Goal: Task Accomplishment & Management: Manage account settings

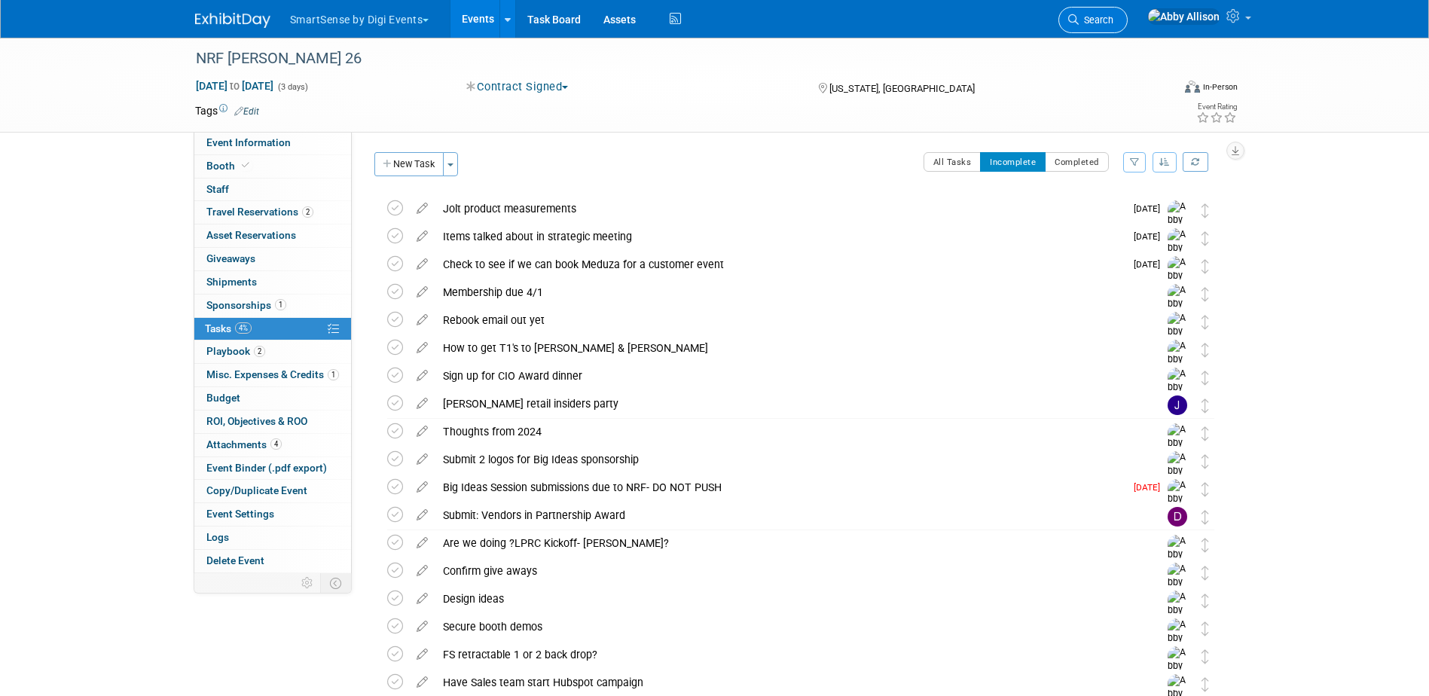
click at [1128, 14] on link "Search" at bounding box center [1092, 20] width 69 height 26
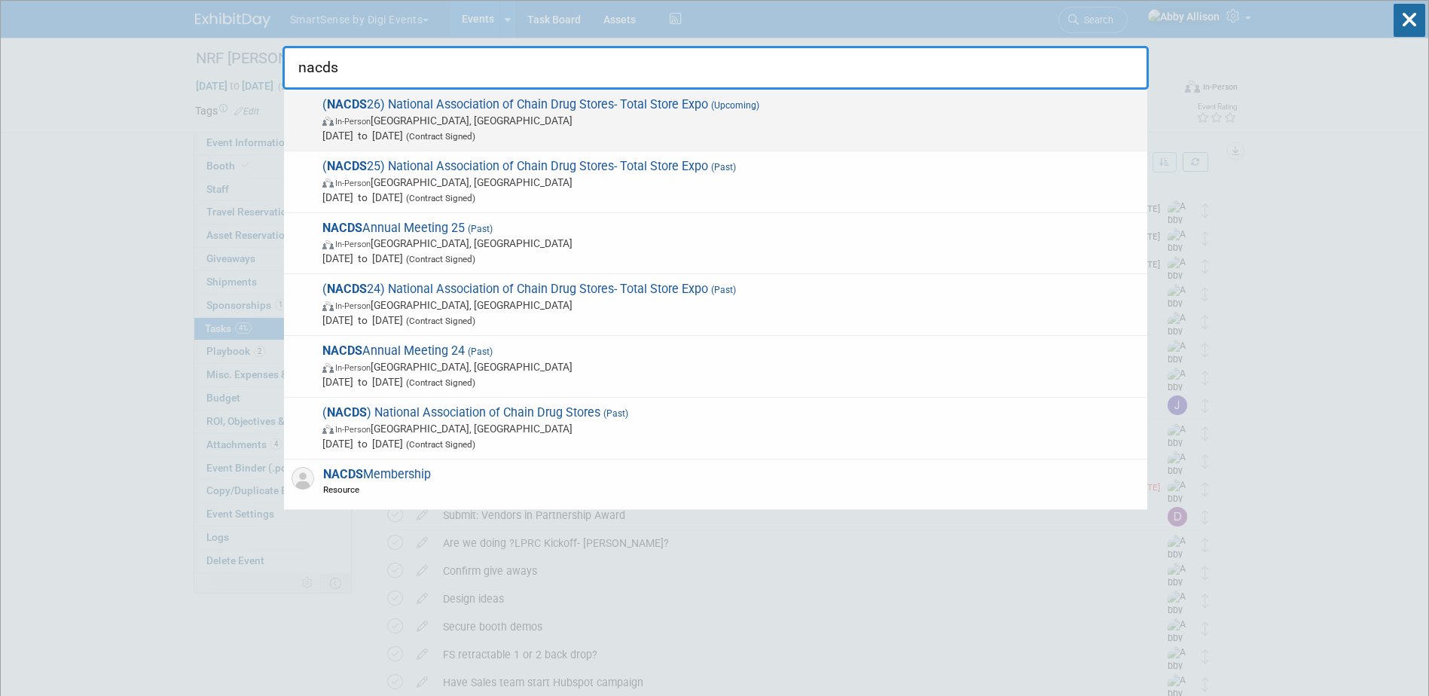
type input "nacds"
click at [519, 113] on span "In-Person Boston, MA" at bounding box center [730, 120] width 817 height 15
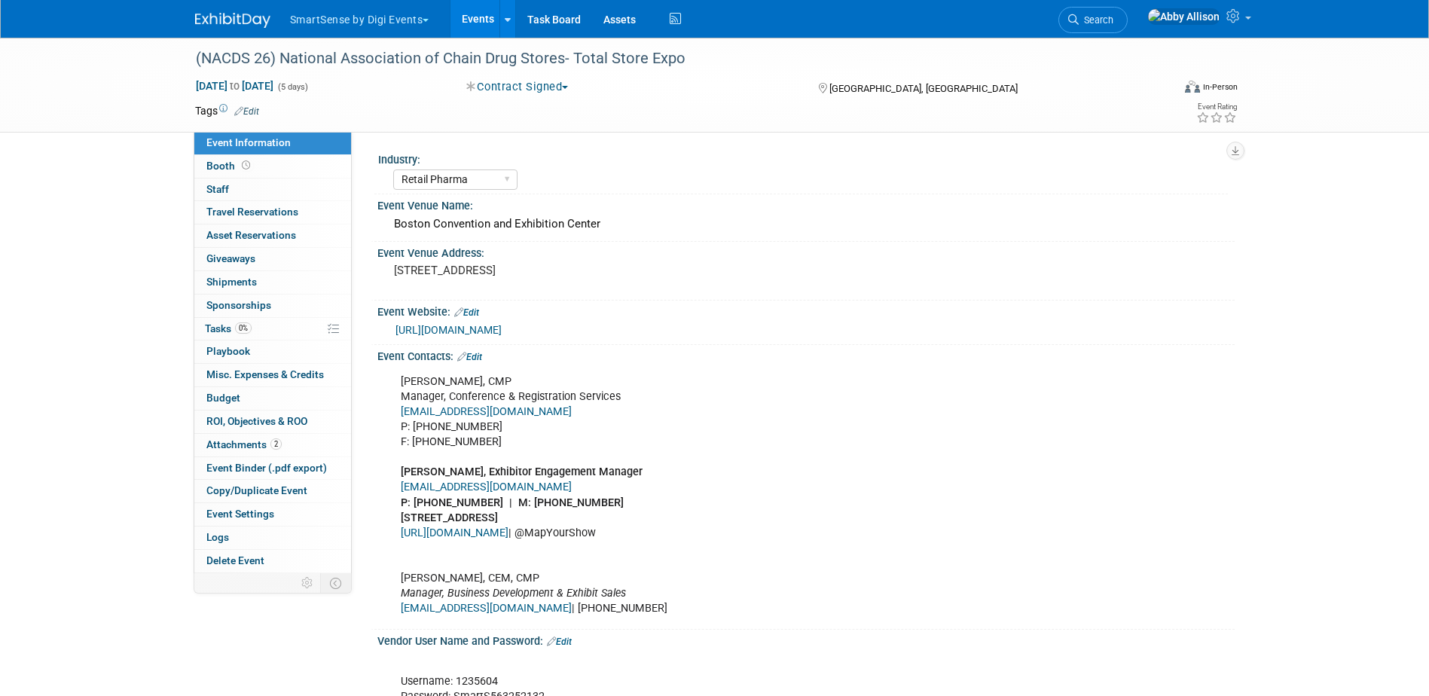
select select "Retail Pharma"
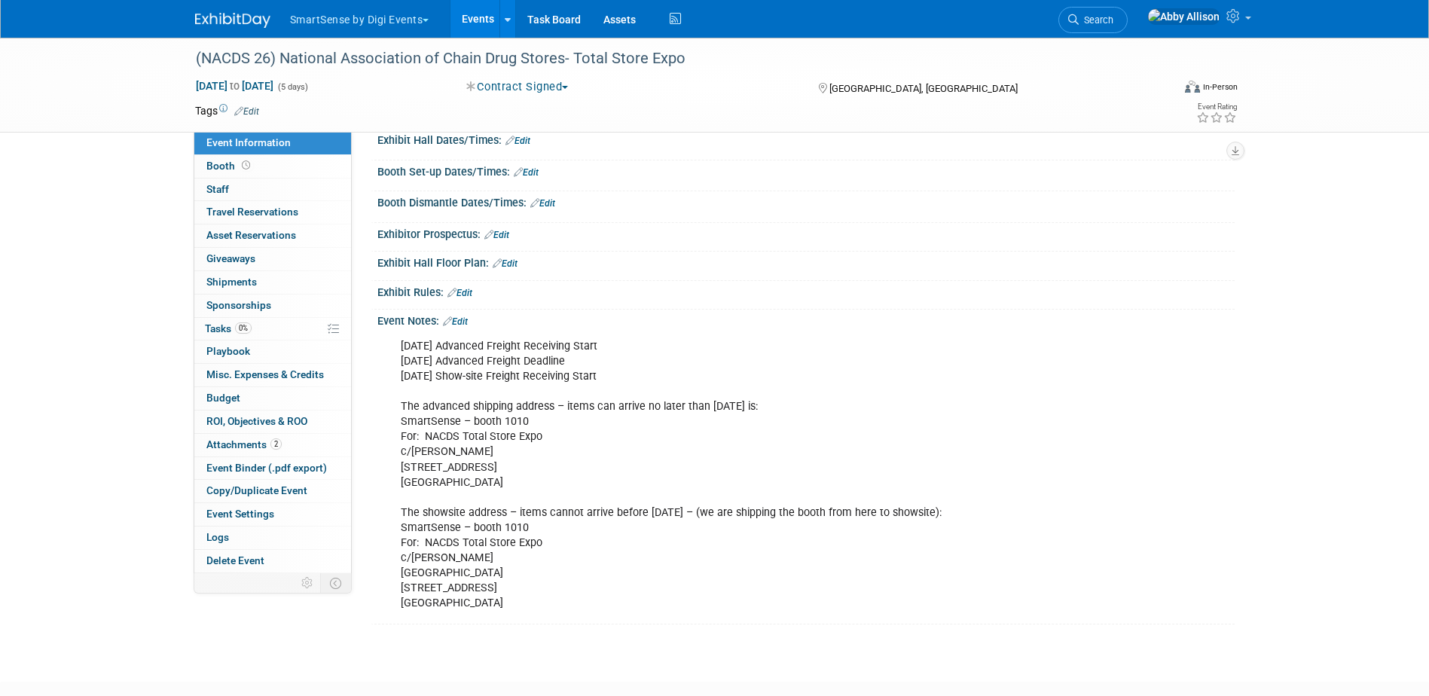
scroll to position [979, 0]
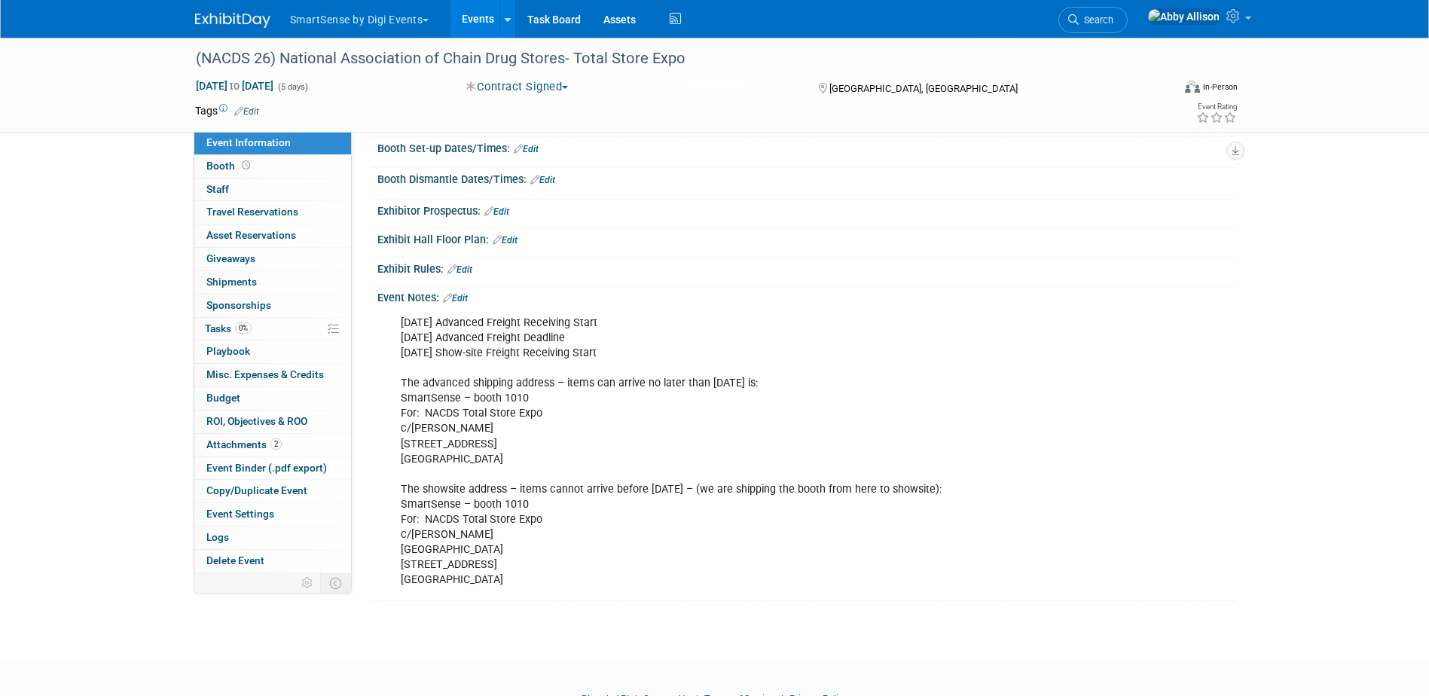
click at [459, 297] on link "Edit" at bounding box center [455, 298] width 25 height 11
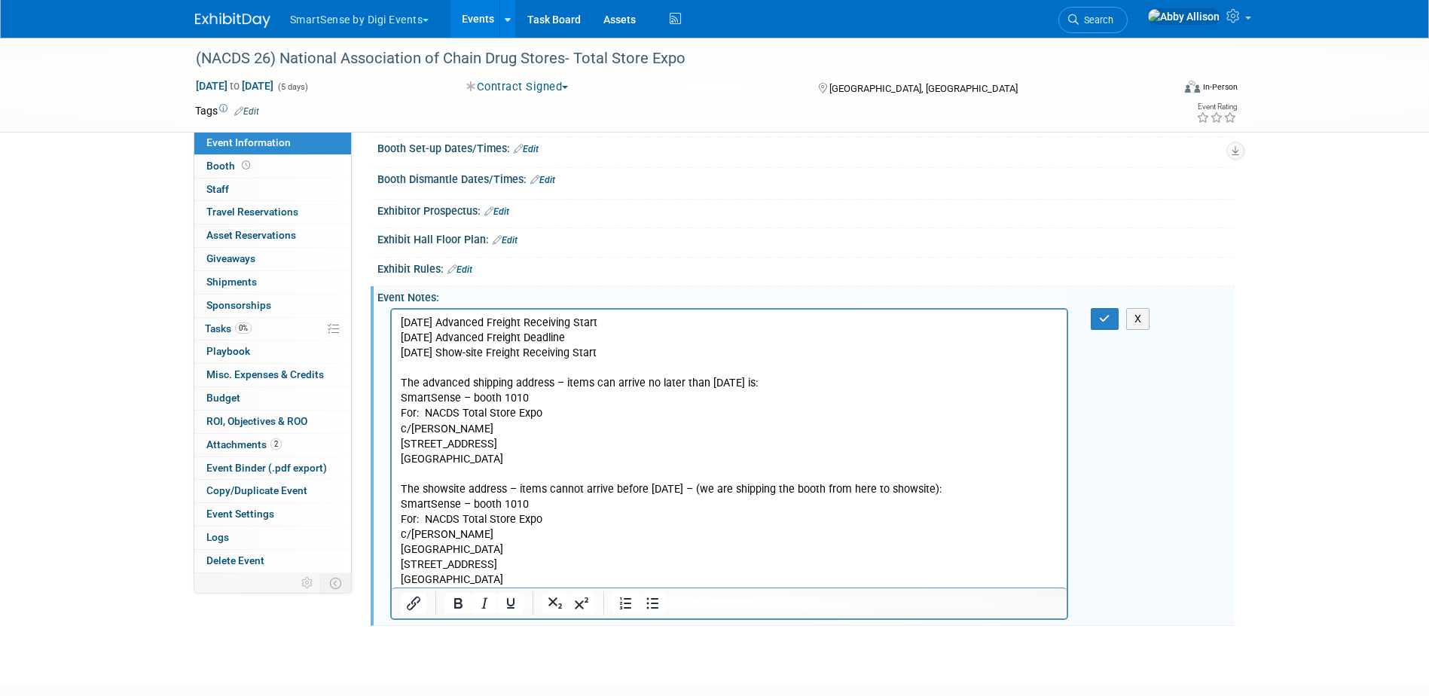
scroll to position [0, 0]
drag, startPoint x: 514, startPoint y: 444, endPoint x: 506, endPoint y: 442, distance: 7.7
click at [506, 442] on p "Tue - 07/11 Advanced Freight Receiving Start Thu - 08/03 Advanced Freight Deadl…" at bounding box center [729, 451] width 658 height 272
drag, startPoint x: 518, startPoint y: 462, endPoint x: 771, endPoint y: 710, distance: 354.8
click at [391, 401] on html "Tue - 07/11 Advanced Freight Receiving Start Thu - 08/03 Advanced Freight Deadl…" at bounding box center [729, 448] width 676 height 278
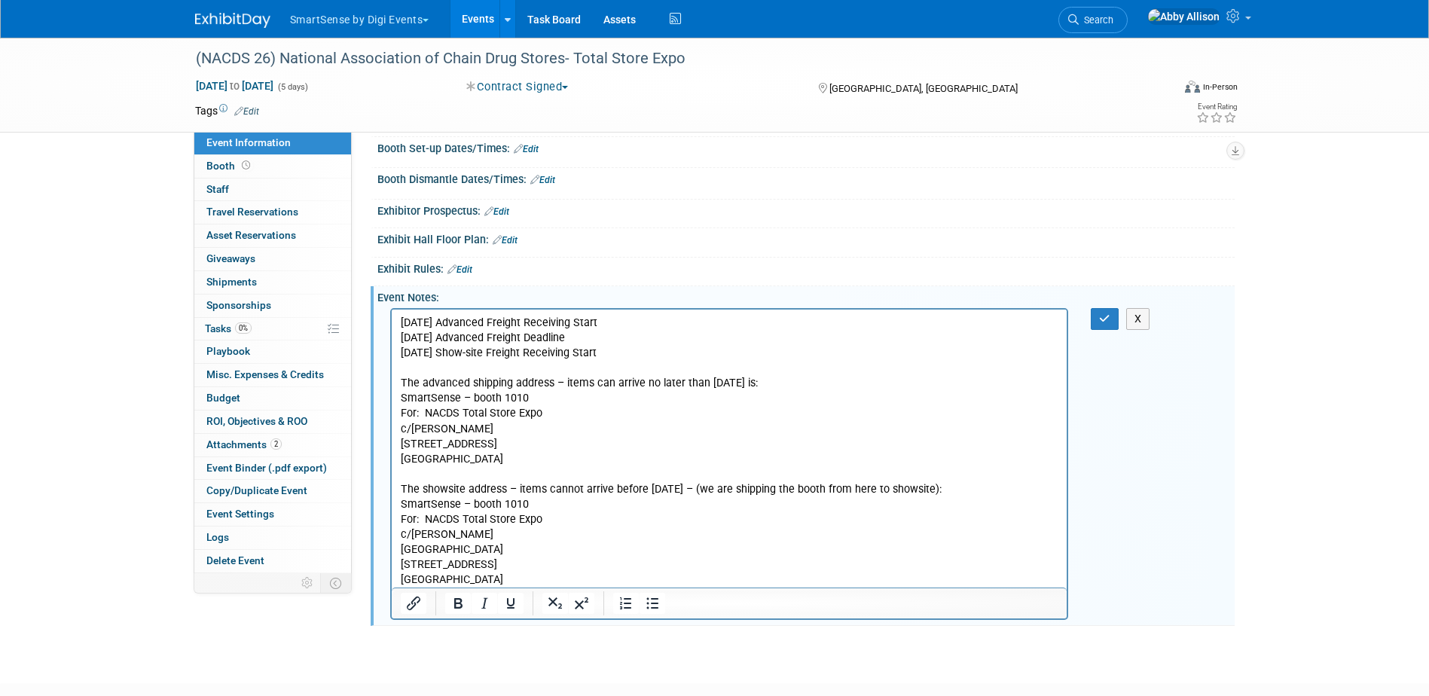
click at [444, 420] on p "Tue - 07/11 Advanced Freight Receiving Start Thu - 08/03 Advanced Freight Deadl…" at bounding box center [729, 451] width 658 height 272
drag, startPoint x: 506, startPoint y: 456, endPoint x: 391, endPoint y: 428, distance: 118.8
click at [391, 428] on html "Tue - 07/11 Advanced Freight Receiving Start Thu - 08/03 Advanced Freight Deadl…" at bounding box center [729, 448] width 676 height 278
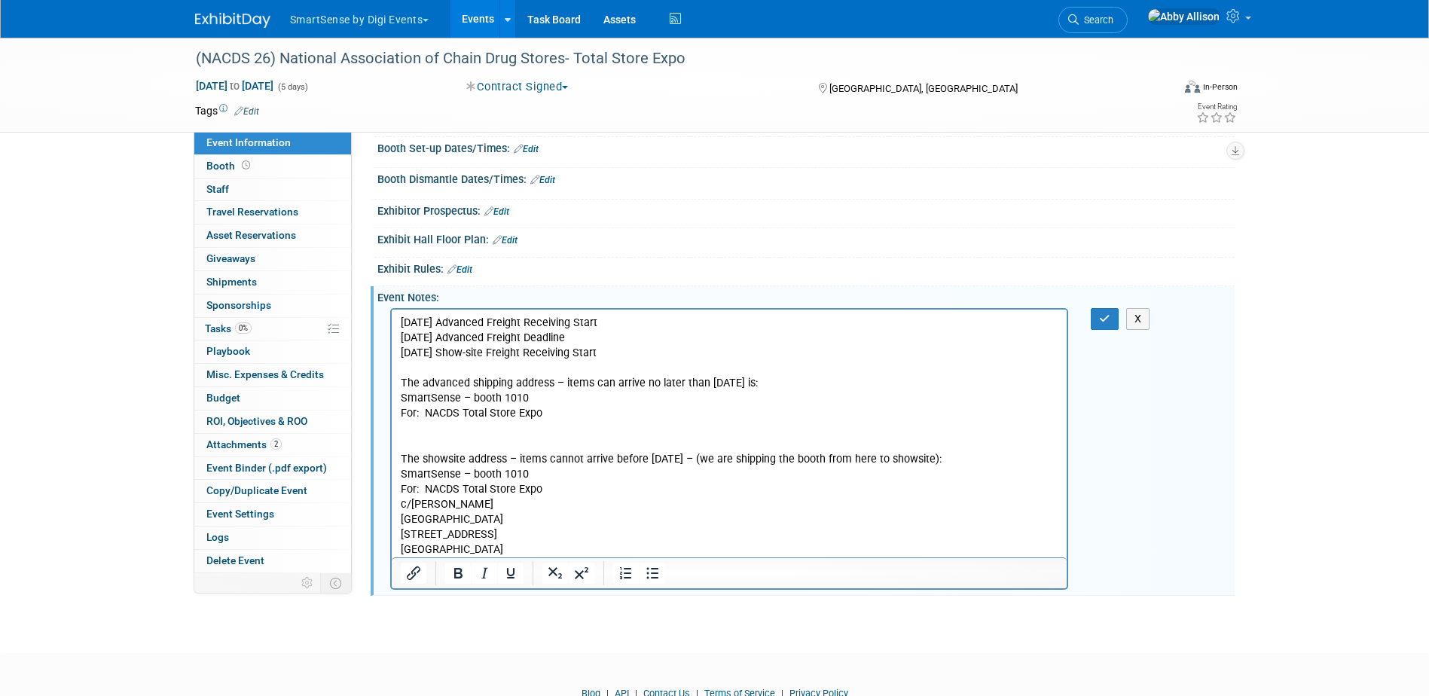
drag, startPoint x: 776, startPoint y: 386, endPoint x: 706, endPoint y: 383, distance: 70.1
click at [706, 383] on p "Tue - 07/11 Advanced Freight Receiving Start Thu - 08/03 Advanced Freight Deadl…" at bounding box center [729, 436] width 658 height 242
drag, startPoint x: 624, startPoint y: 352, endPoint x: 392, endPoint y: 318, distance: 235.2
click at [392, 318] on html "Tue - 07/11 Advanced Freight Receiving Start Thu - 08/03 Advanced Freight Deadl…" at bounding box center [729, 433] width 676 height 248
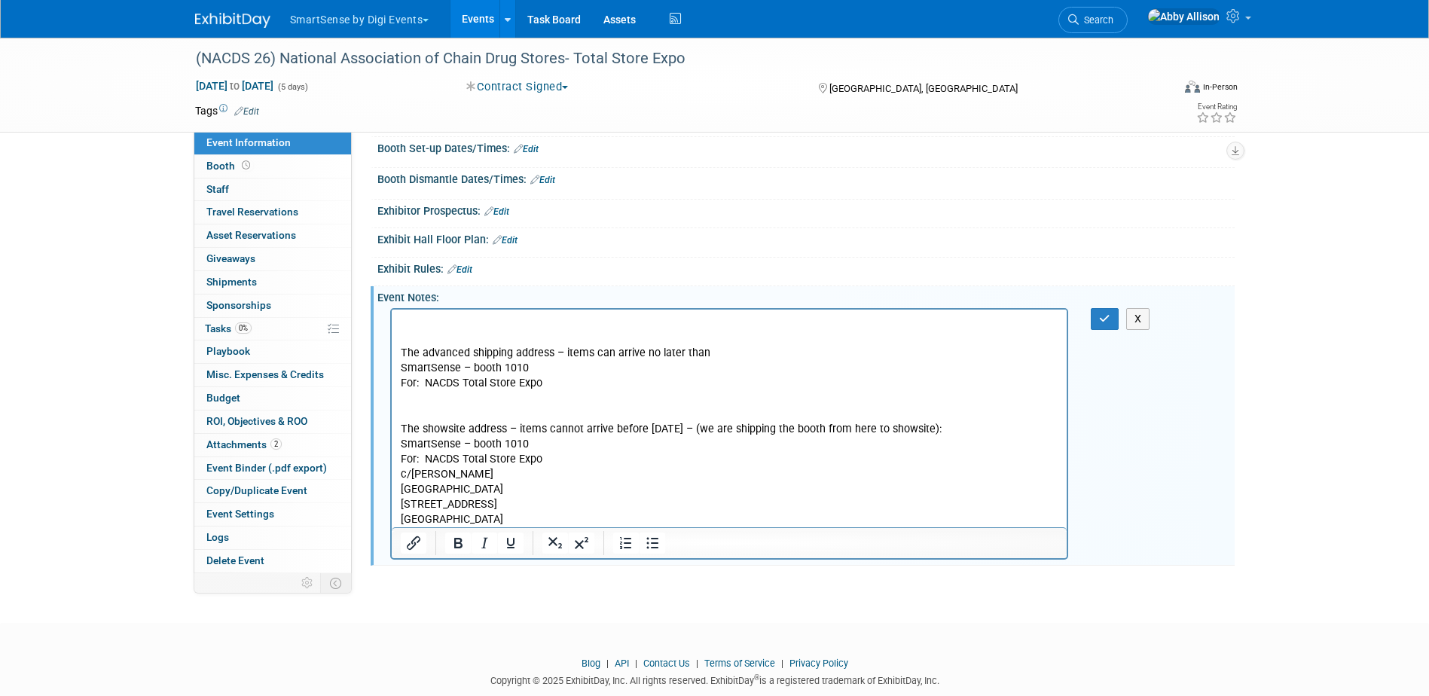
click at [401, 346] on p "The advanced shipping address – items can arrive no later than SmartSense – boo…" at bounding box center [729, 421] width 658 height 212
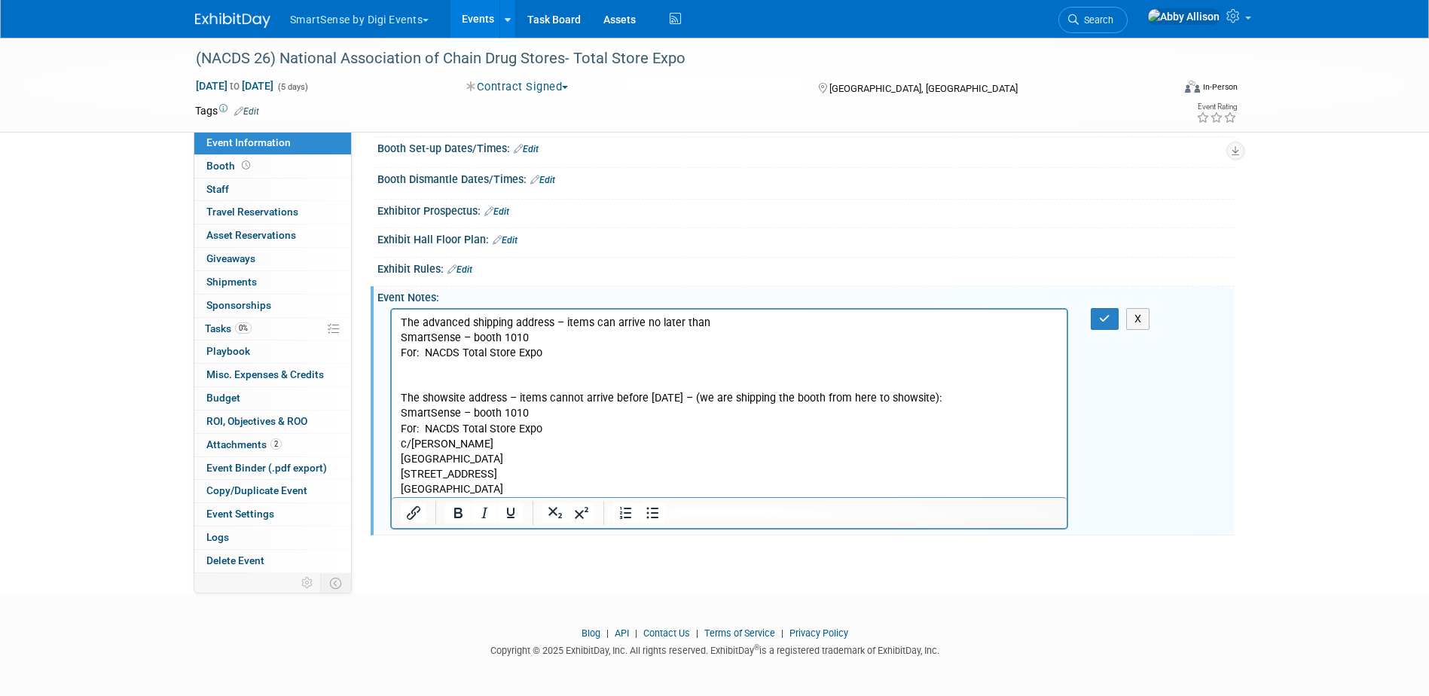
drag, startPoint x: 646, startPoint y: 398, endPoint x: 977, endPoint y: 402, distance: 331.5
click at [977, 402] on p "The advanced shipping address – items can arrive no later than SmartSense – boo…" at bounding box center [729, 406] width 658 height 182
drag, startPoint x: 527, startPoint y: 334, endPoint x: 502, endPoint y: 334, distance: 24.1
click at [502, 334] on p "The advanced shipping address – items can arrive no later than SmartSense – boo…" at bounding box center [729, 406] width 658 height 182
drag, startPoint x: 531, startPoint y: 413, endPoint x: 502, endPoint y: 413, distance: 29.4
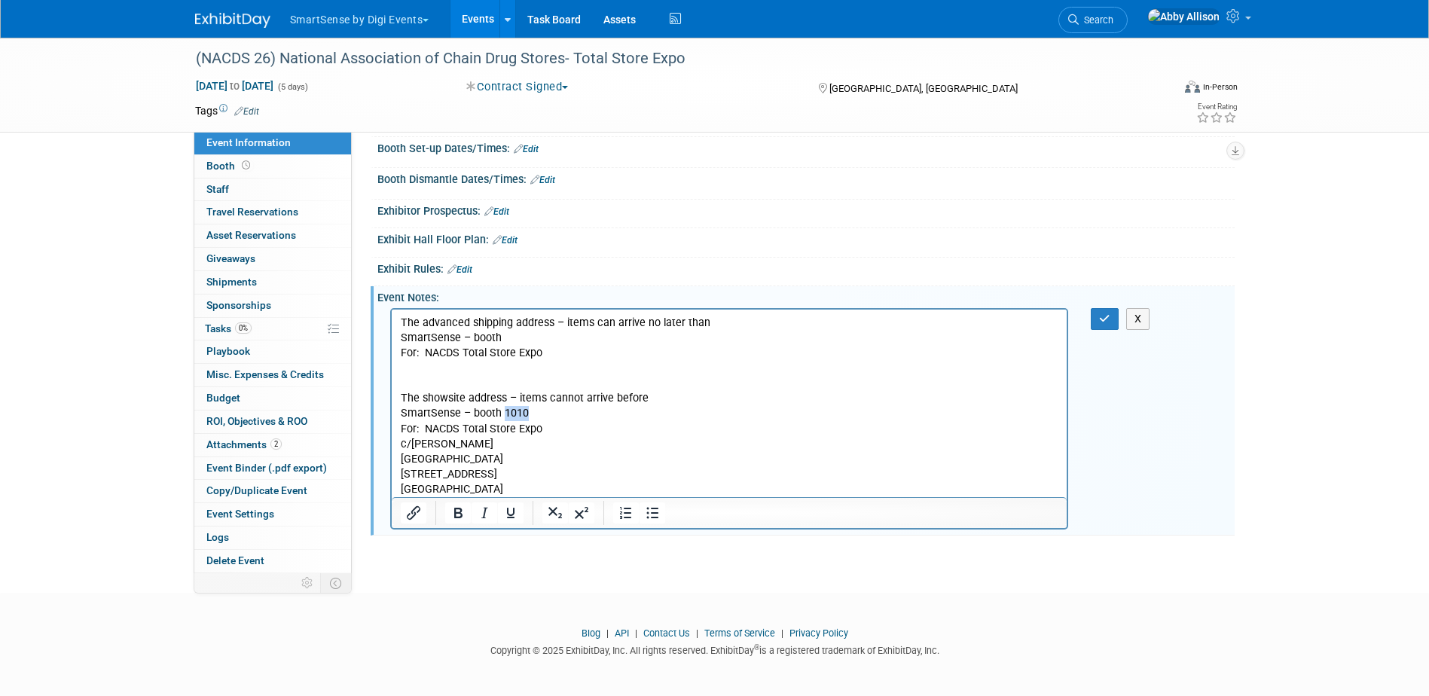
click at [502, 413] on p "The advanced shipping address – items can arrive no later than SmartSense – boo…" at bounding box center [729, 406] width 658 height 182
drag, startPoint x: 507, startPoint y: 487, endPoint x: 397, endPoint y: 459, distance: 113.5
click at [397, 459] on html "The advanced shipping address – items can arrive no later than SmartSense – boo…" at bounding box center [729, 403] width 676 height 188
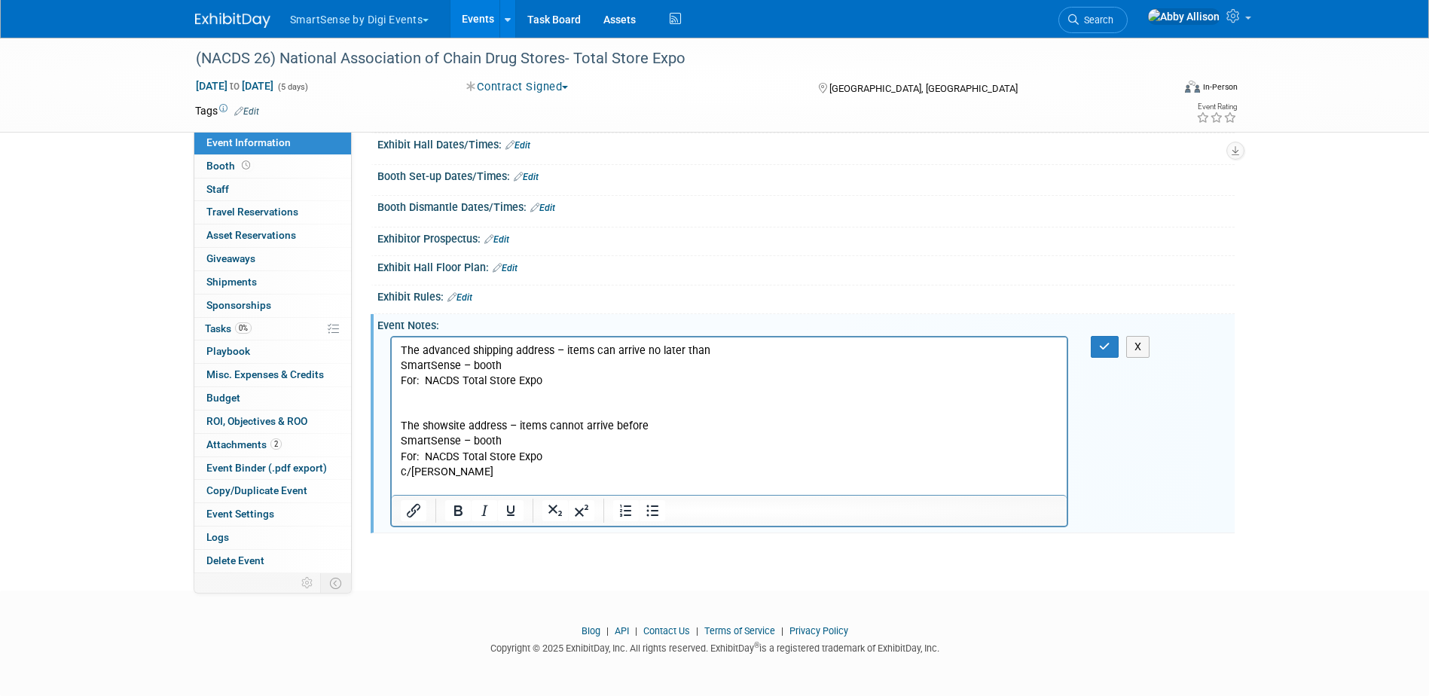
scroll to position [951, 0]
click at [1105, 347] on icon "button" at bounding box center [1104, 347] width 11 height 11
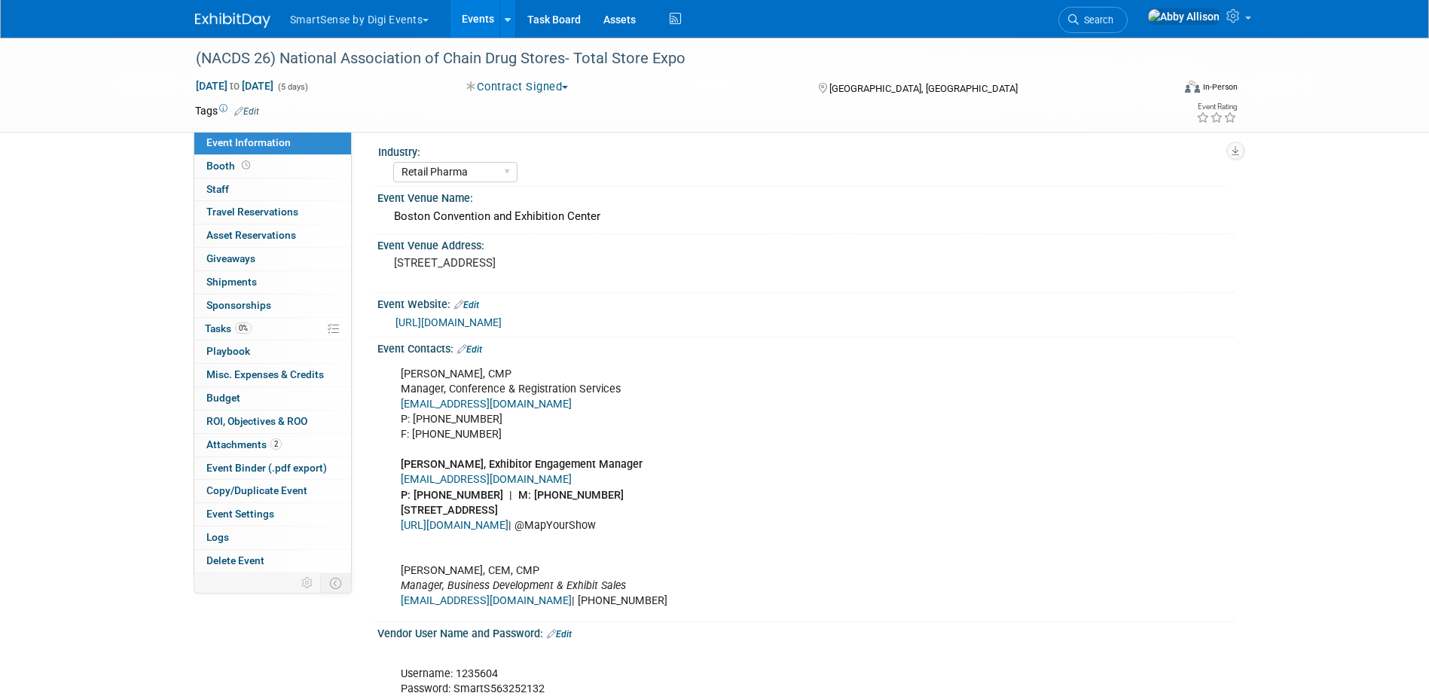
scroll to position [0, 0]
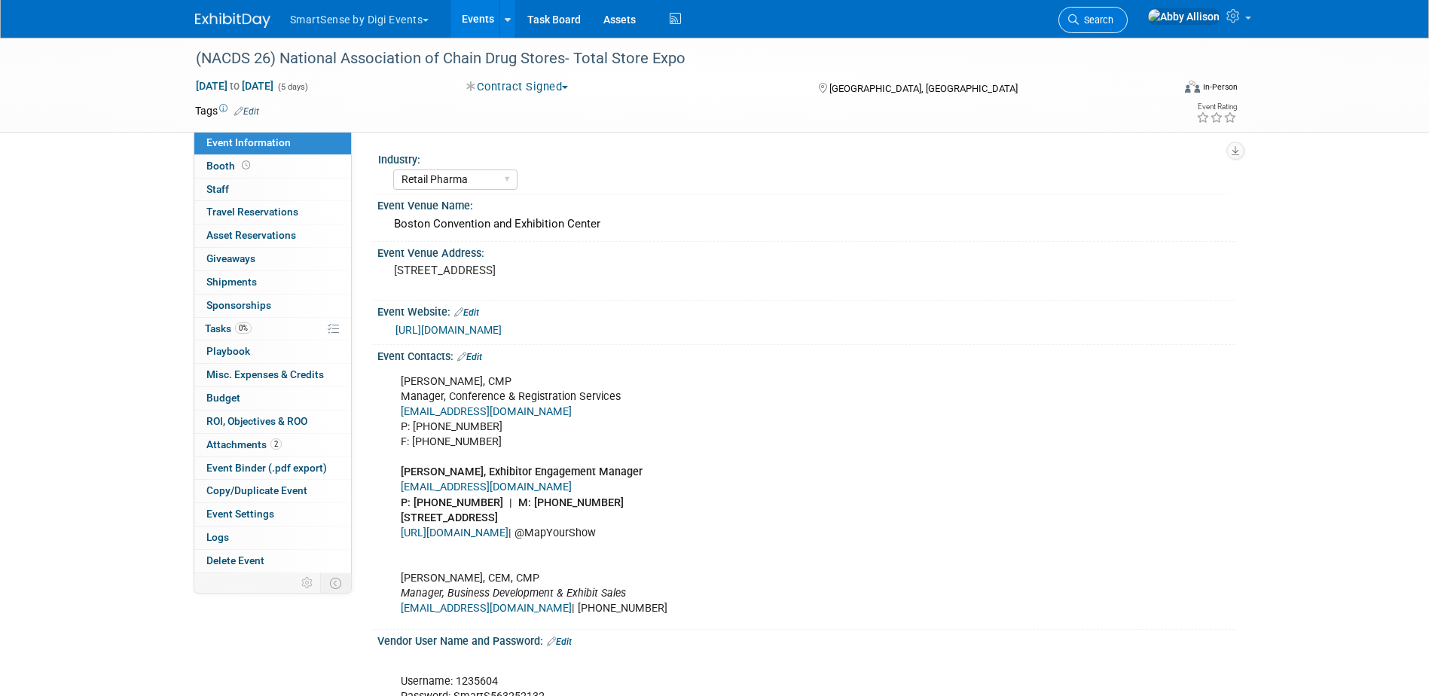
click at [1113, 20] on span "Search" at bounding box center [1096, 19] width 35 height 11
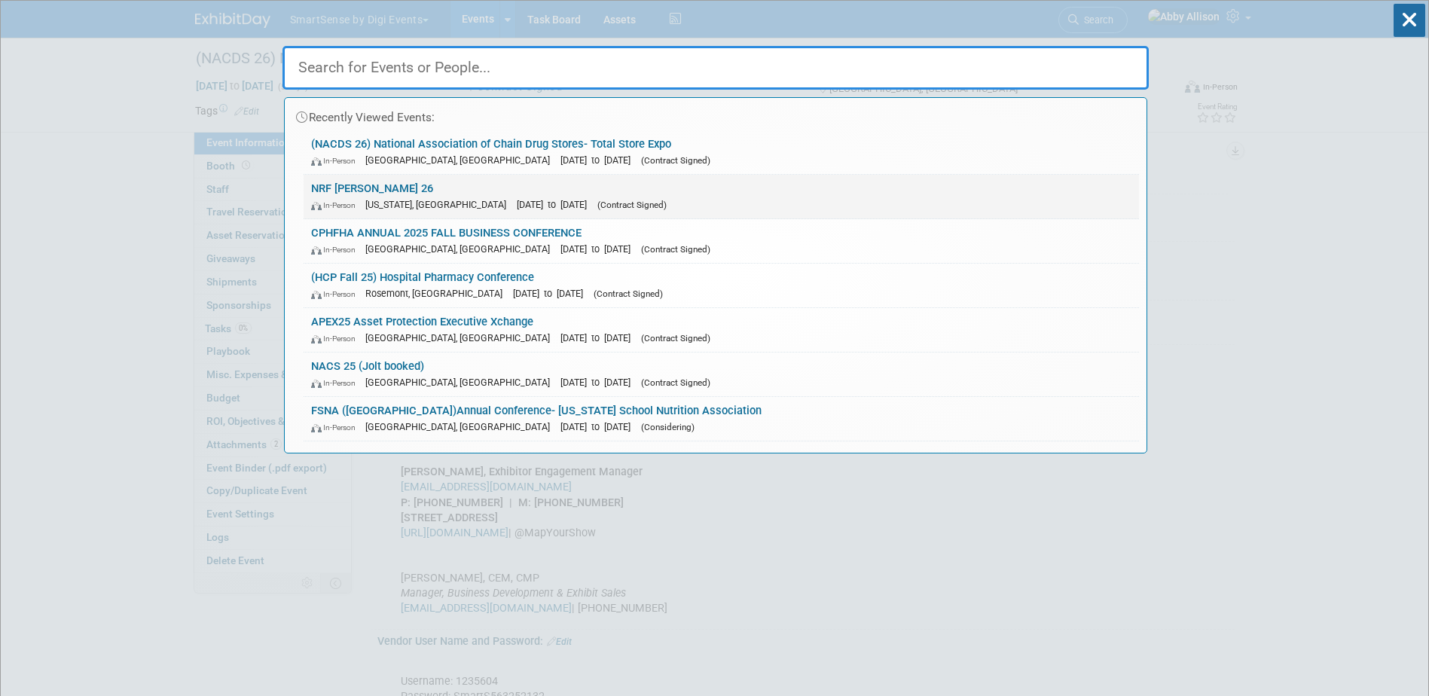
click at [347, 193] on link "NRF Big Show 26 In-Person New York, NY Jan 11, 2026 to Jan 13, 2026 (Contract S…" at bounding box center [721, 197] width 835 height 44
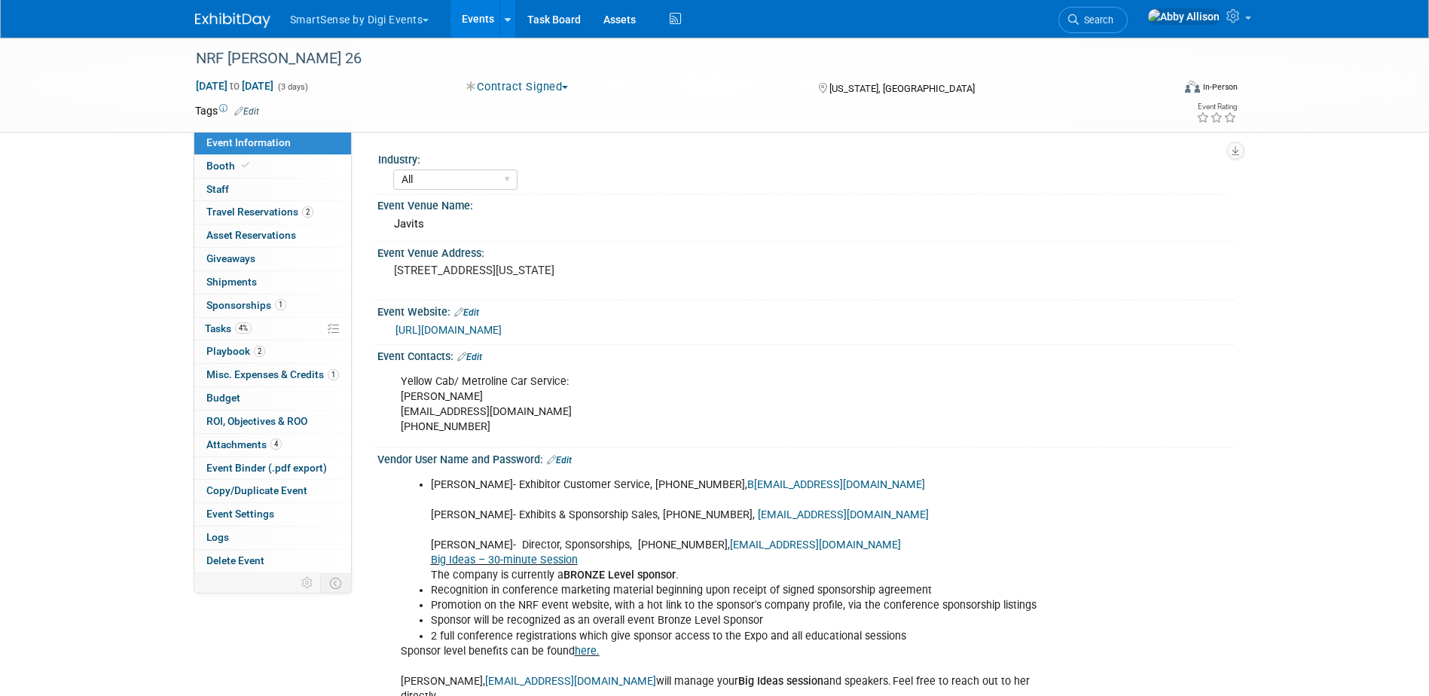
select select "All"
click at [495, 329] on link "[URL][DOMAIN_NAME]" at bounding box center [448, 330] width 106 height 12
click at [212, 326] on span "Tasks 4%" at bounding box center [228, 328] width 47 height 12
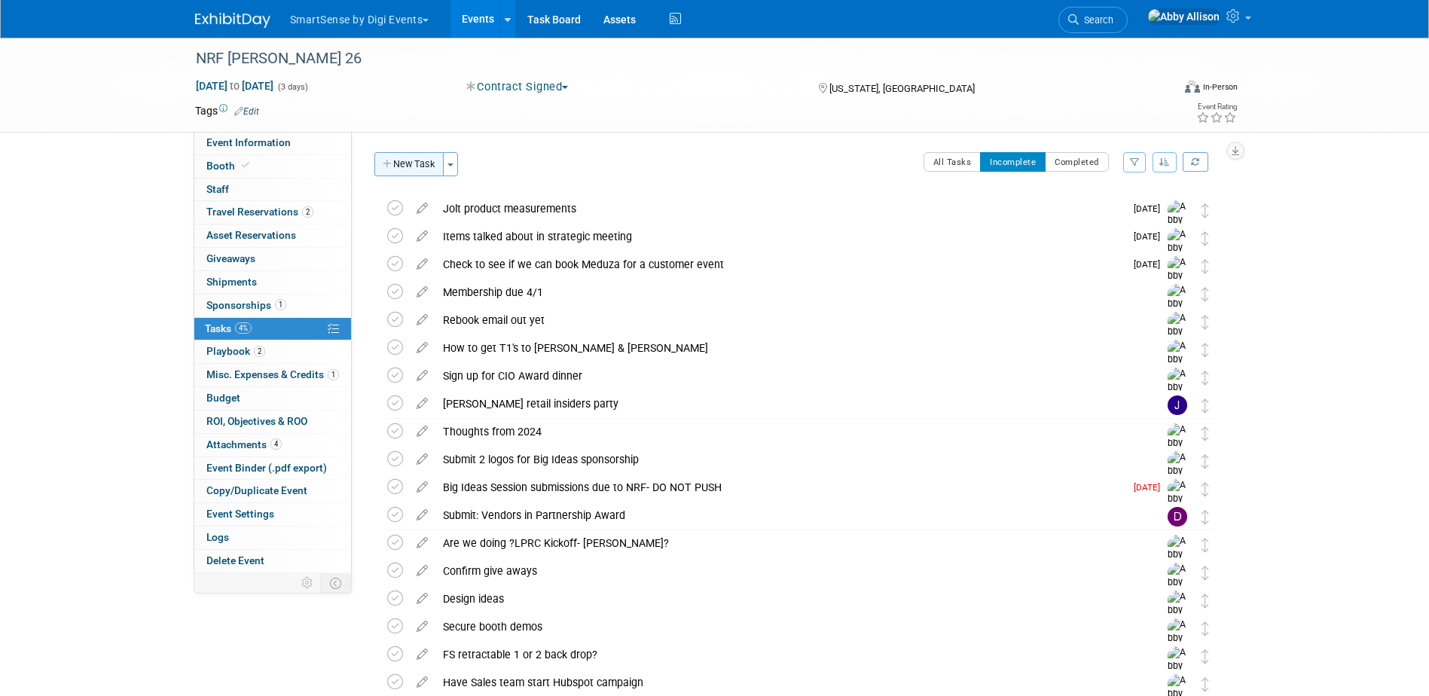
click at [415, 170] on button "New Task" at bounding box center [408, 164] width 69 height 24
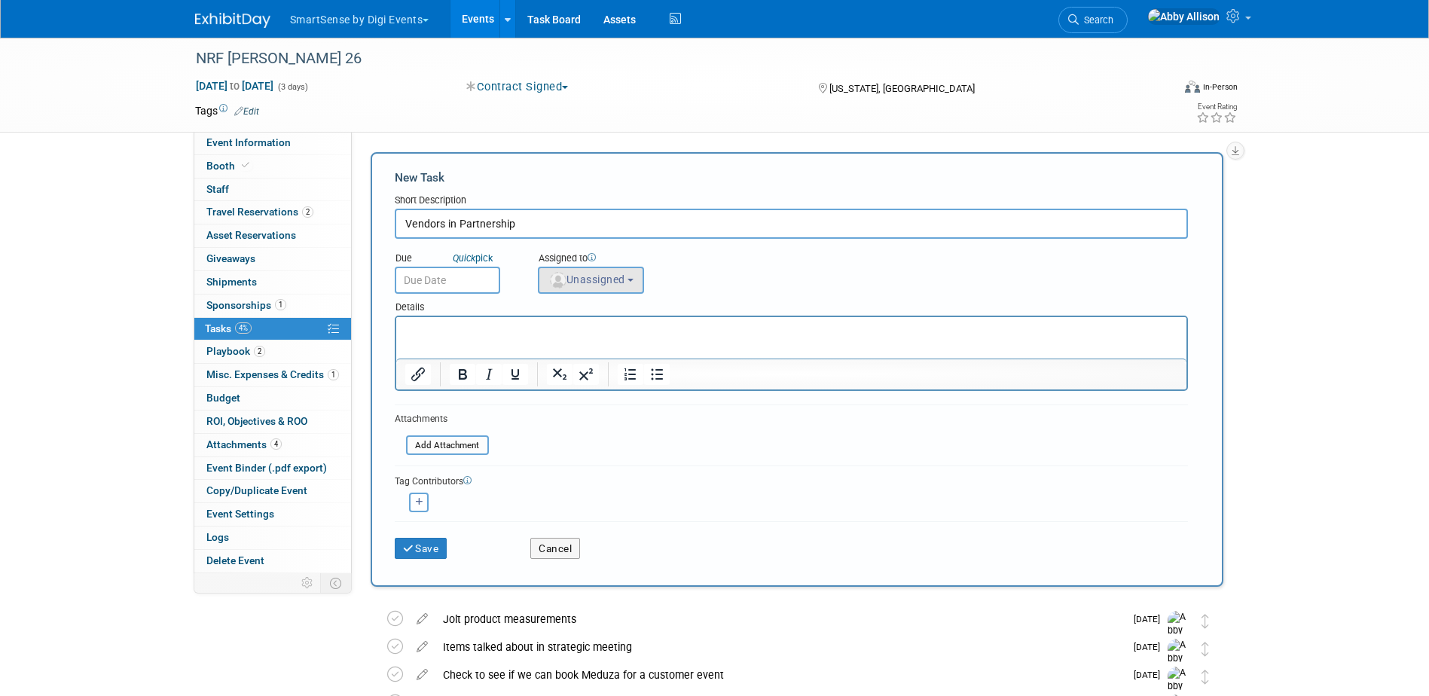
type input "Vendors in Partnership"
click at [603, 283] on span "Unassigned" at bounding box center [586, 279] width 77 height 12
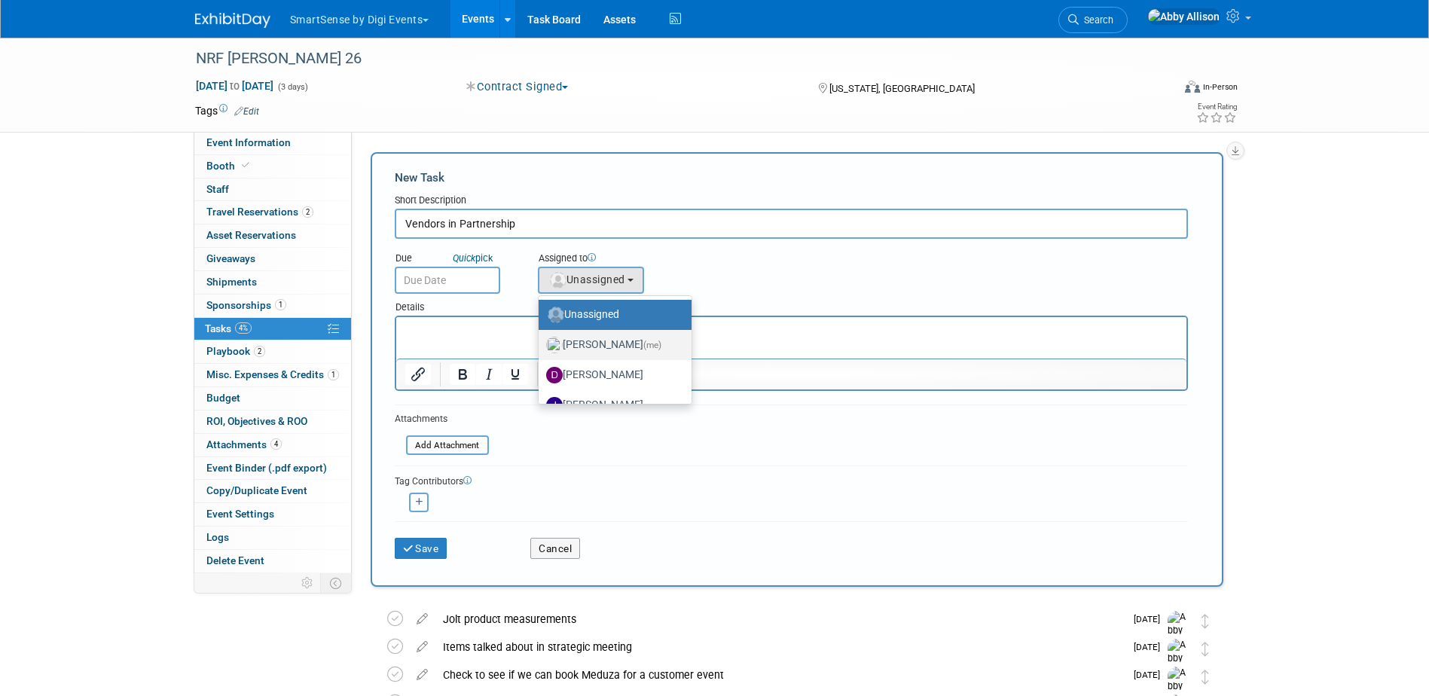
click at [588, 343] on label "Abby Allison (me)" at bounding box center [611, 345] width 130 height 24
click at [541, 343] on input "Abby Allison (me)" at bounding box center [536, 343] width 10 height 10
select select "1af21d80-b227-4fda-b725-1543146411fb"
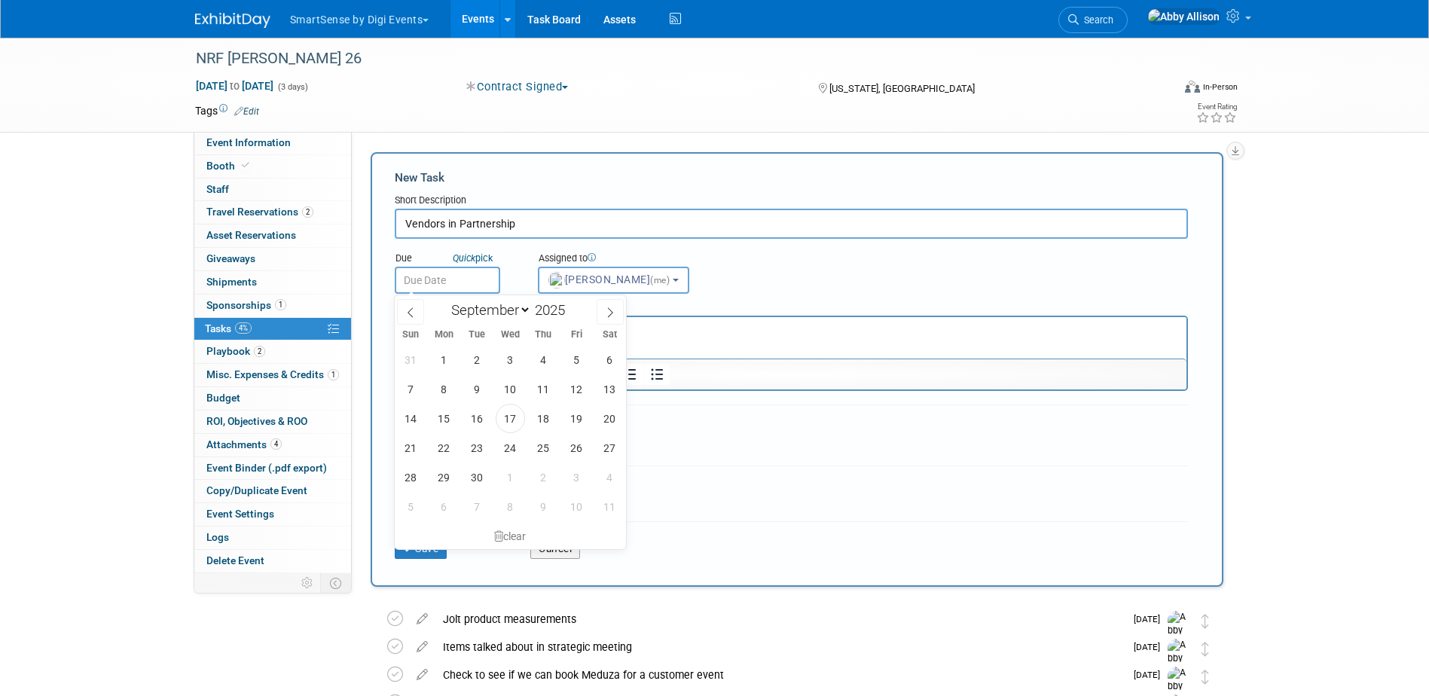
click at [432, 280] on input "text" at bounding box center [447, 280] width 105 height 27
click at [609, 315] on icon at bounding box center [610, 312] width 11 height 11
select select "10"
click at [585, 417] on span "14" at bounding box center [576, 418] width 29 height 29
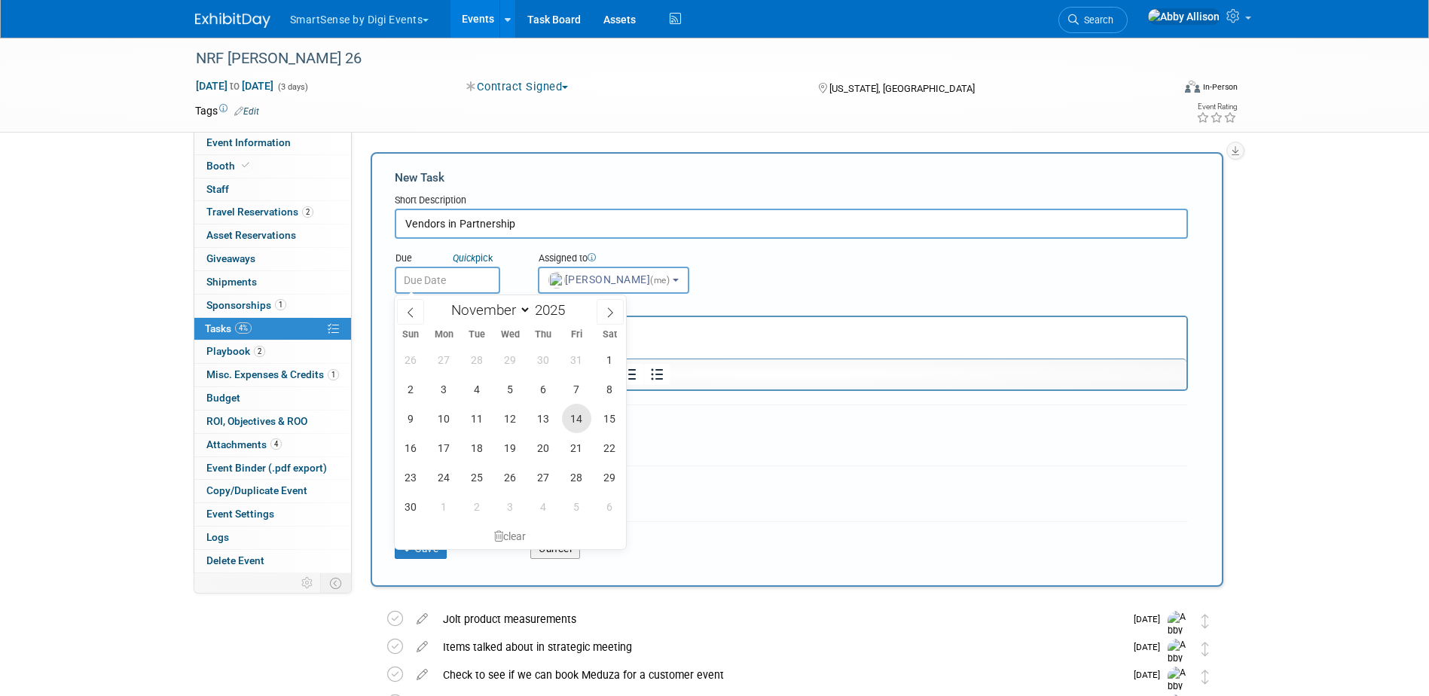
type input "Nov 14, 2025"
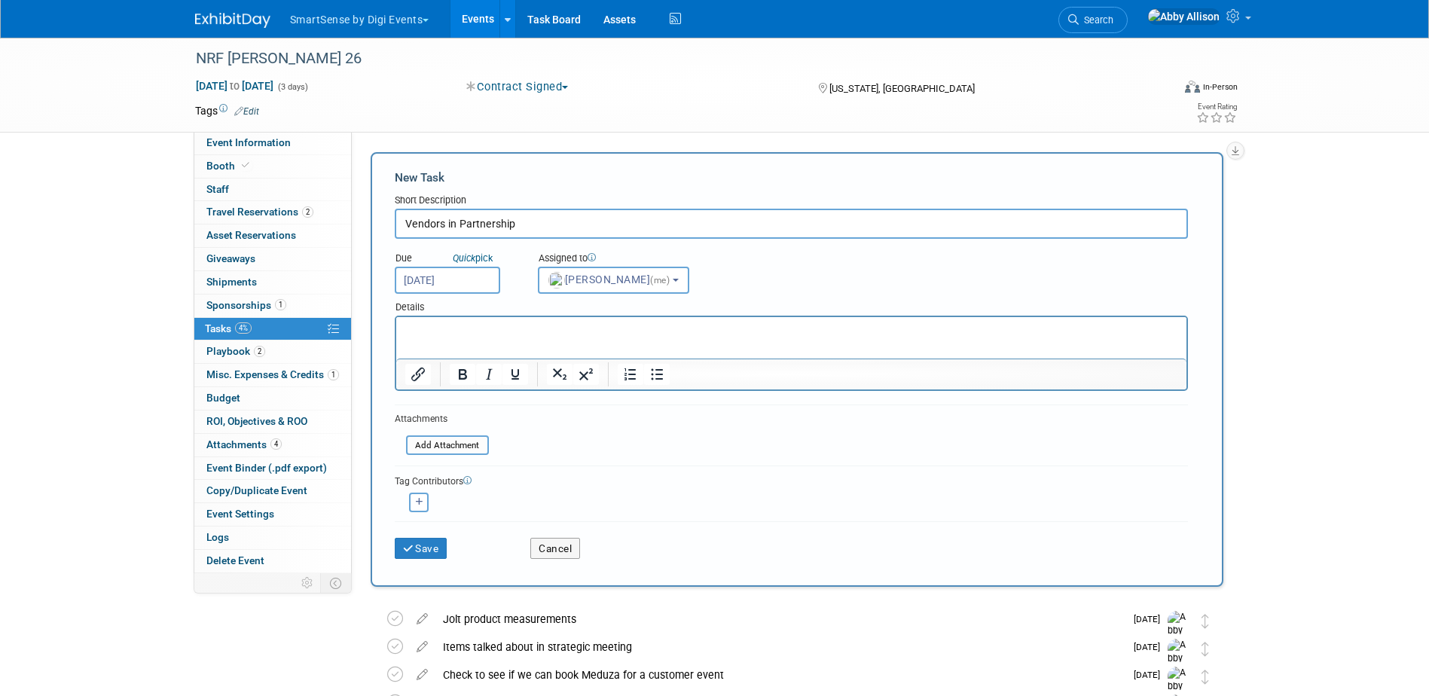
click at [455, 338] on html at bounding box center [790, 327] width 790 height 21
click at [413, 553] on icon "submit" at bounding box center [409, 549] width 13 height 11
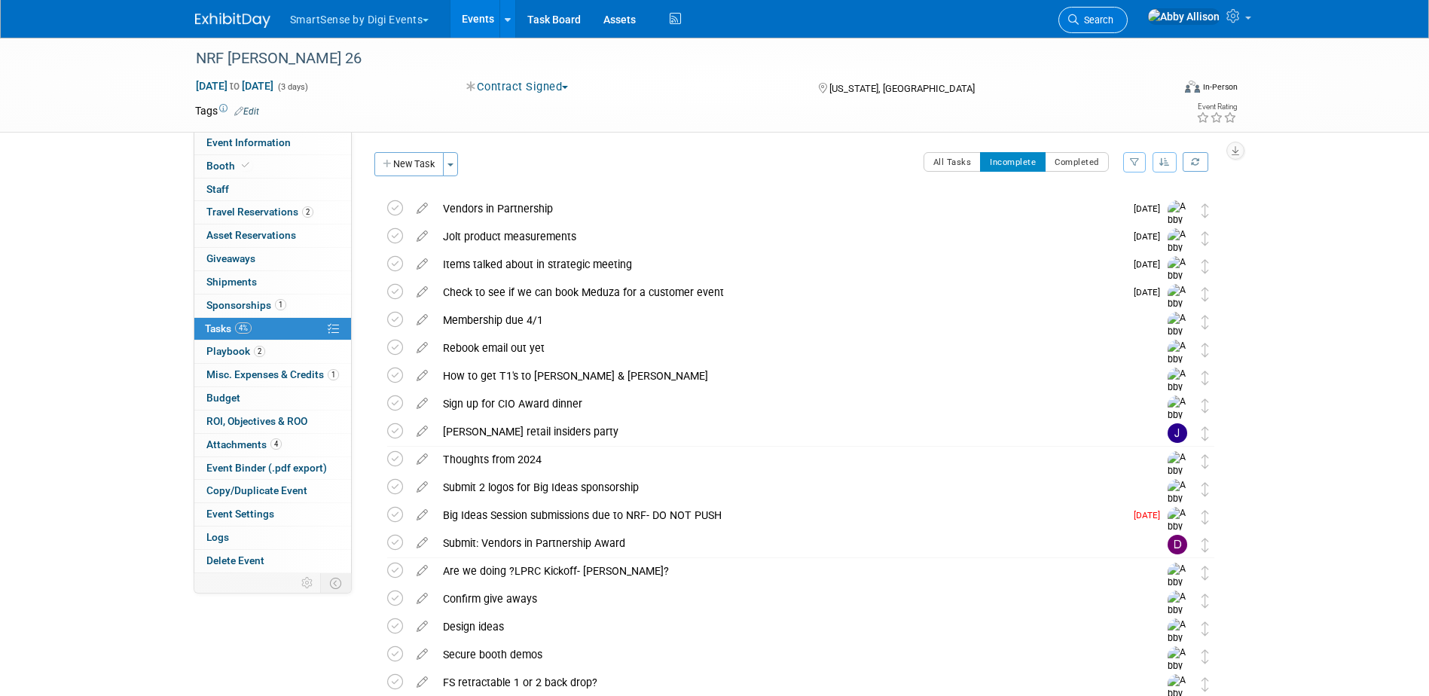
click at [1113, 18] on span "Search" at bounding box center [1096, 19] width 35 height 11
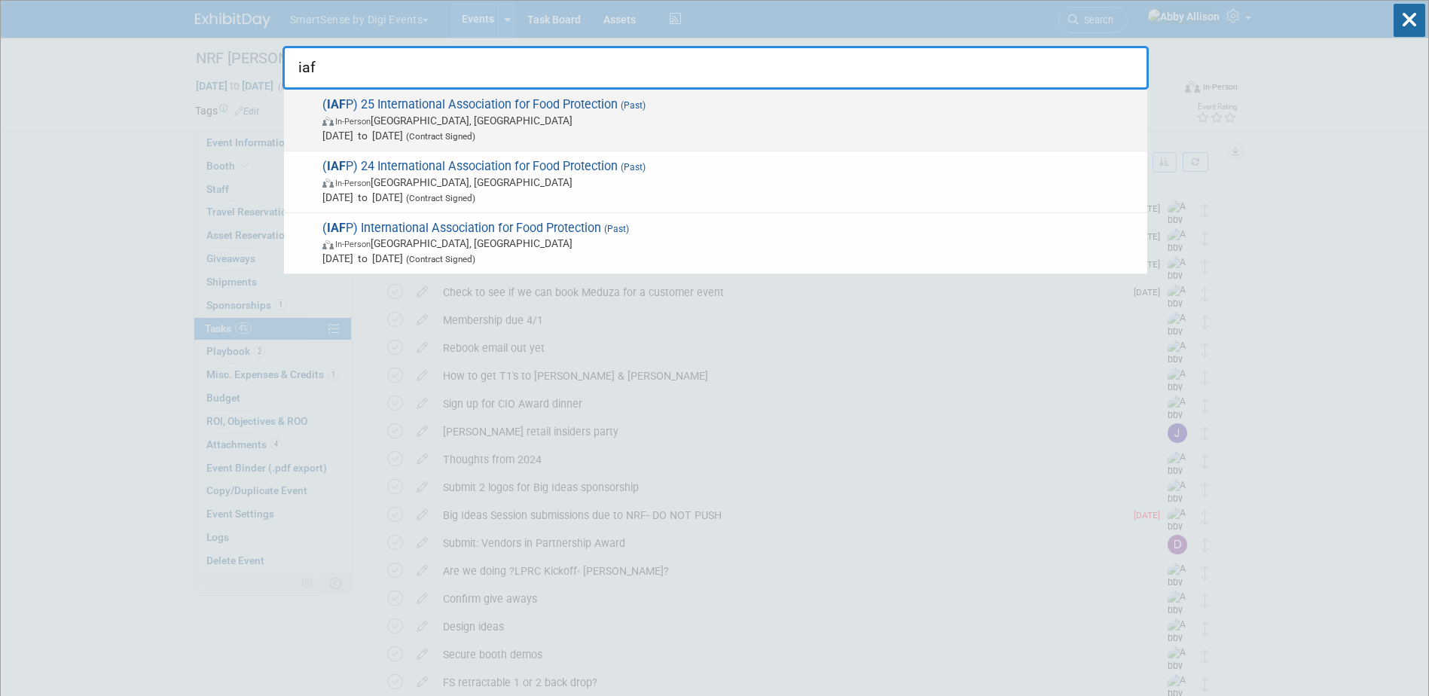
type input "iaf"
click at [404, 102] on span "( IAF P) 25 International Association for Food Protection (Past) In-Person Clev…" at bounding box center [729, 120] width 822 height 46
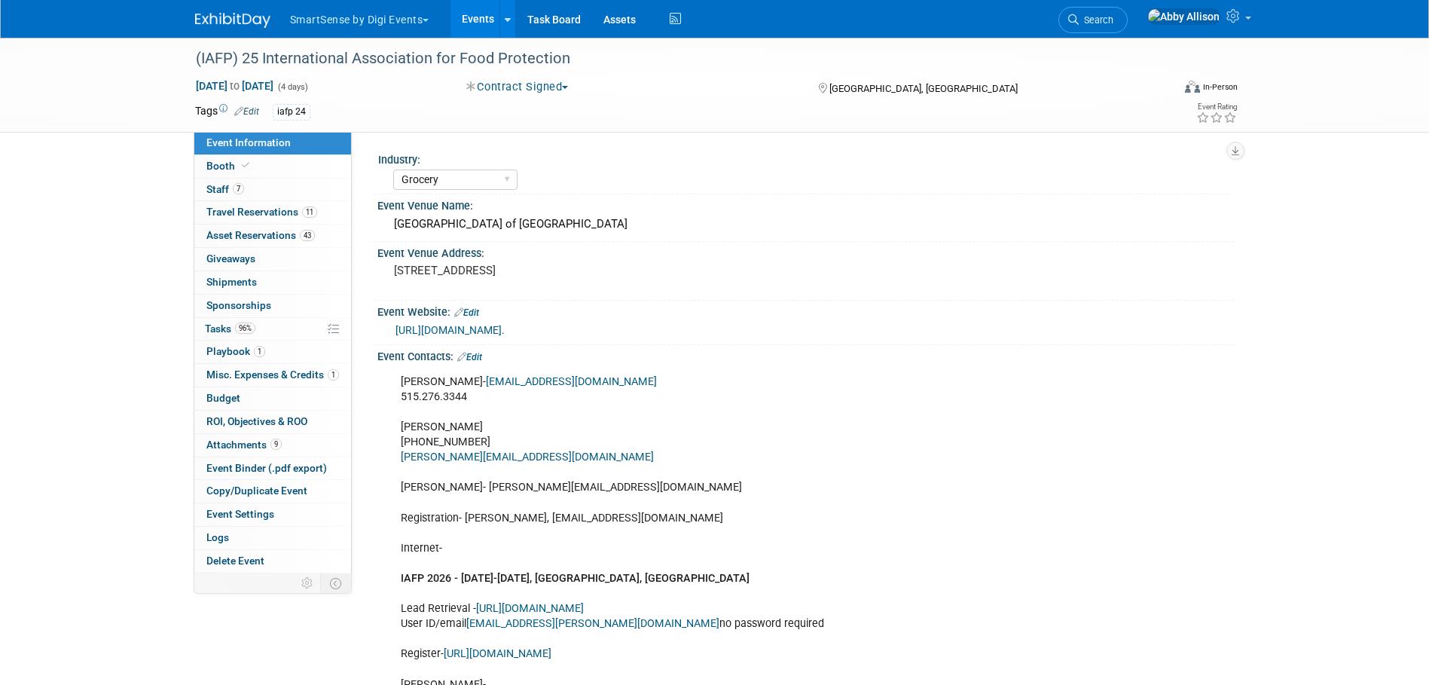
select select "Grocery"
click at [240, 484] on link "Copy/Duplicate Event" at bounding box center [272, 491] width 157 height 23
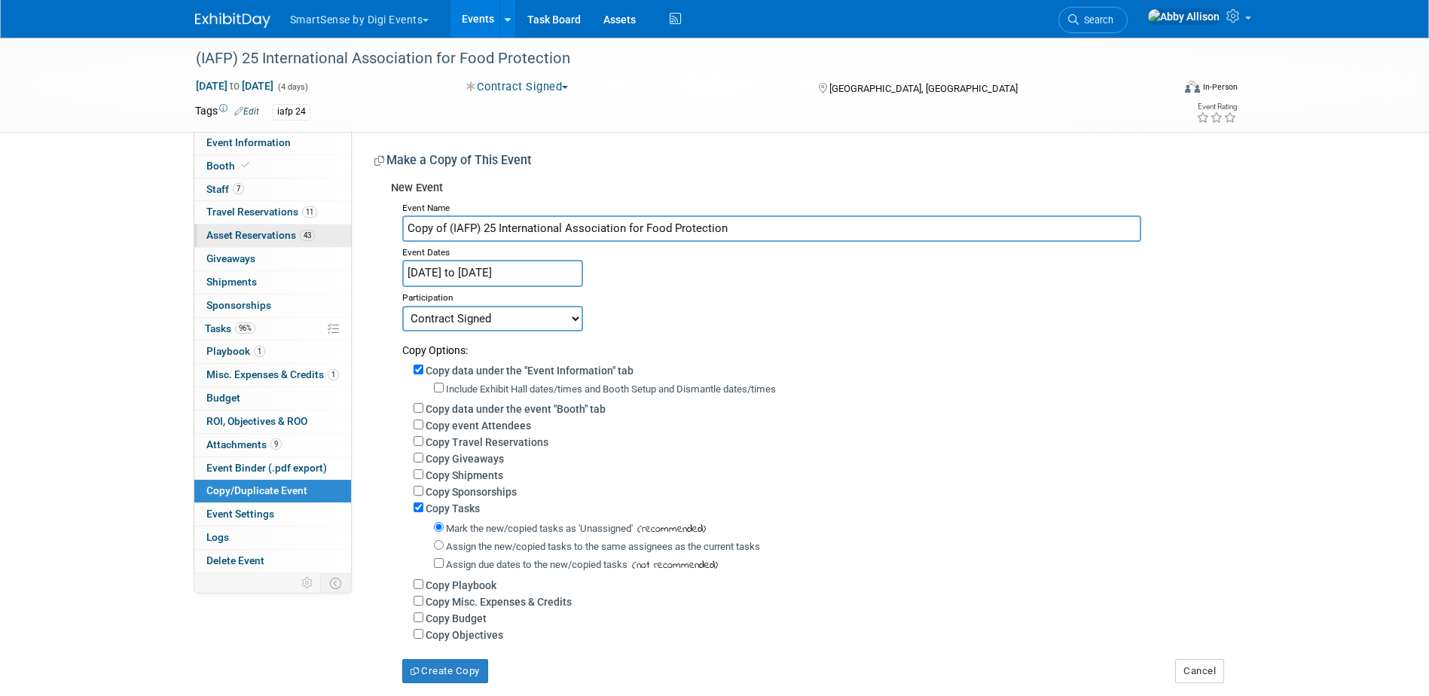
drag, startPoint x: 448, startPoint y: 225, endPoint x: 322, endPoint y: 237, distance: 126.4
click at [322, 237] on div "Event Information Event Info Booth Booth 7 Staff 7 Staff 11 Travel Reservations…" at bounding box center [715, 361] width 1062 height 646
click at [453, 231] on input "(IAFP) 25 International Association for Food Protection" at bounding box center [771, 228] width 739 height 26
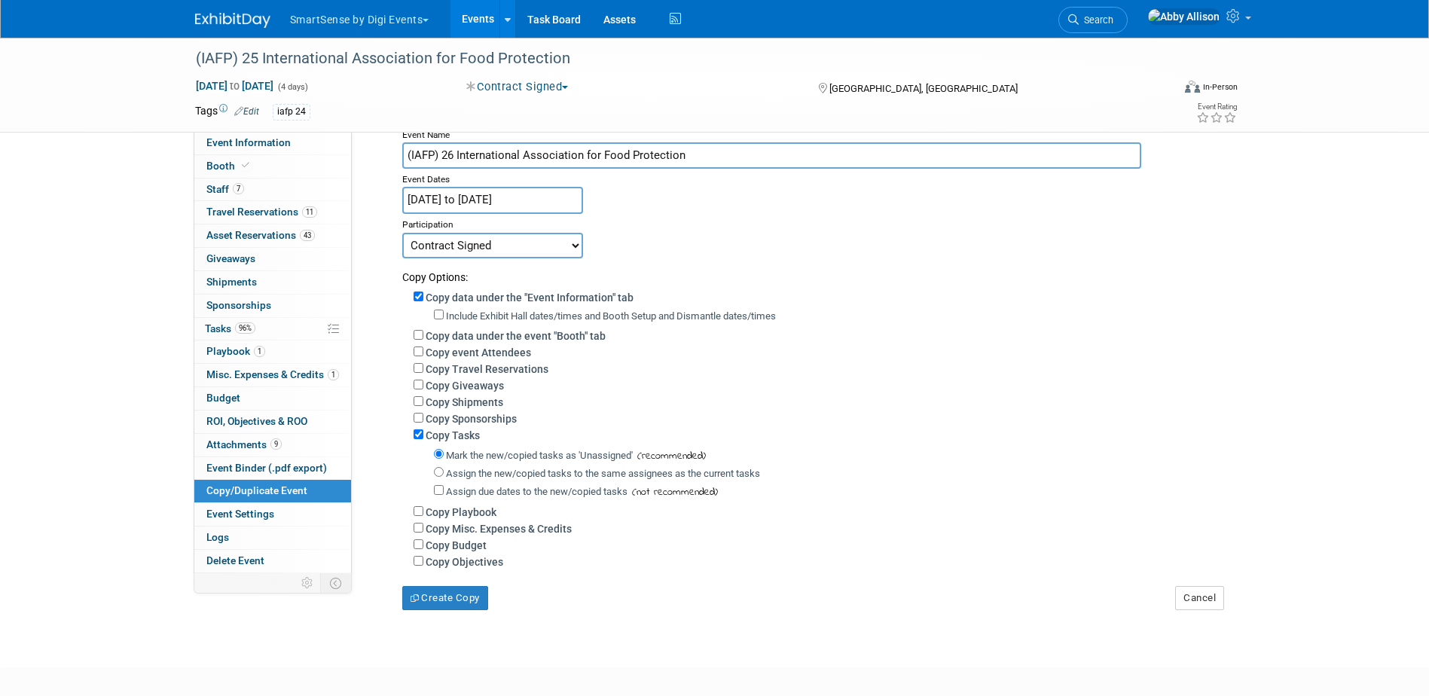
scroll to position [75, 0]
type input "(IAFP) 26 International Association for Food Protection"
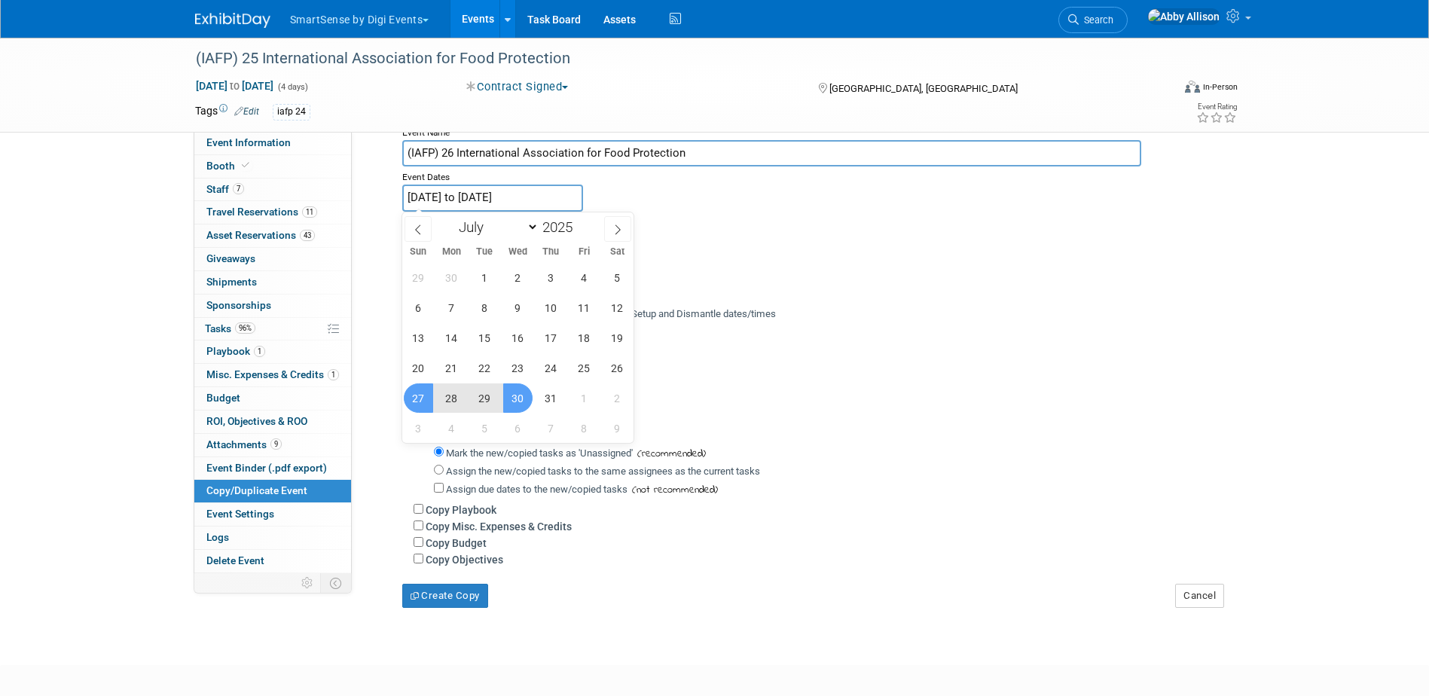
click at [475, 194] on input "Jul 27, 2025 to Jul 30, 2025" at bounding box center [492, 198] width 181 height 26
click at [421, 398] on span "27" at bounding box center [418, 397] width 29 height 29
type input "Jul 27, 2025"
click at [428, 395] on span "27" at bounding box center [418, 397] width 29 height 29
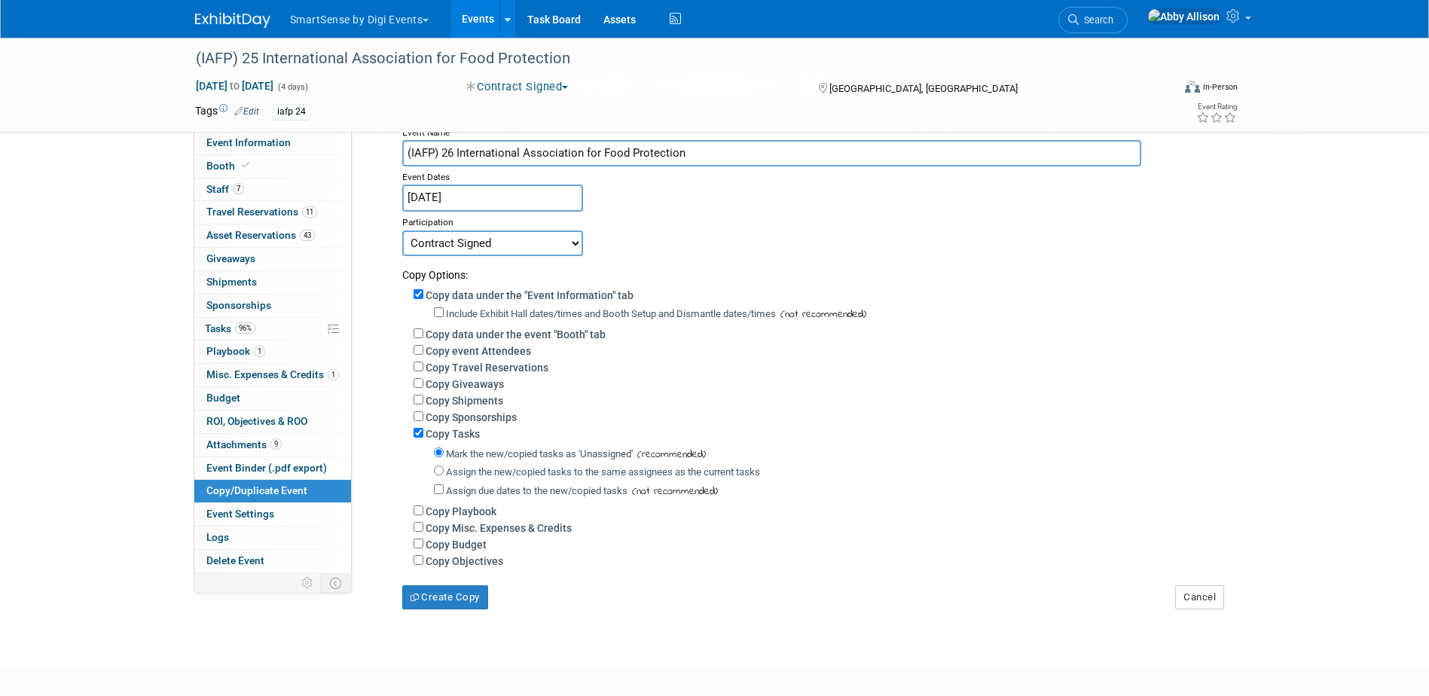
click at [423, 249] on select "Committed Considering Not Going Contract Signed" at bounding box center [492, 244] width 181 height 26
select select "1"
click at [402, 231] on select "Committed Considering Not Going Contract Signed" at bounding box center [492, 244] width 181 height 26
click at [435, 475] on input "Assign the new/copied tasks to the same assignees as the current tasks" at bounding box center [439, 471] width 10 height 10
radio input "true"
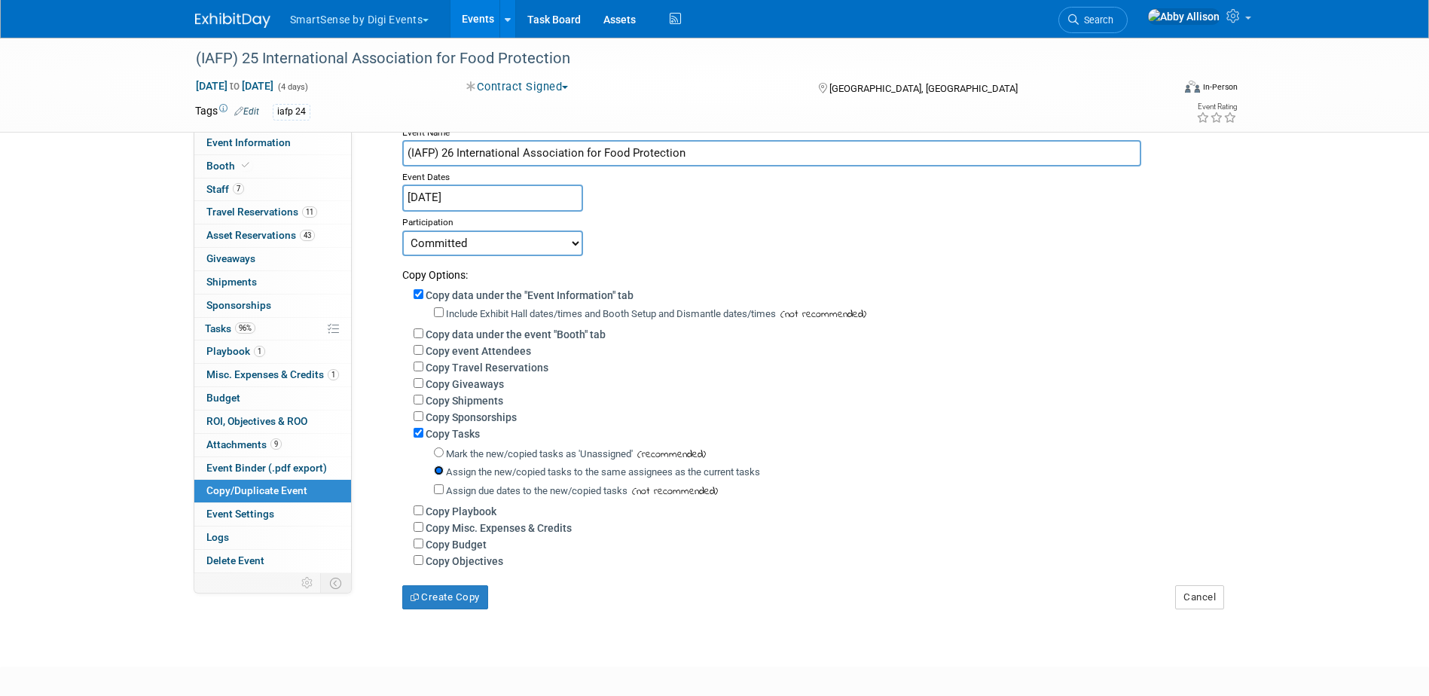
scroll to position [151, 0]
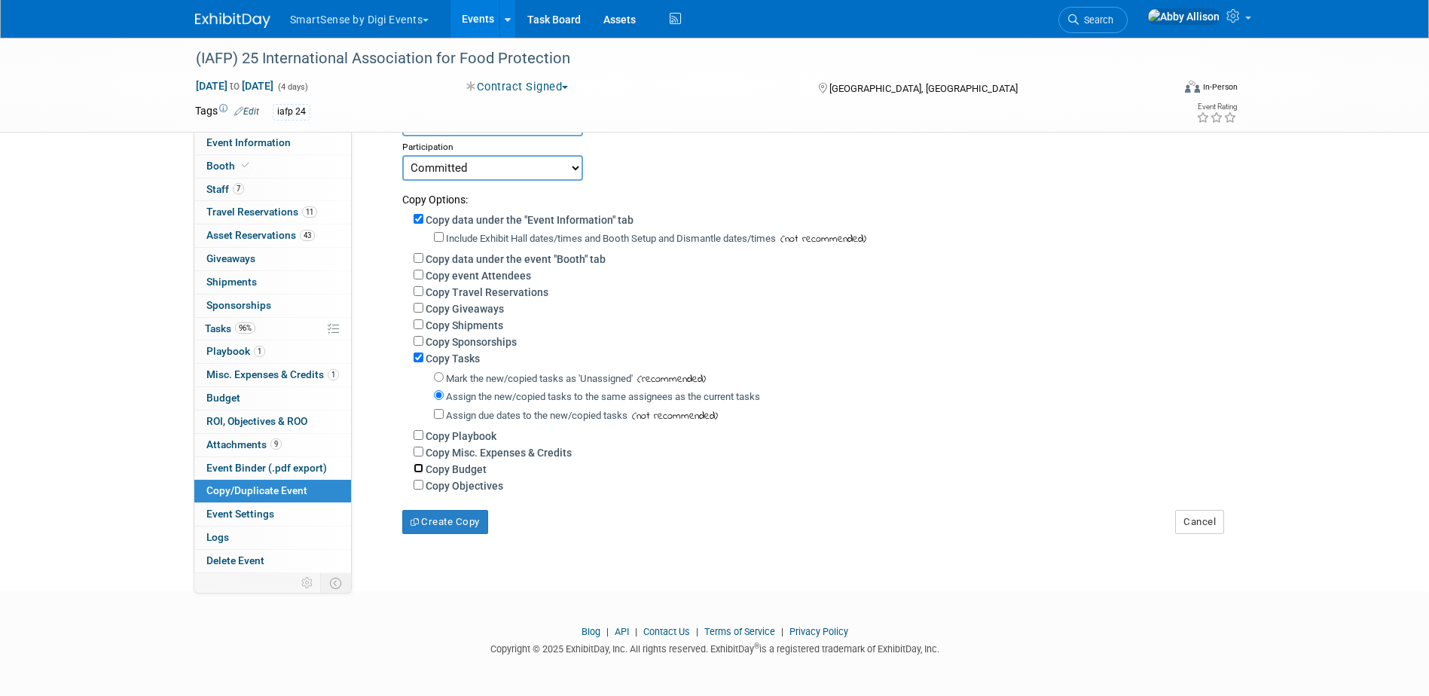
click at [417, 473] on input "Copy Budget" at bounding box center [419, 468] width 10 height 10
checkbox input "true"
click at [459, 526] on button "Create Copy" at bounding box center [445, 522] width 86 height 24
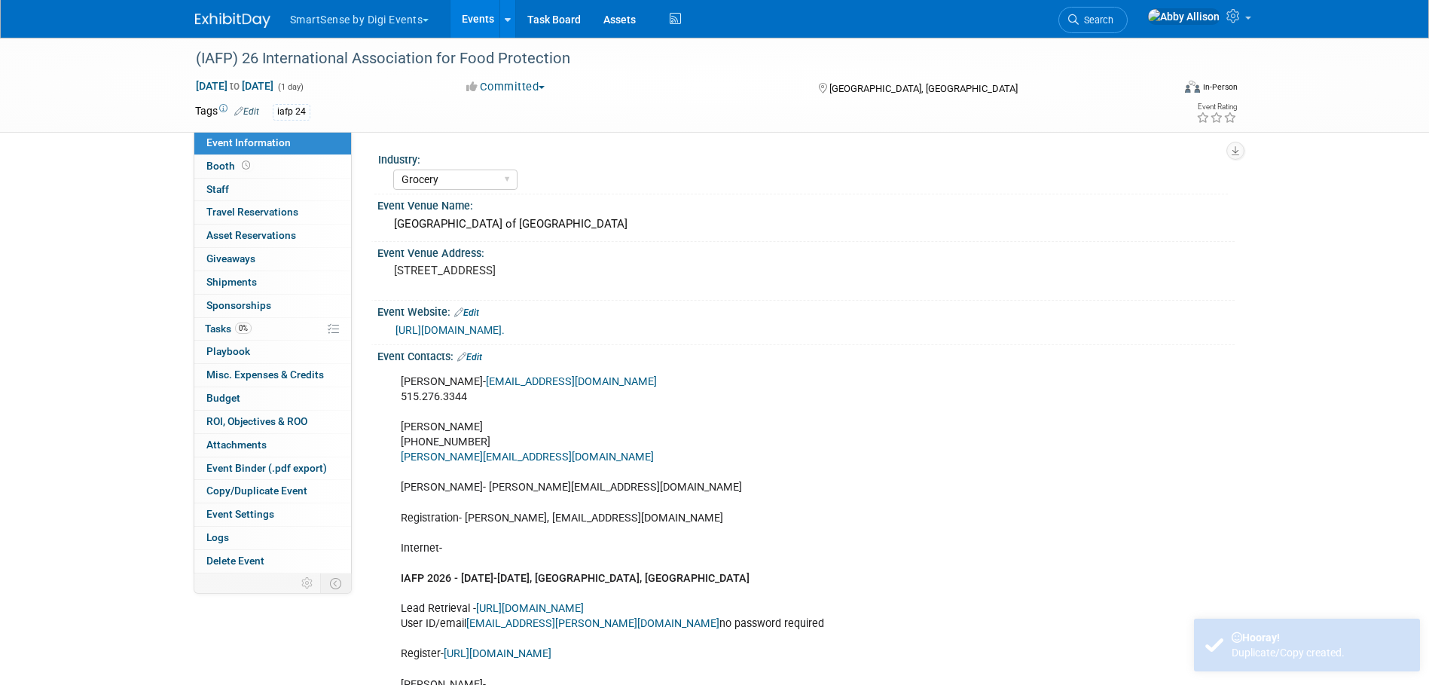
select select "Grocery"
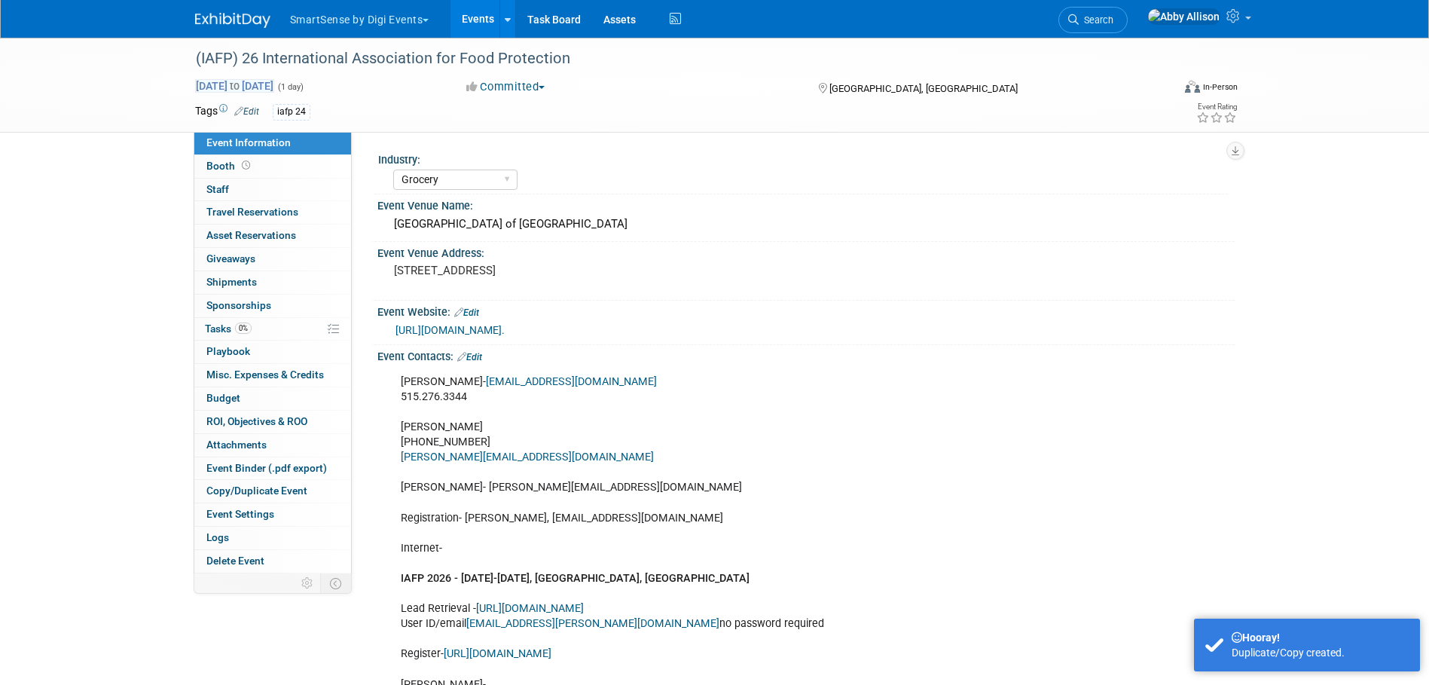
click at [274, 83] on span "[DATE] to [DATE]" at bounding box center [234, 86] width 79 height 14
type input "[DATE]"
select select "6"
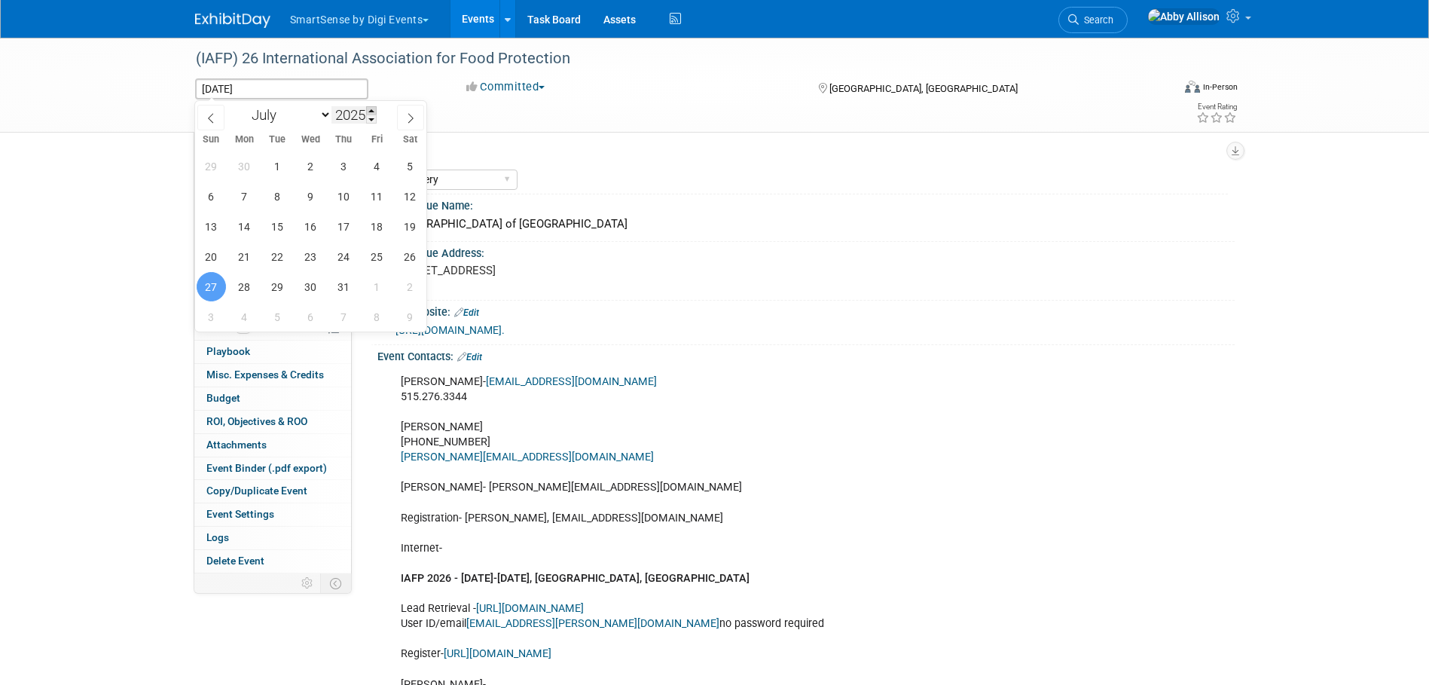
click at [375, 110] on span at bounding box center [371, 110] width 11 height 9
type input "2026"
click at [237, 258] on span "20" at bounding box center [244, 256] width 29 height 29
type input "Jul 20, 2026"
click at [237, 258] on span "20" at bounding box center [244, 256] width 29 height 29
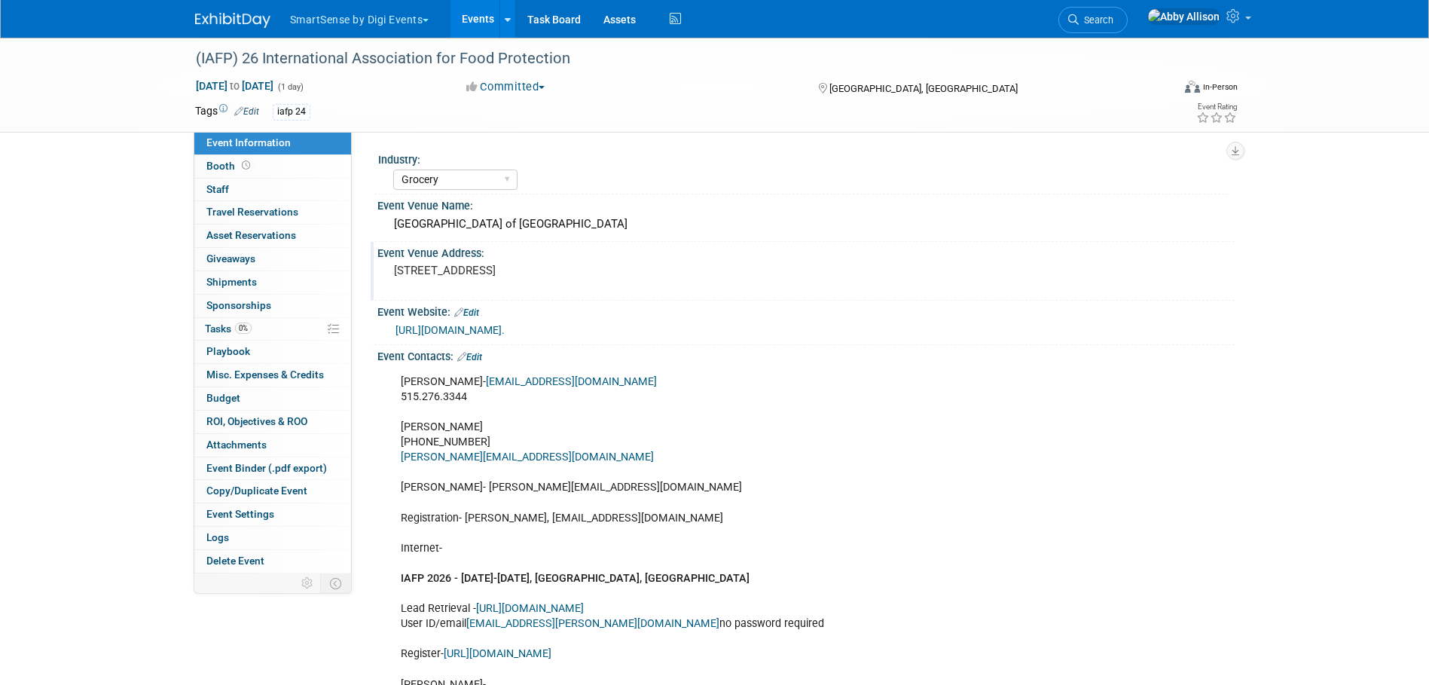
click at [563, 268] on pre "300 Lakeside Ave E, Cleveland, OH 44114" at bounding box center [556, 271] width 324 height 14
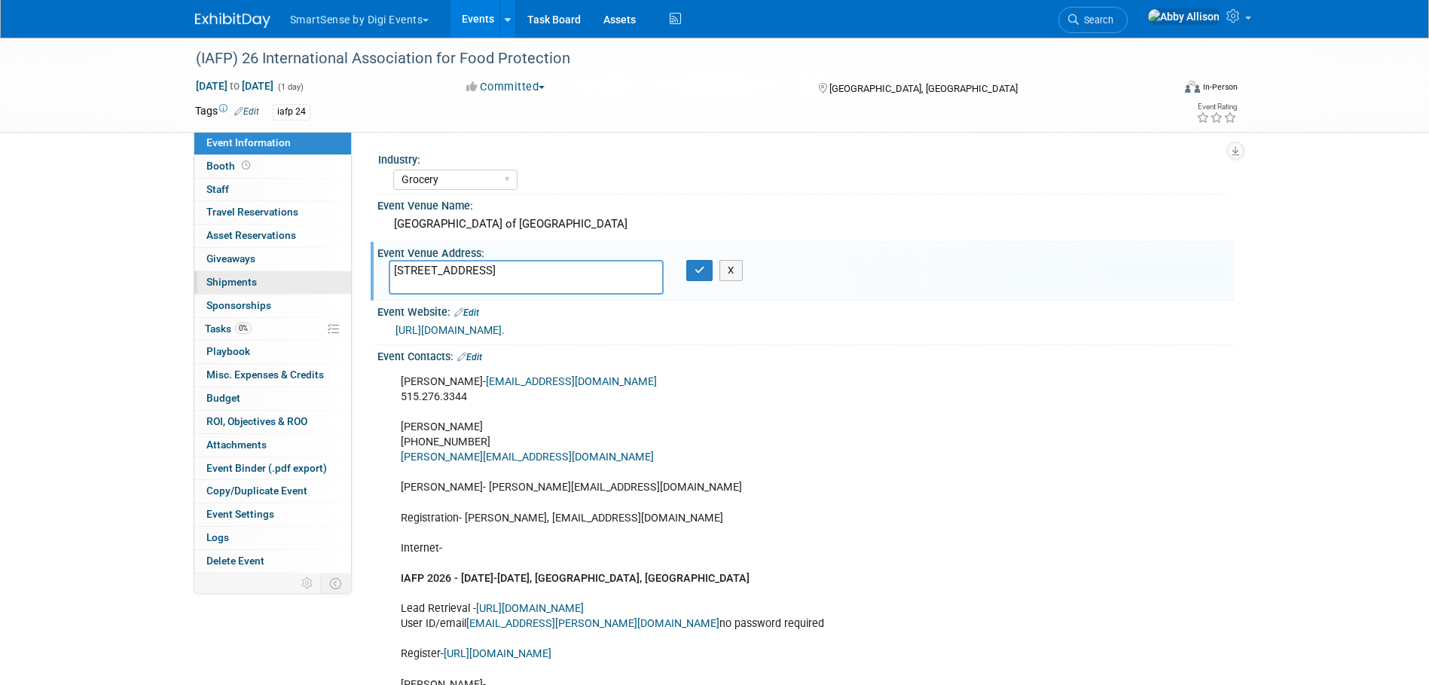
drag, startPoint x: 643, startPoint y: 269, endPoint x: 329, endPoint y: 272, distance: 314.1
click at [692, 271] on button "button" at bounding box center [699, 270] width 27 height 21
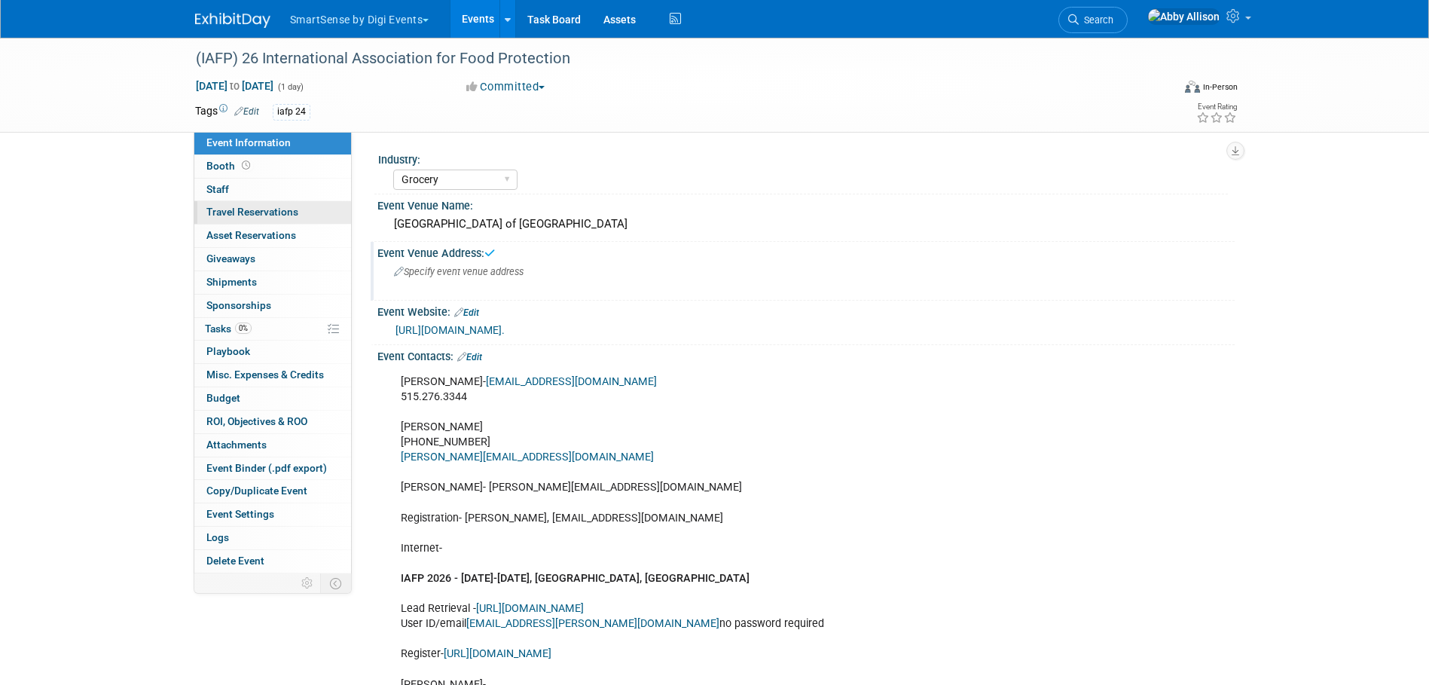
drag, startPoint x: 625, startPoint y: 227, endPoint x: 319, endPoint y: 221, distance: 305.9
drag, startPoint x: 319, startPoint y: 221, endPoint x: 442, endPoint y: 228, distance: 123.0
click at [442, 228] on div "Huntington Convention Center of Cleveland" at bounding box center [806, 223] width 835 height 23
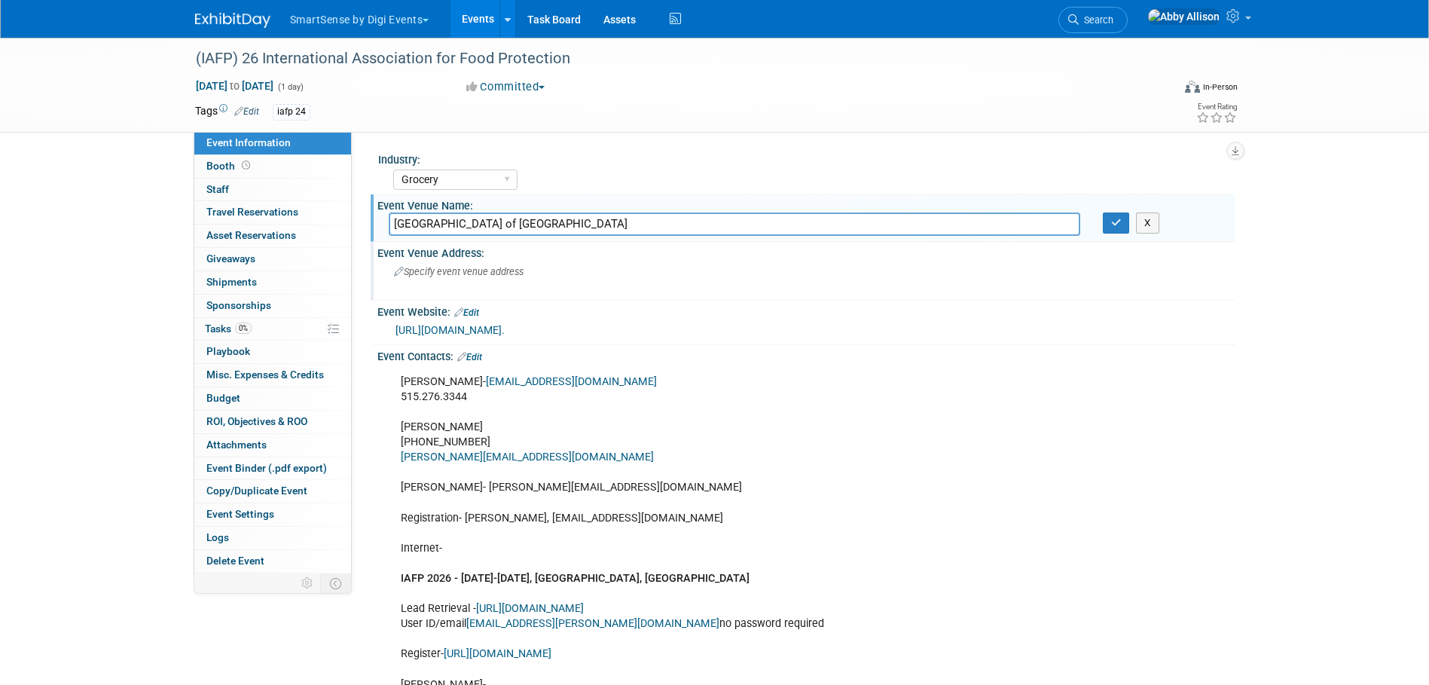
click at [442, 228] on input "Huntington Convention Center of Cleveland" at bounding box center [735, 223] width 692 height 23
drag, startPoint x: 618, startPoint y: 222, endPoint x: 363, endPoint y: 222, distance: 255.4
click at [363, 222] on div "Industry: All Education Convenience Stores Costumer Connects Food Services Groc…" at bounding box center [793, 352] width 883 height 441
click at [1111, 227] on icon "button" at bounding box center [1116, 223] width 11 height 10
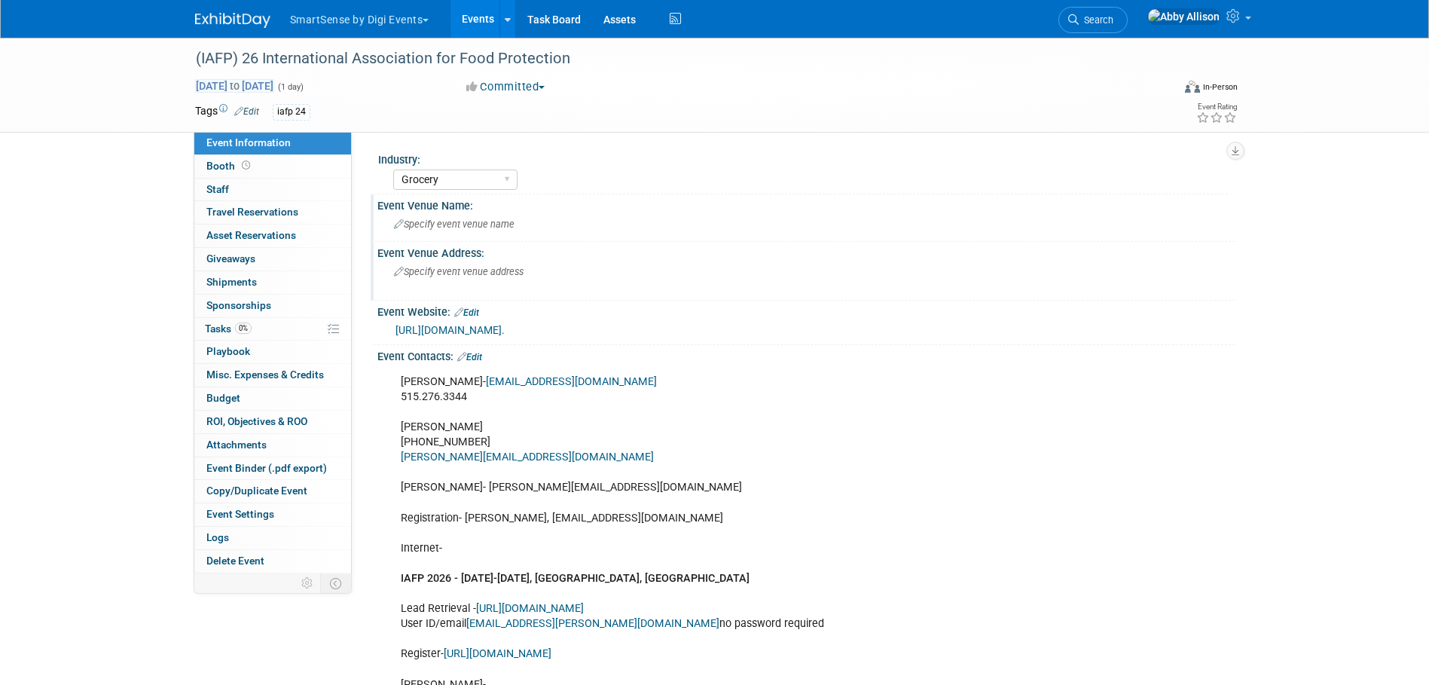
click at [274, 84] on span "Jul 20, 2026 to Jul 20, 2026" at bounding box center [234, 86] width 79 height 14
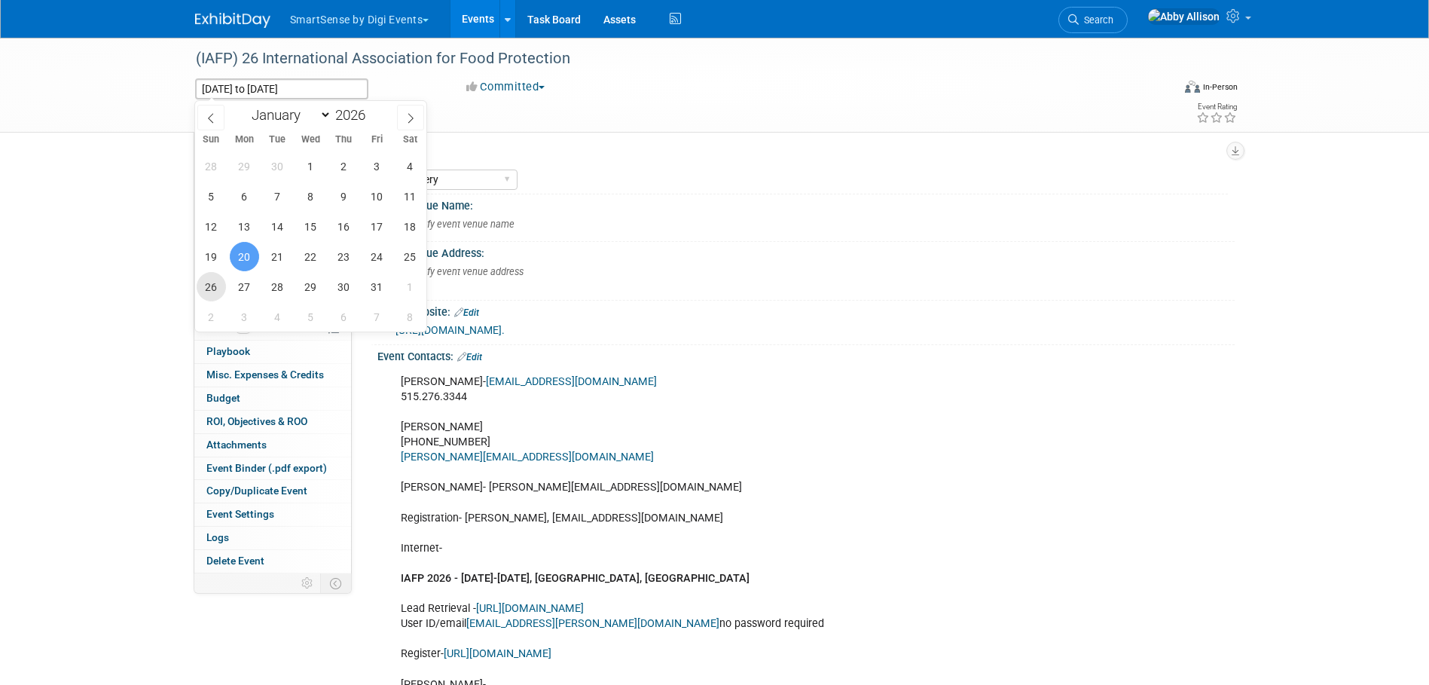
click at [220, 291] on span "26" at bounding box center [211, 286] width 29 height 29
type input "Jul 26, 2026"
click at [317, 293] on span "29" at bounding box center [310, 286] width 29 height 29
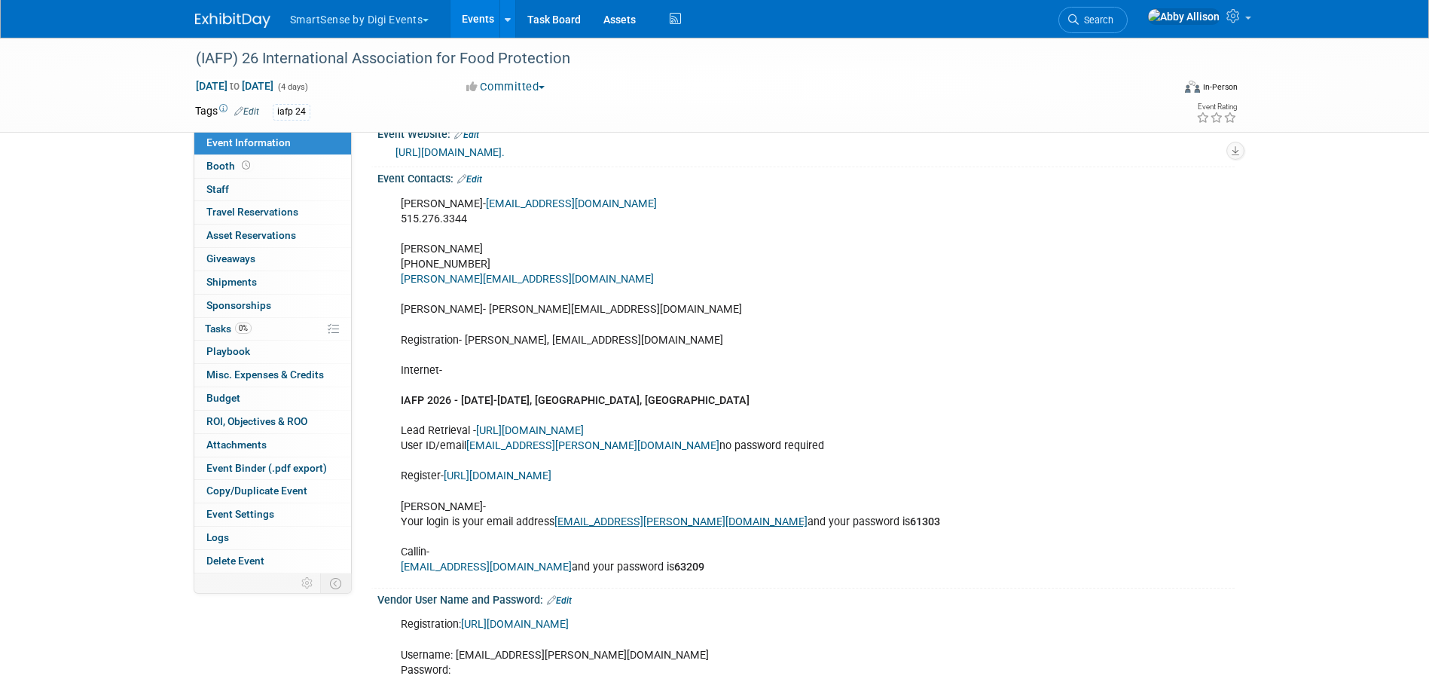
scroll to position [151, 0]
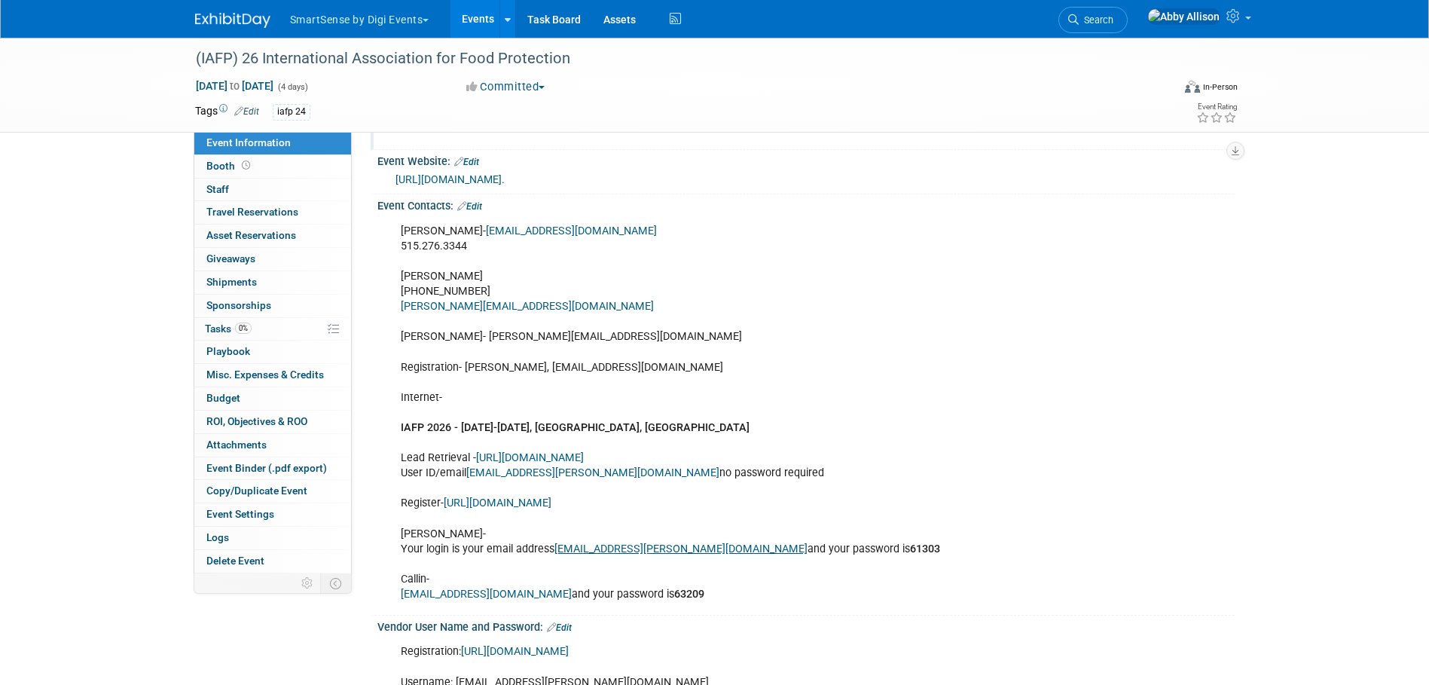
click at [477, 205] on link "Edit" at bounding box center [469, 206] width 25 height 11
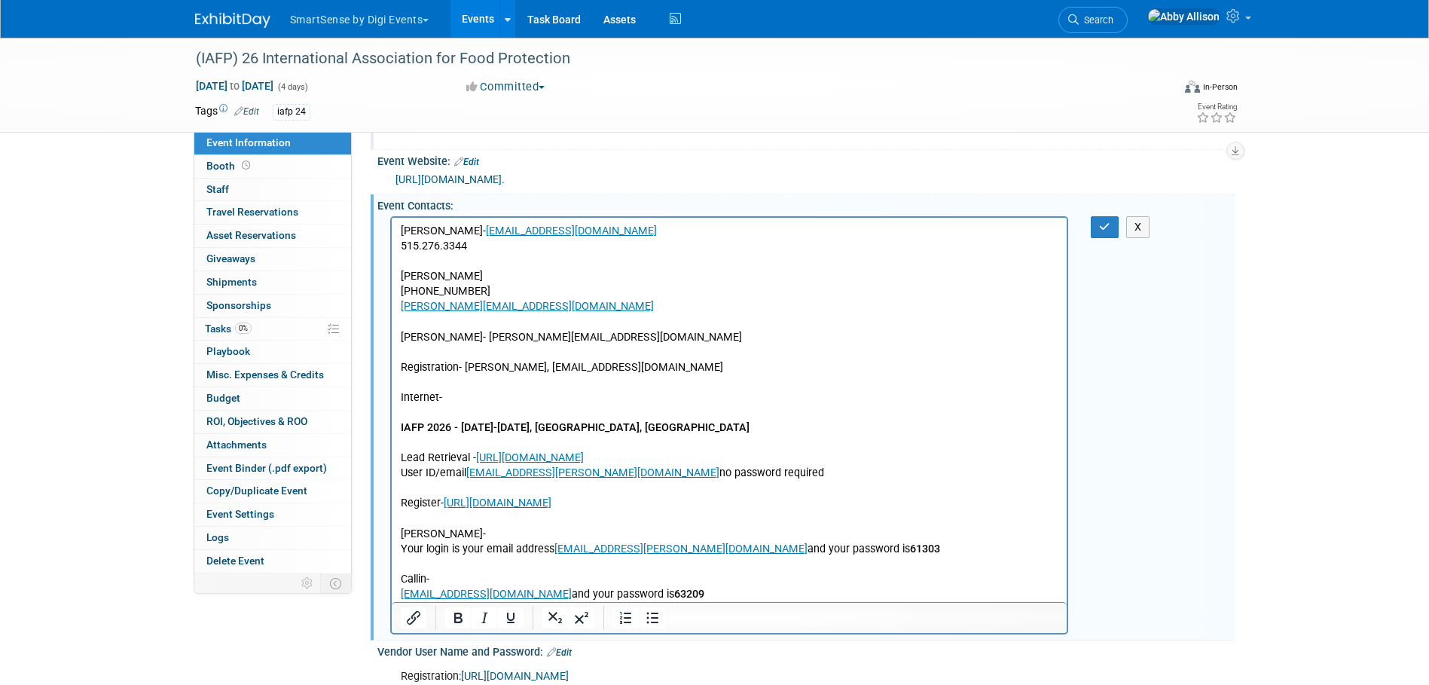
scroll to position [0, 0]
drag, startPoint x: 591, startPoint y: 427, endPoint x: 461, endPoint y: 423, distance: 129.6
click at [461, 423] on p "Farrah Benge- fbenge@foodprotection.org 515.276.3344 Dave Larson 515-440-2810 d…" at bounding box center [729, 412] width 658 height 378
click at [448, 425] on b "IAFP 2026 -" at bounding box center [428, 426] width 57 height 13
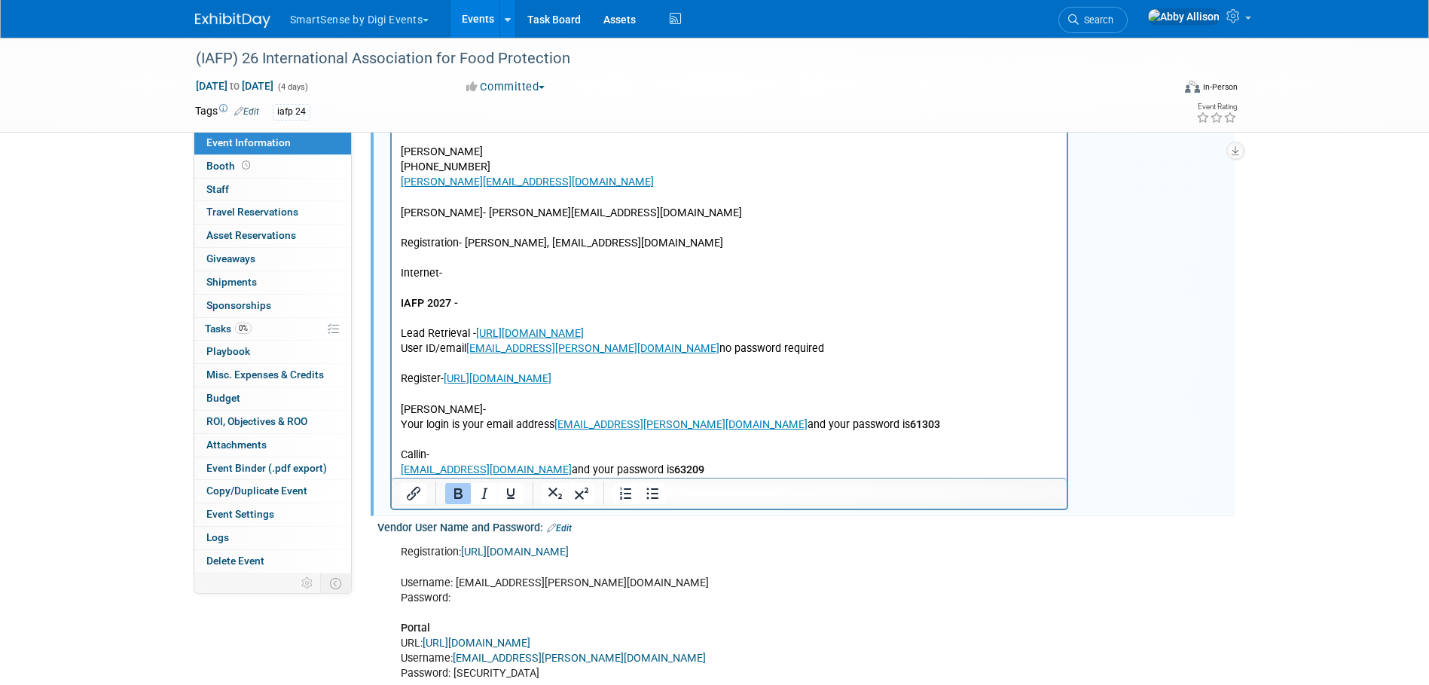
scroll to position [301, 0]
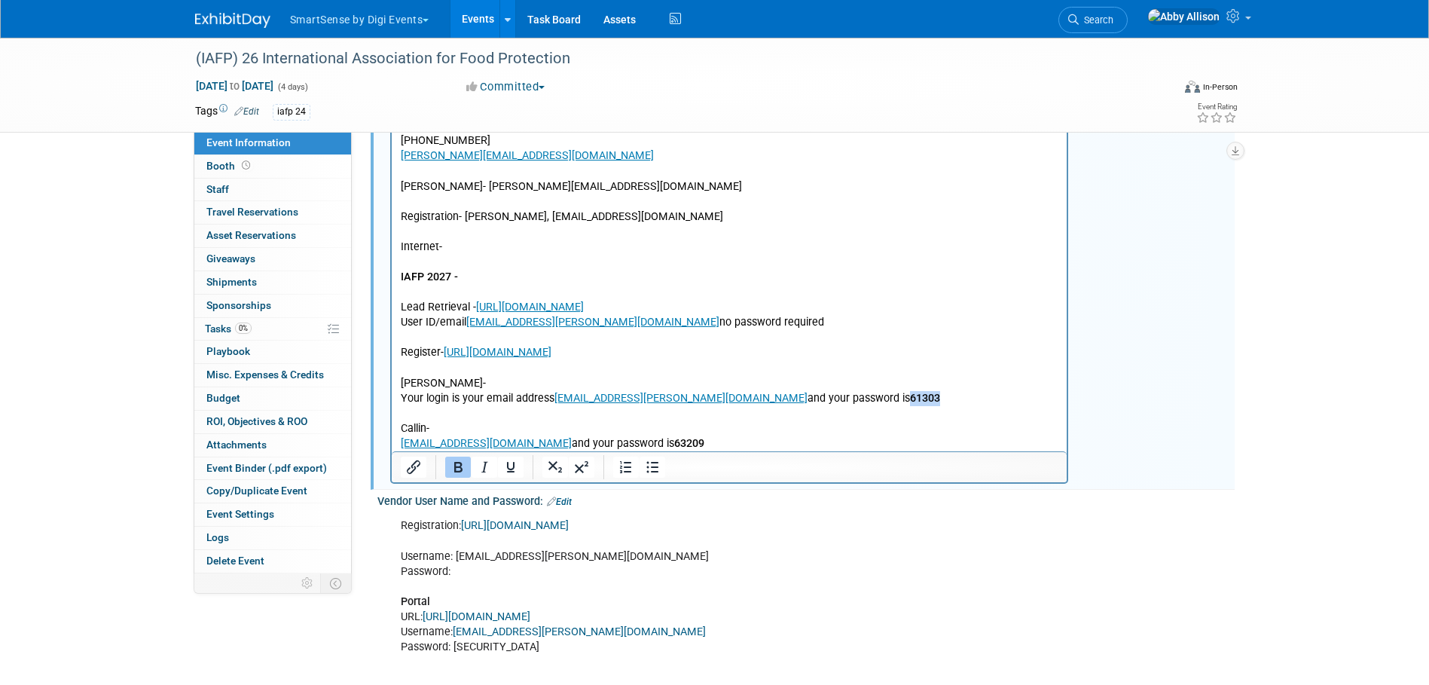
drag, startPoint x: 808, startPoint y: 398, endPoint x: 772, endPoint y: 393, distance: 35.7
click at [772, 393] on p "Farrah Benge- fbenge@foodprotection.org 515.276.3344 Dave Larson 515-440-2810 d…" at bounding box center [729, 261] width 658 height 378
drag, startPoint x: 685, startPoint y: 438, endPoint x: 653, endPoint y: 443, distance: 32.8
click at [653, 443] on p "Farrah Benge- fbenge@foodprotection.org 515.276.3344 Dave Larson 515-440-2810 d…" at bounding box center [729, 261] width 658 height 378
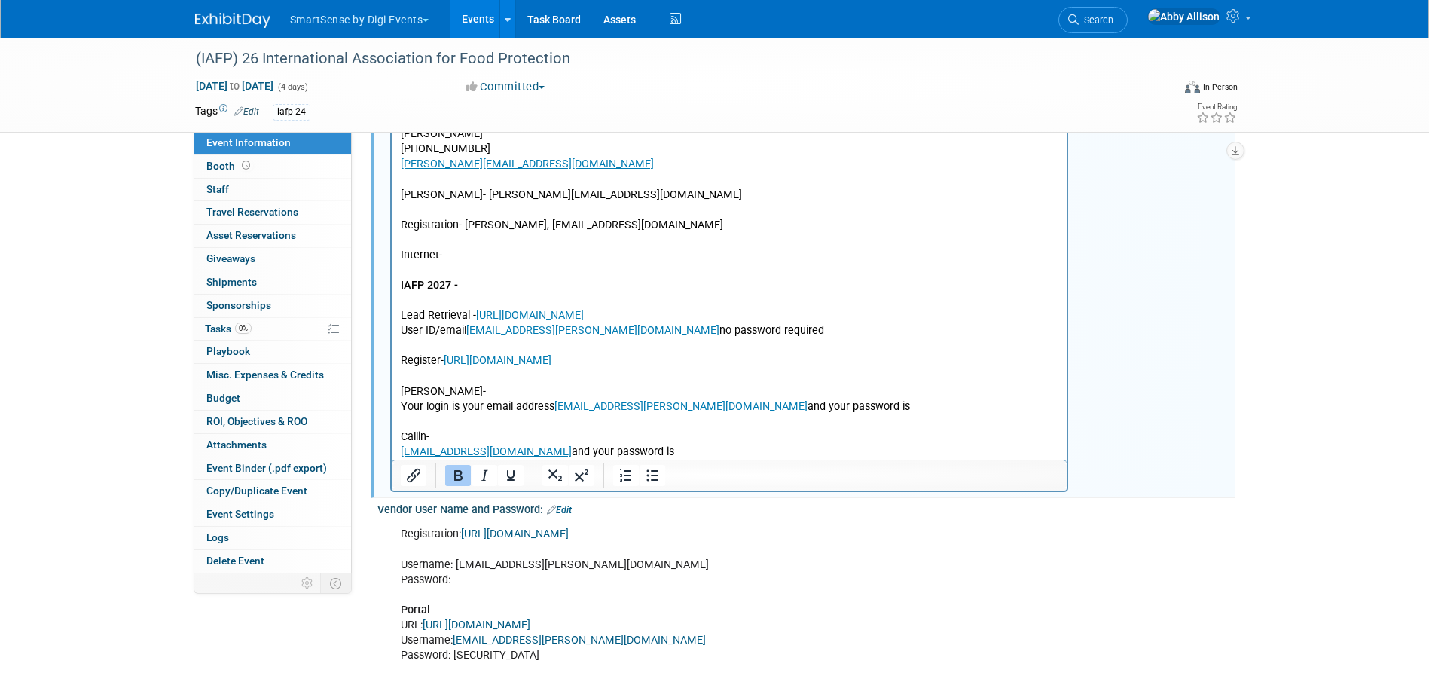
scroll to position [226, 0]
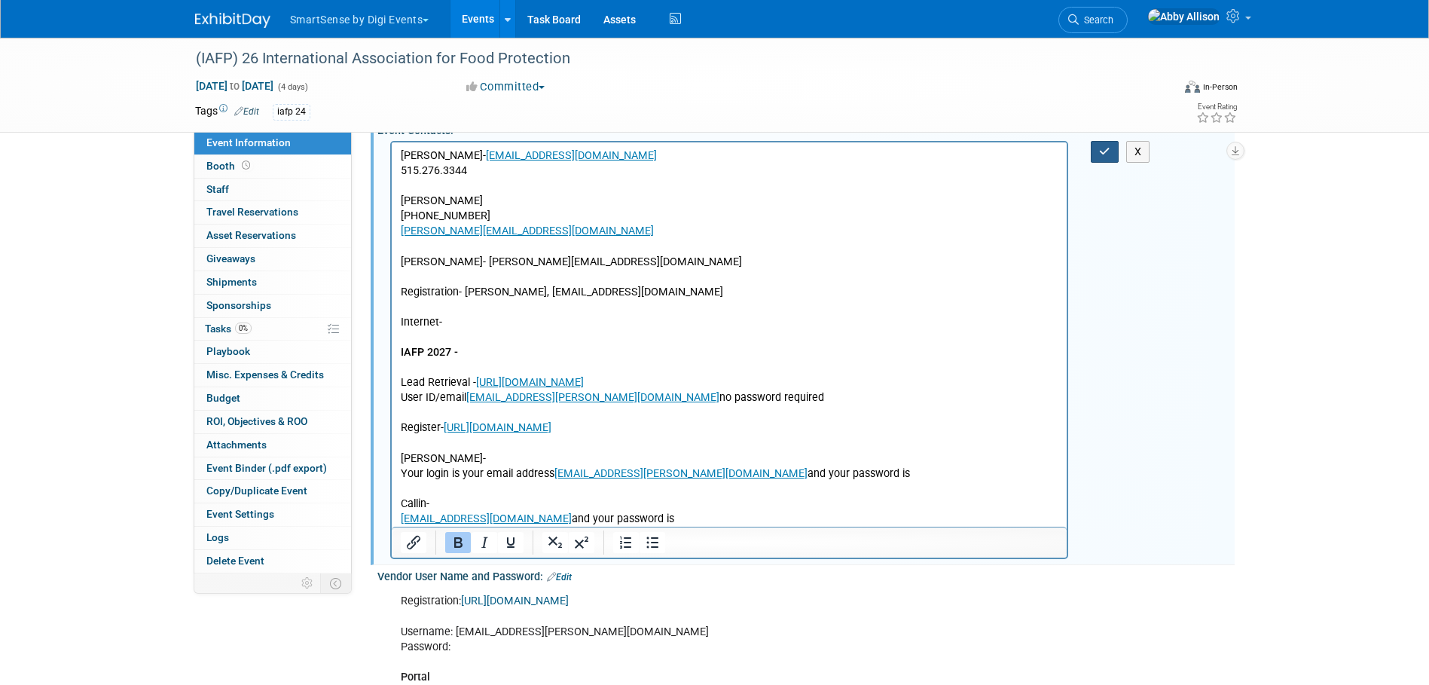
click at [1104, 151] on icon "button" at bounding box center [1104, 151] width 11 height 11
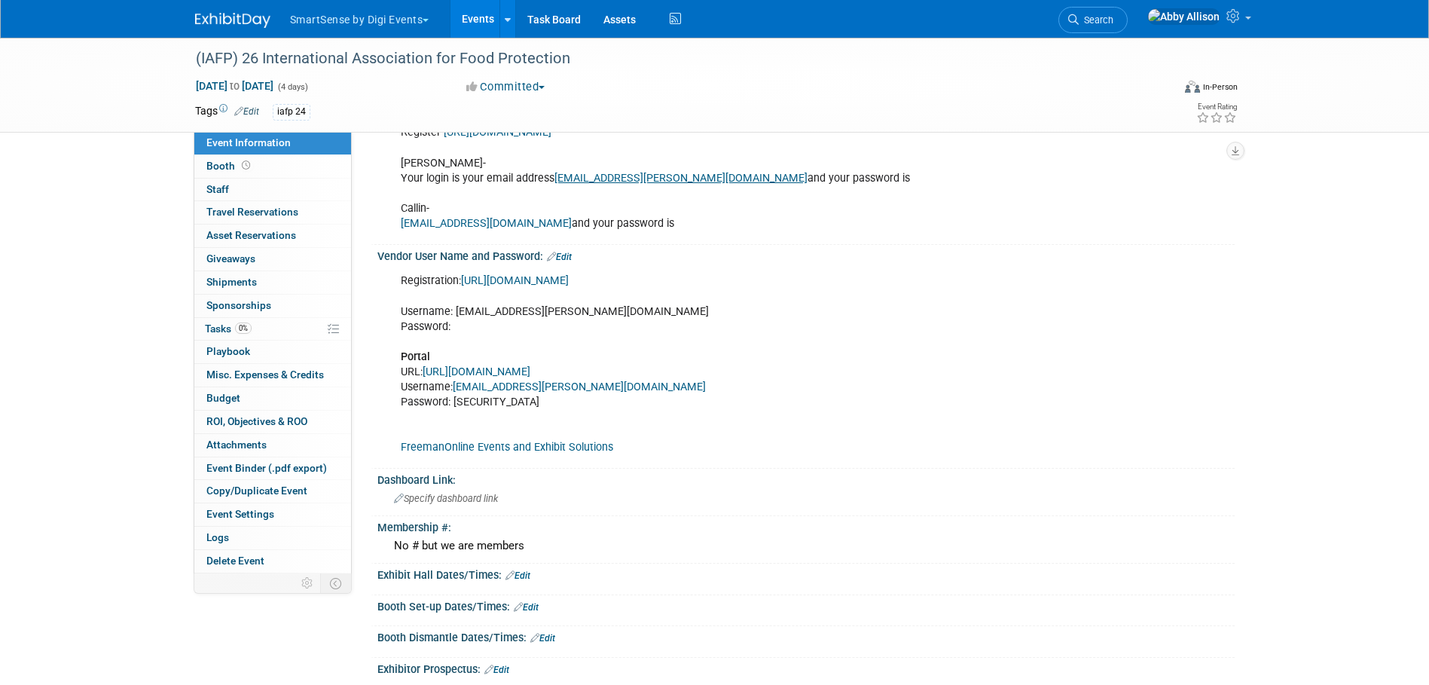
scroll to position [527, 0]
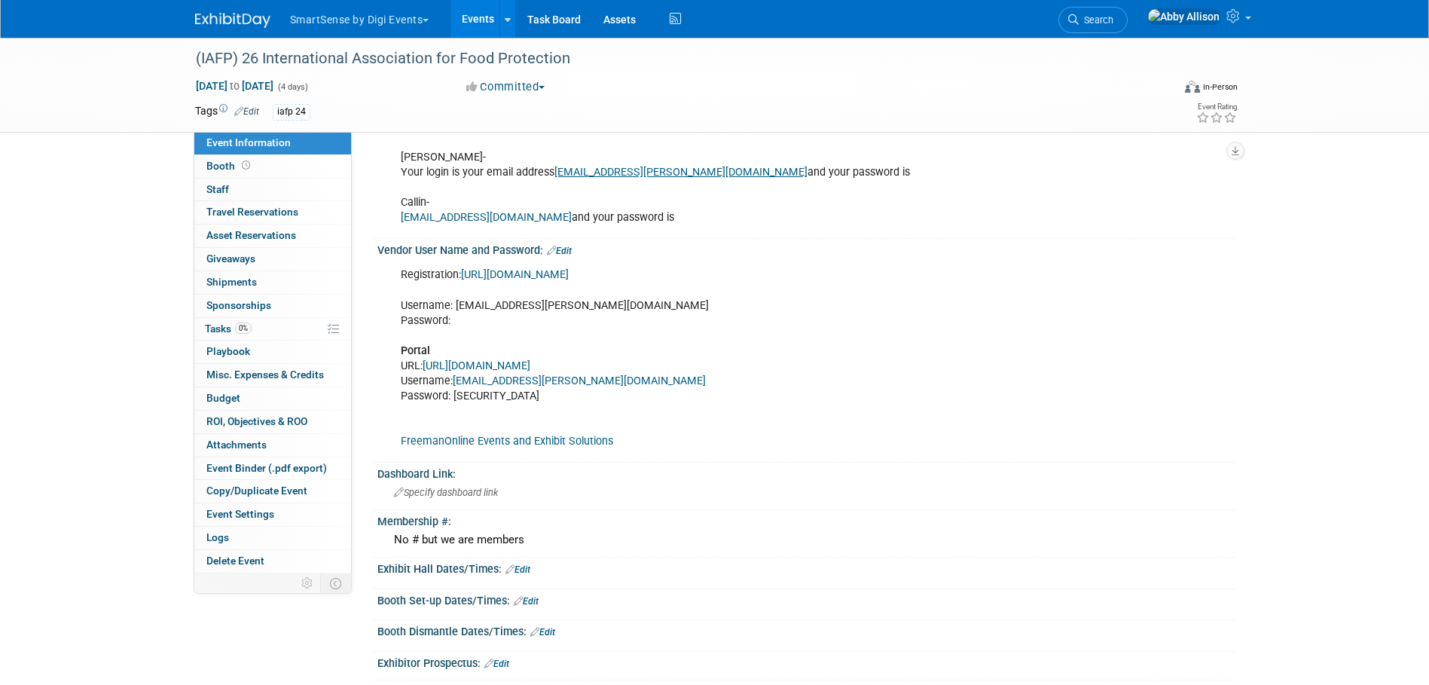
click at [566, 251] on link "Edit" at bounding box center [559, 251] width 25 height 11
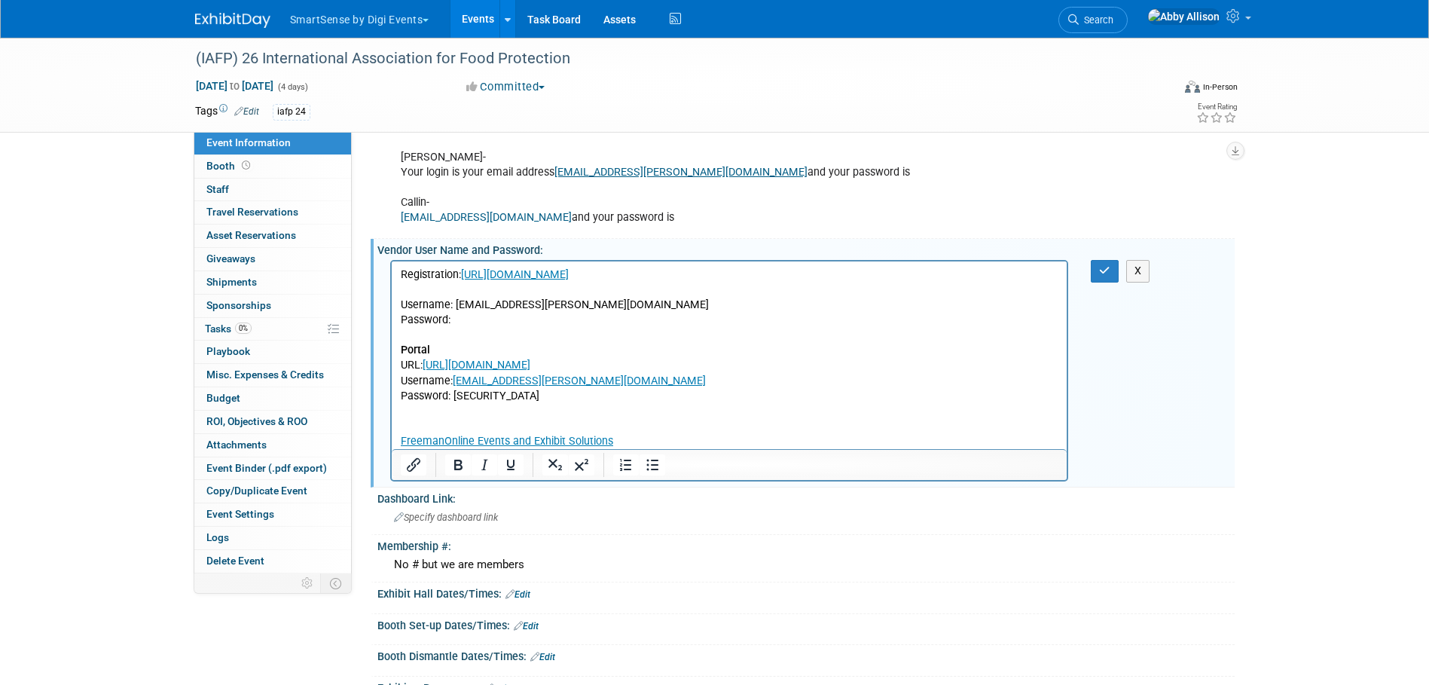
scroll to position [0, 0]
drag, startPoint x: 615, startPoint y: 434, endPoint x: 782, endPoint y: 692, distance: 306.7
click at [391, 437] on html "Registration: https://beeapp.bravuratechnologies.com/iafpreg/exhibitors Usernam…" at bounding box center [729, 355] width 676 height 188
drag, startPoint x: 520, startPoint y: 405, endPoint x: 453, endPoint y: 400, distance: 67.2
click at [453, 400] on p "Registration: https://beeapp.bravuratechnologies.com/iafpreg/exhibitors Usernam…" at bounding box center [729, 358] width 658 height 182
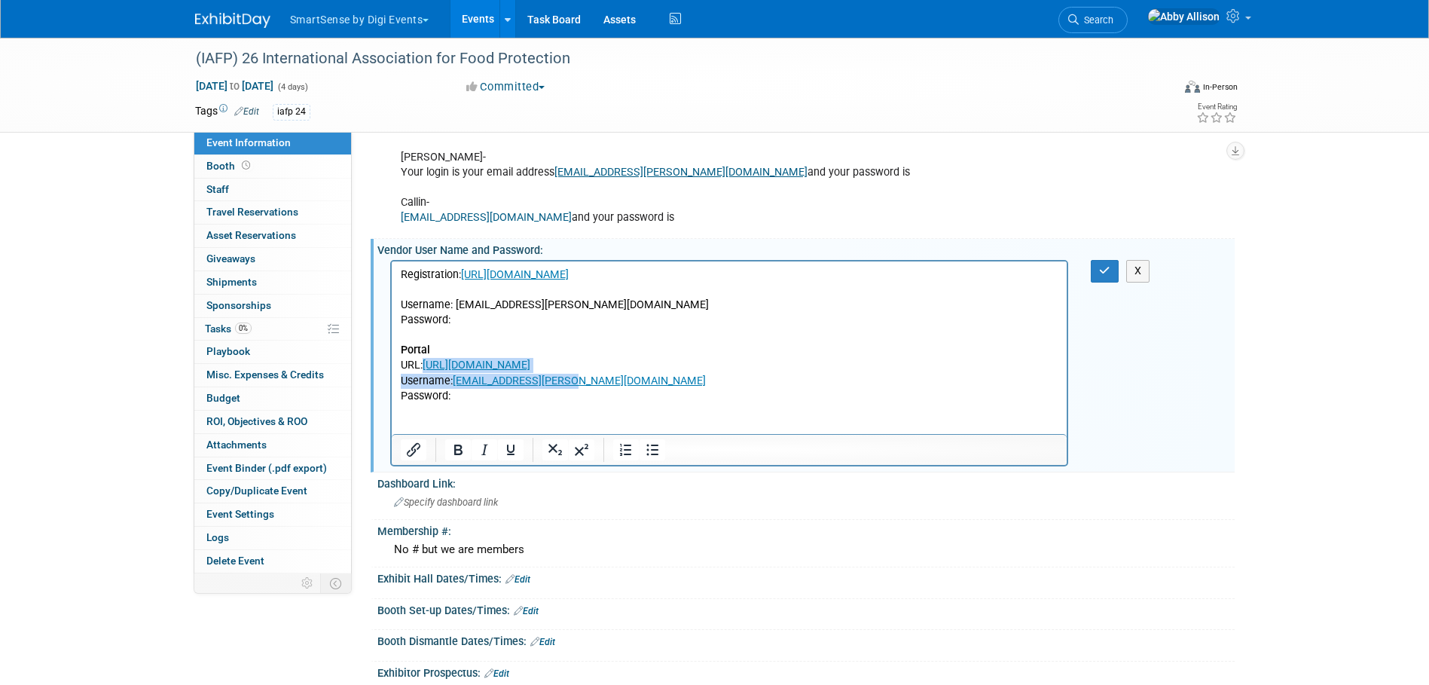
drag, startPoint x: 665, startPoint y: 367, endPoint x: 645, endPoint y: 374, distance: 21.4
click at [645, 374] on p "Registration: https://beeapp.bravuratechnologies.com/iafpreg/exhibitors Usernam…" at bounding box center [729, 350] width 658 height 166
click at [678, 417] on p "Registration: https://beeapp.bravuratechnologies.com/iafpreg/exhibitors Usernam…" at bounding box center [729, 350] width 658 height 166
click at [1110, 266] on icon "button" at bounding box center [1104, 270] width 11 height 11
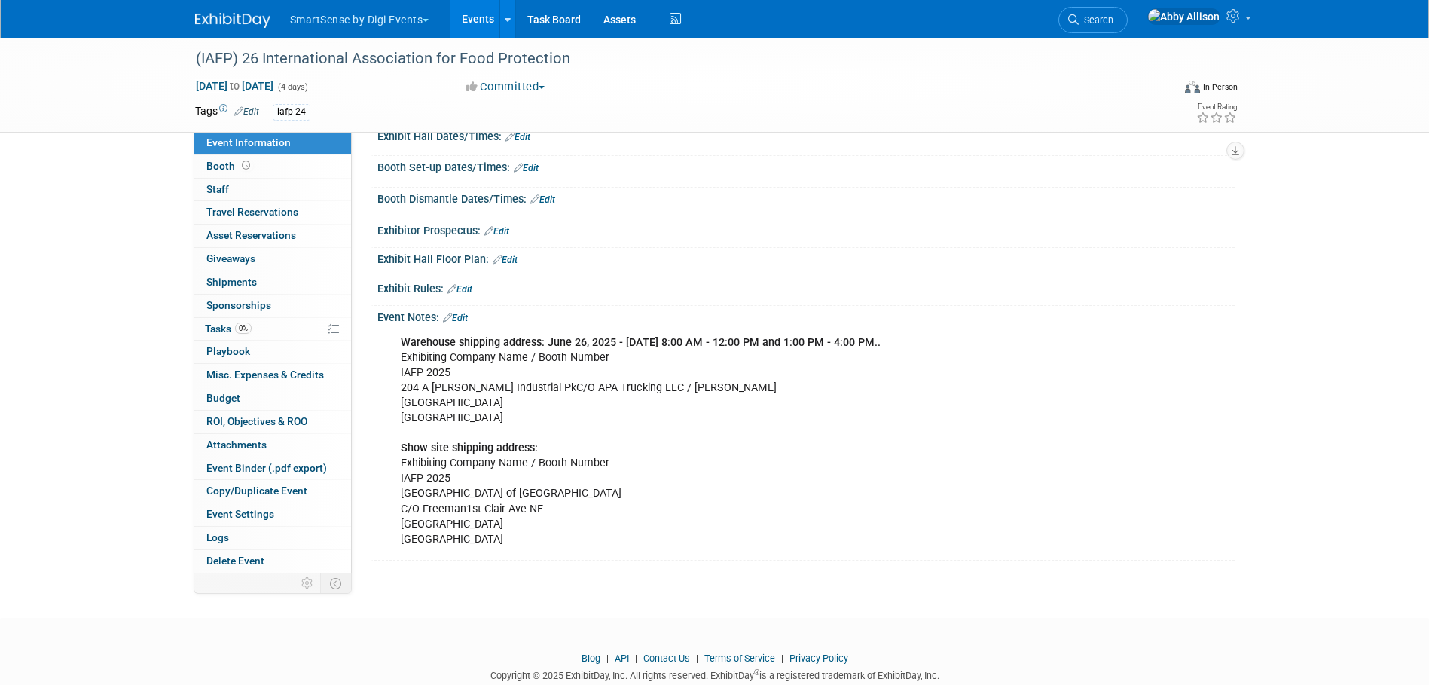
scroll to position [952, 0]
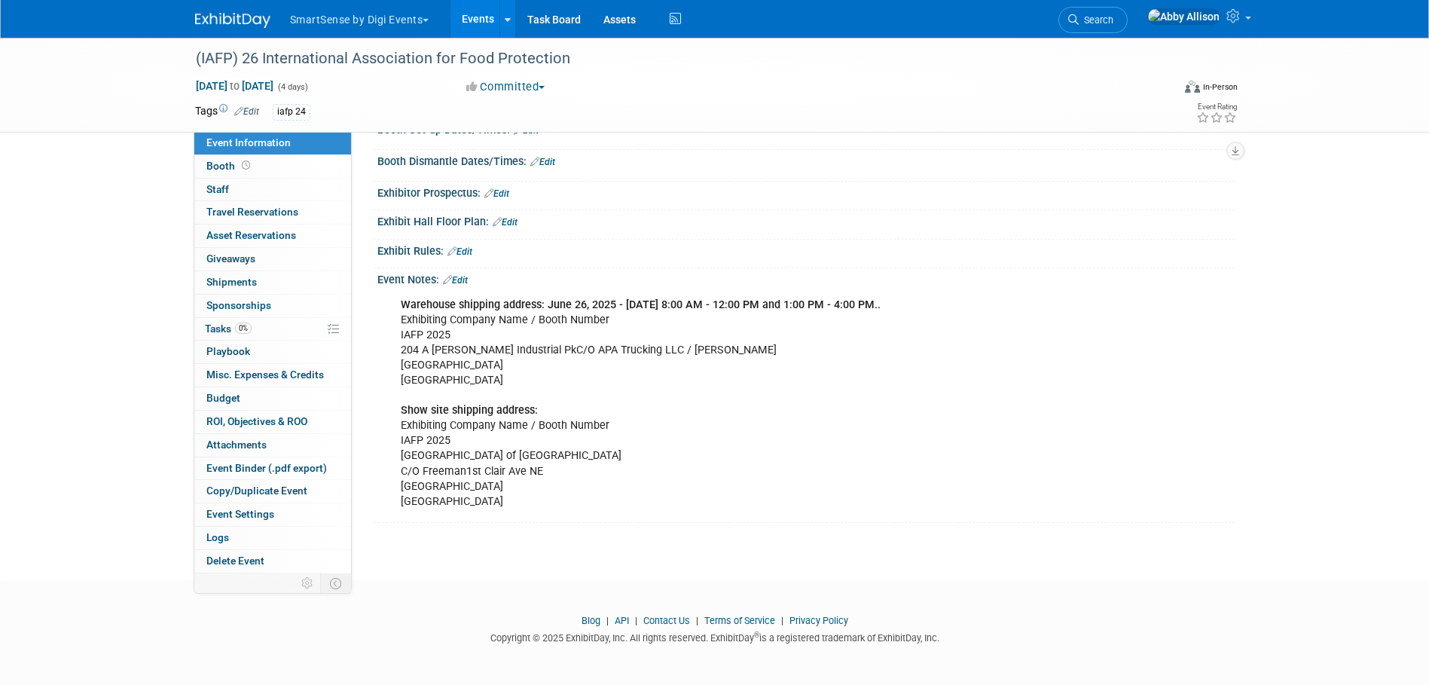
click at [461, 279] on link "Edit" at bounding box center [455, 280] width 25 height 11
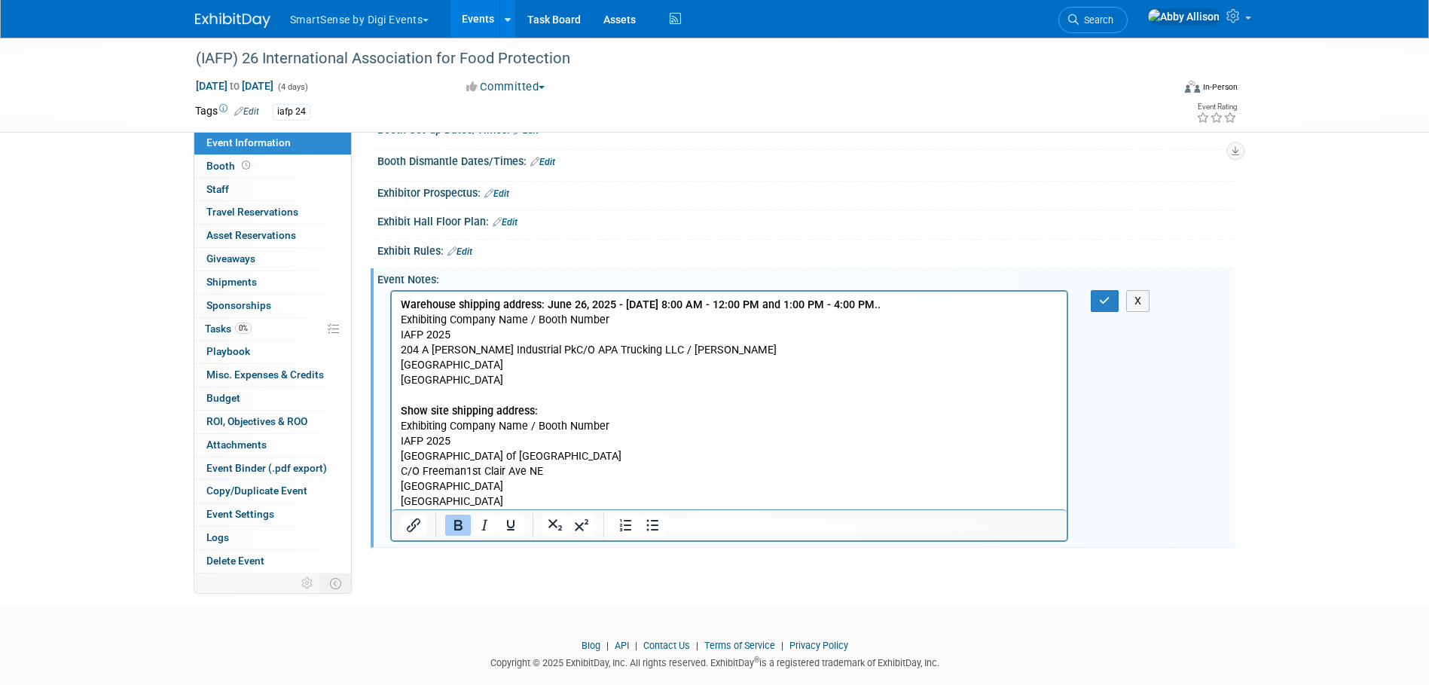
scroll to position [0, 0]
drag, startPoint x: 909, startPoint y: 307, endPoint x: 636, endPoint y: 301, distance: 273.5
click at [550, 303] on b "Warehouse shipping address: June 26, 2025 - July 18, 2025 - 8:00 AM - 12:00 PM …" at bounding box center [640, 304] width 480 height 13
drag, startPoint x: 929, startPoint y: 301, endPoint x: 548, endPoint y: 295, distance: 380.5
click at [548, 295] on html "Warehouse shipping address: June 26, 2025 - July 18, 2025 - 8:00 AM - 12:00 PM …" at bounding box center [729, 400] width 676 height 218
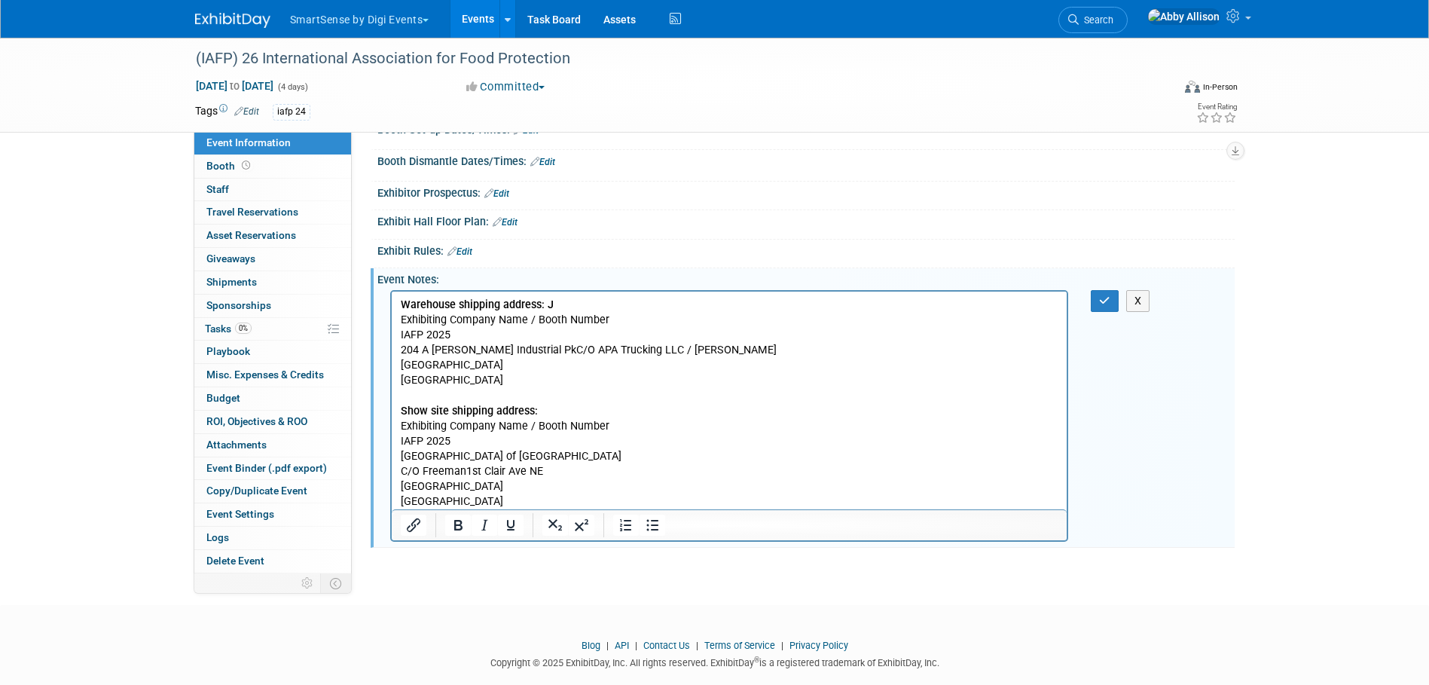
click at [451, 334] on p "Warehouse shipping address: J Exhibiting Company Name / Booth Number IAFP 2025 …" at bounding box center [729, 403] width 658 height 212
drag, startPoint x: 445, startPoint y: 382, endPoint x: 782, endPoint y: 637, distance: 422.6
click at [391, 347] on html "Warehouse shipping address: J Exhibiting Company Name / Booth Number IAFP 2026 …" at bounding box center [729, 400] width 676 height 218
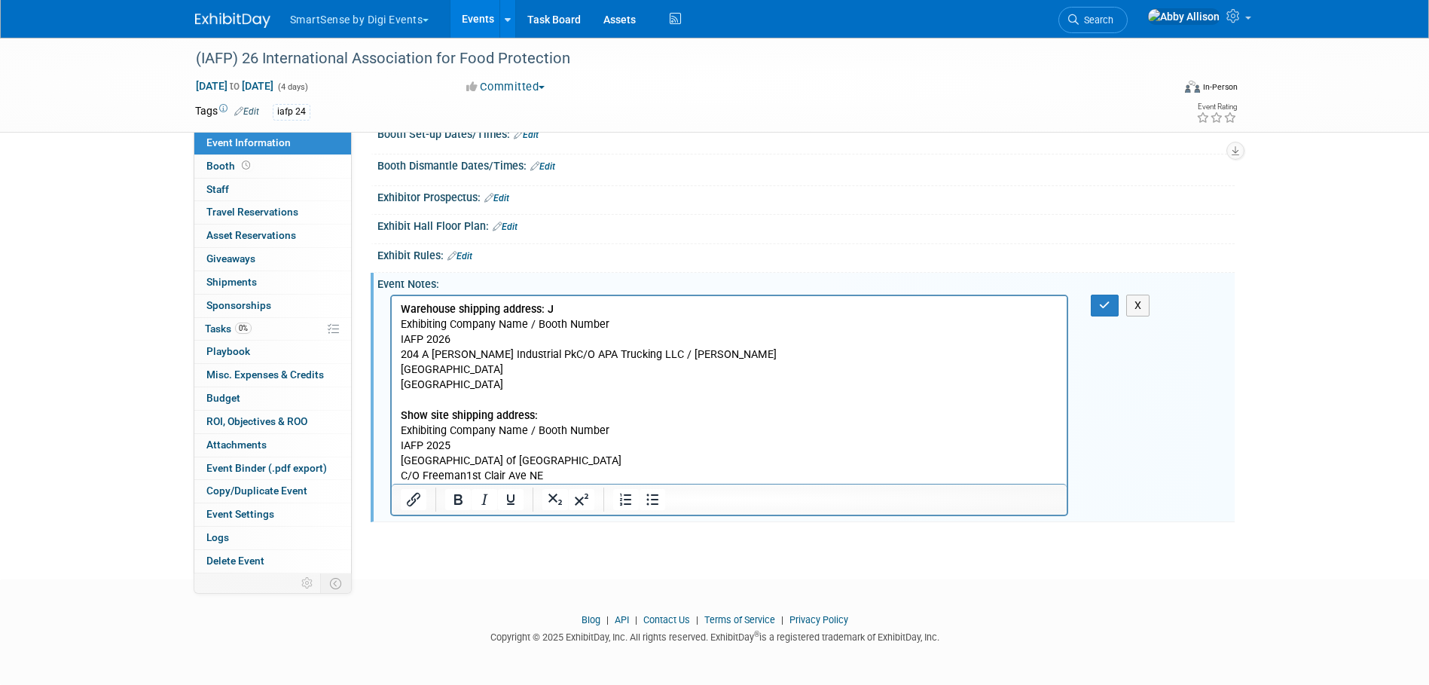
scroll to position [947, 0]
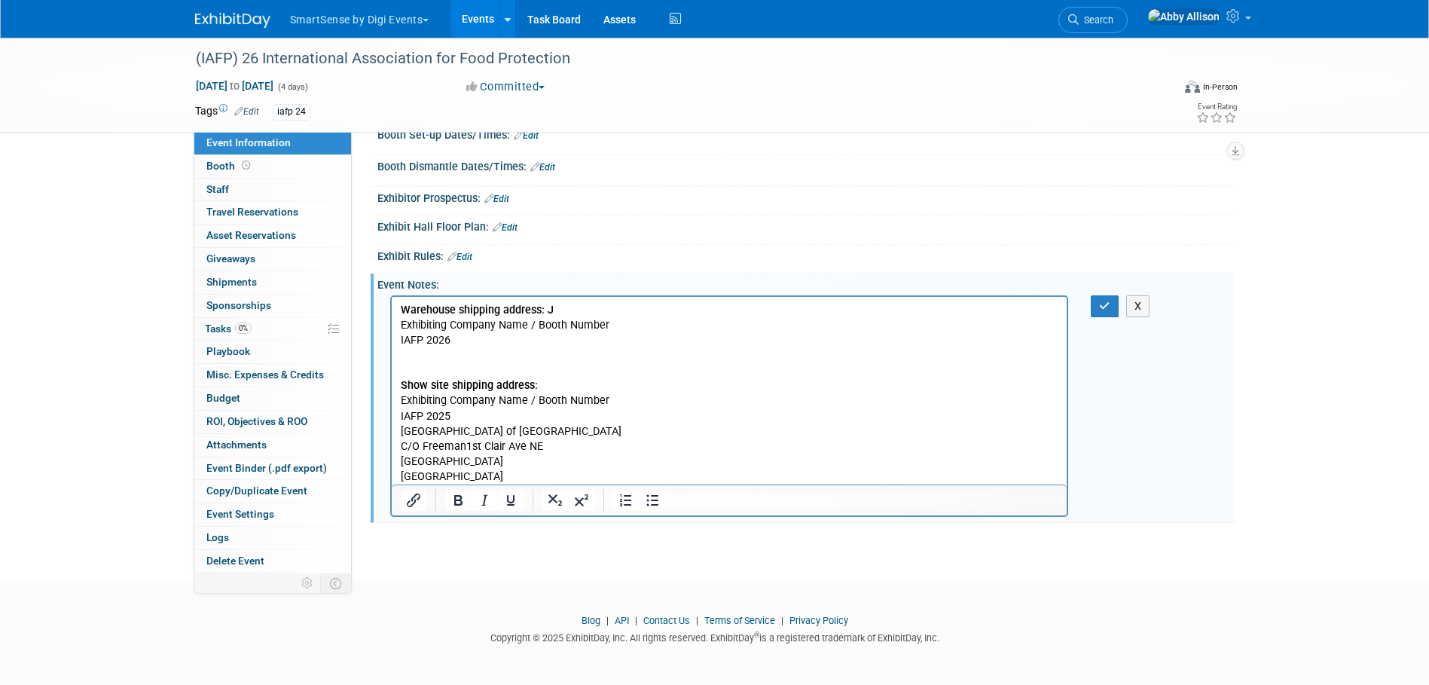
click at [459, 414] on p "Warehouse shipping address: J Exhibiting Company Name / Booth Number IAFP 2026 …" at bounding box center [729, 393] width 658 height 182
drag, startPoint x: 428, startPoint y: 471, endPoint x: 397, endPoint y: 429, distance: 52.3
click at [397, 429] on html "Warehouse shipping address: J Exhibiting Company Name / Booth Number IAFP 2026 …" at bounding box center [729, 390] width 676 height 188
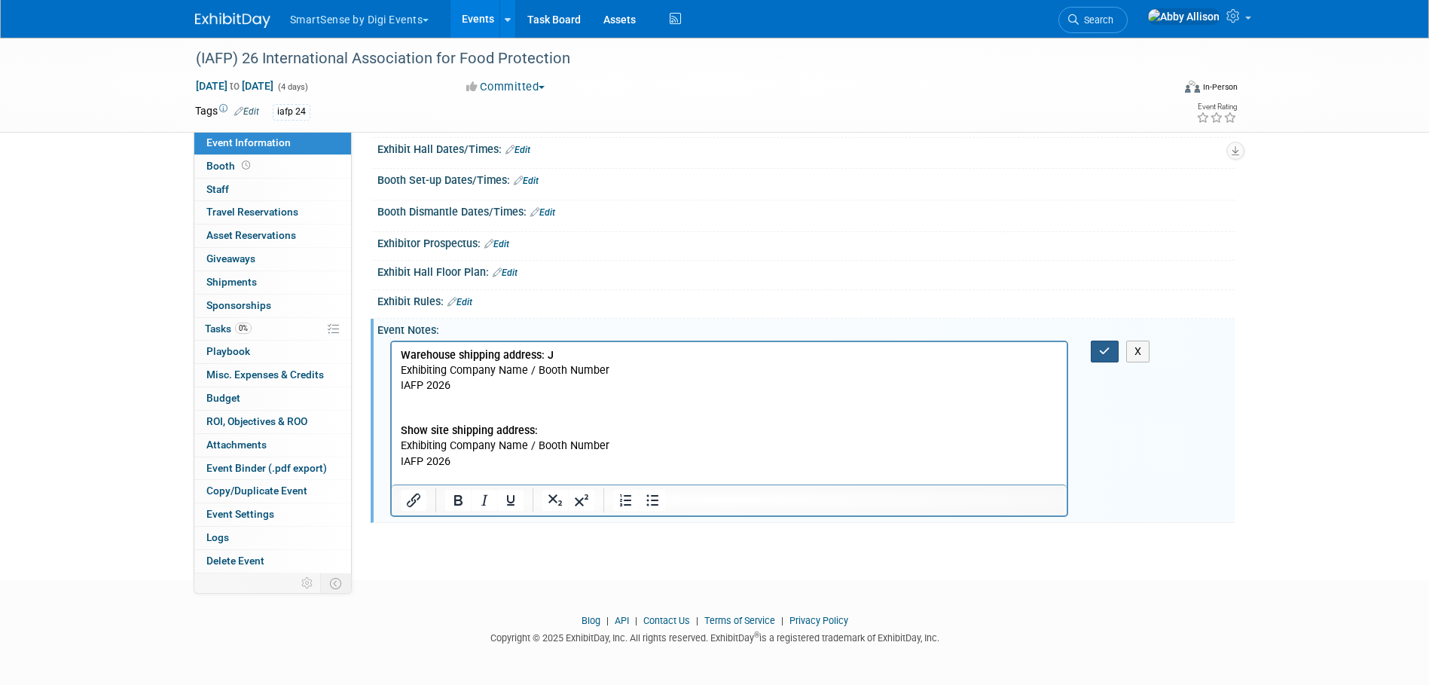
click at [1101, 348] on icon "button" at bounding box center [1104, 351] width 11 height 11
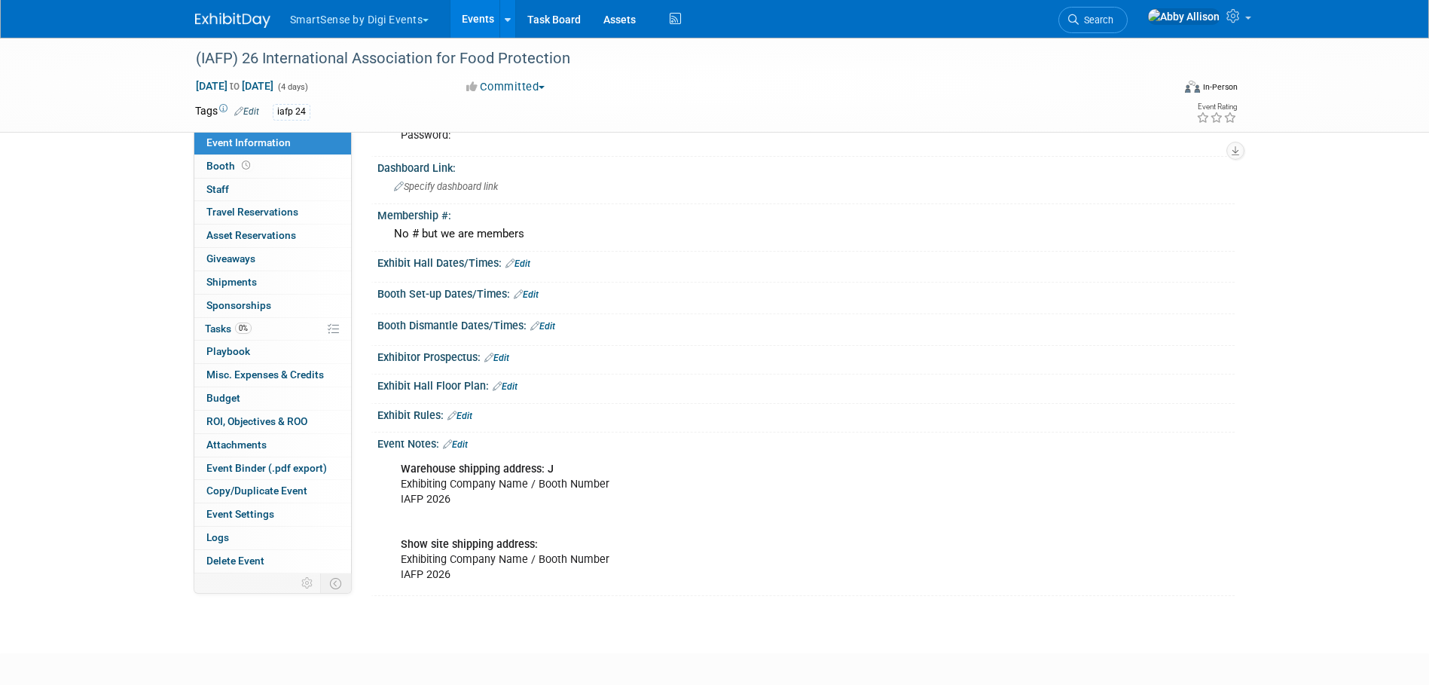
scroll to position [786, 0]
click at [1128, 29] on link "Search" at bounding box center [1092, 20] width 69 height 26
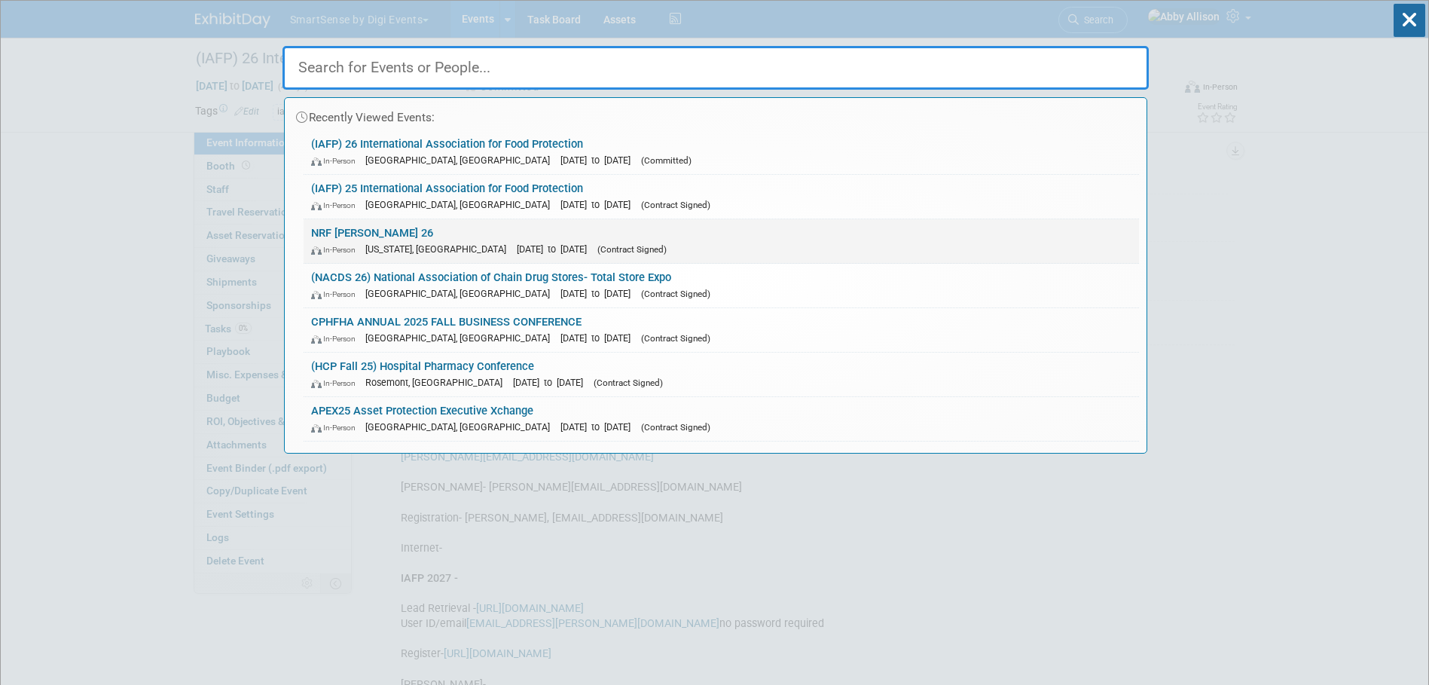
click at [350, 223] on link "NRF Big Show 26 In-Person New York, NY Jan 11, 2026 to Jan 13, 2026 (Contract S…" at bounding box center [721, 241] width 835 height 44
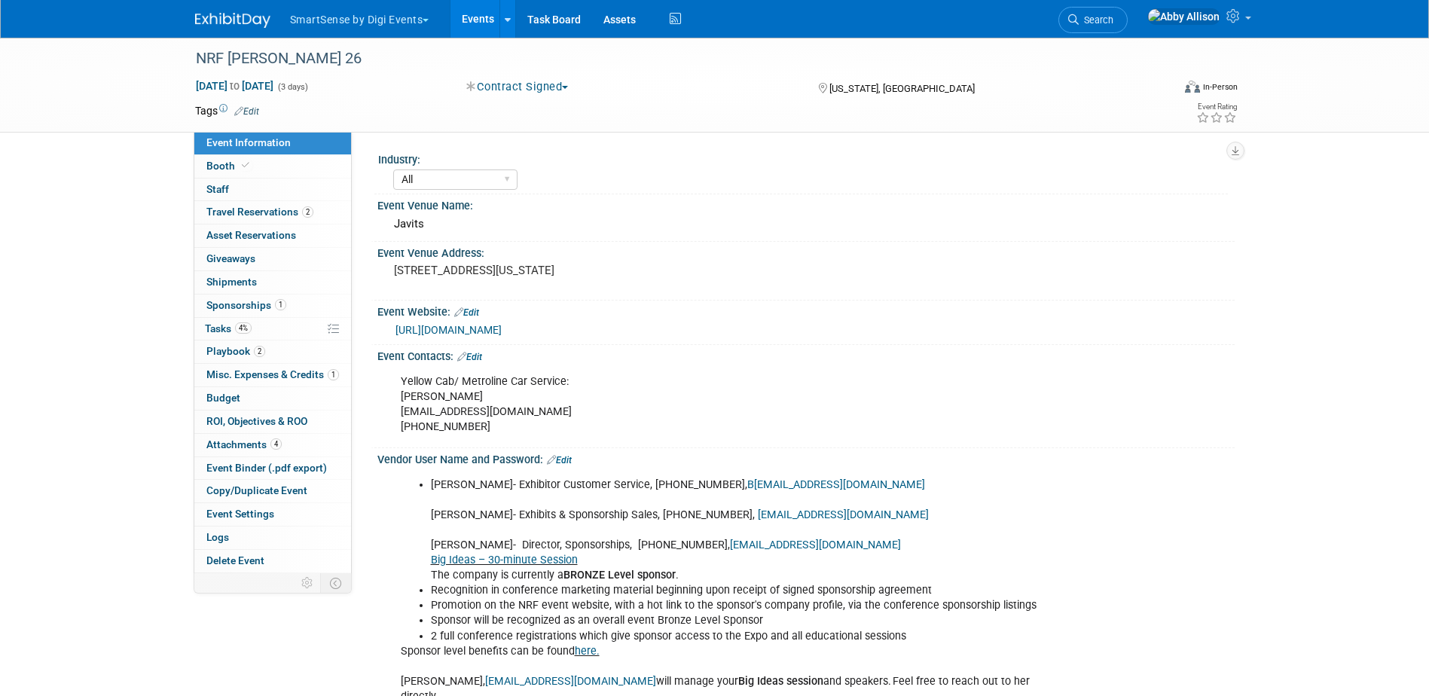
select select "All"
click at [212, 328] on span "Tasks 4%" at bounding box center [228, 328] width 47 height 12
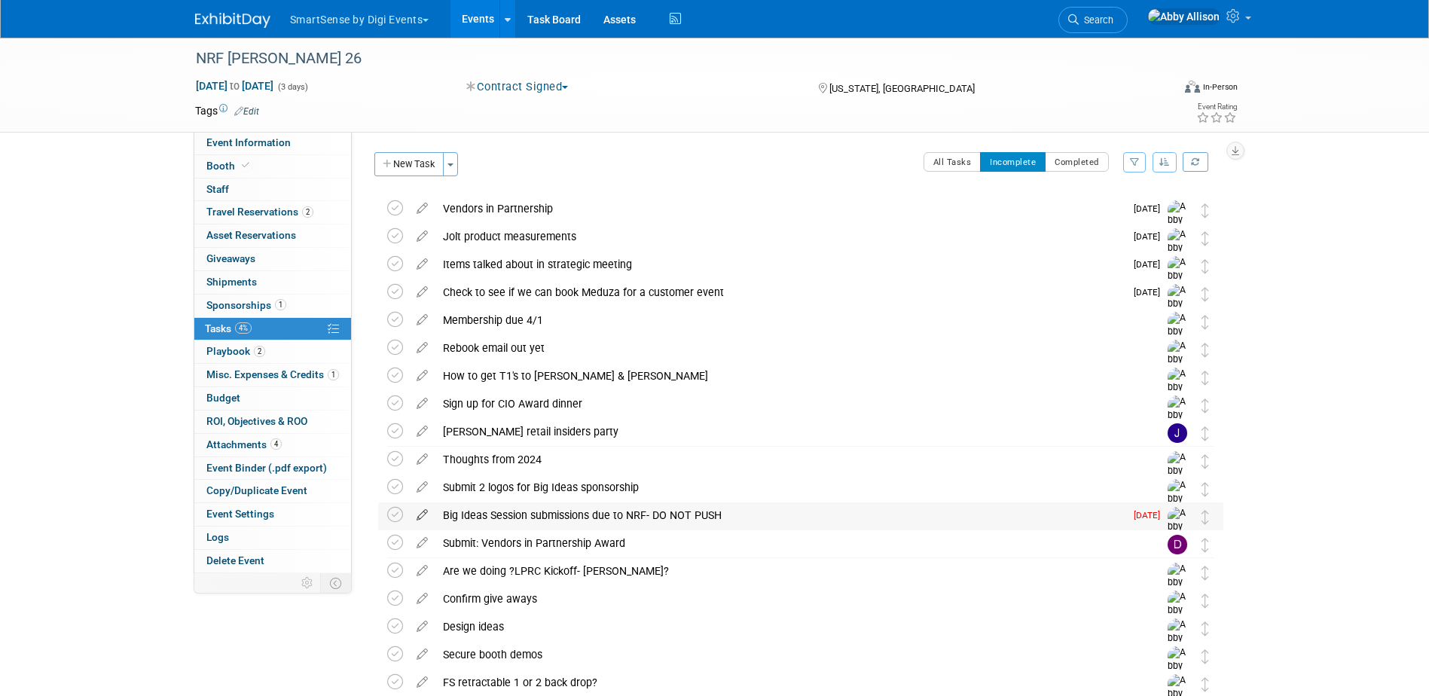
click at [425, 511] on icon at bounding box center [422, 511] width 26 height 19
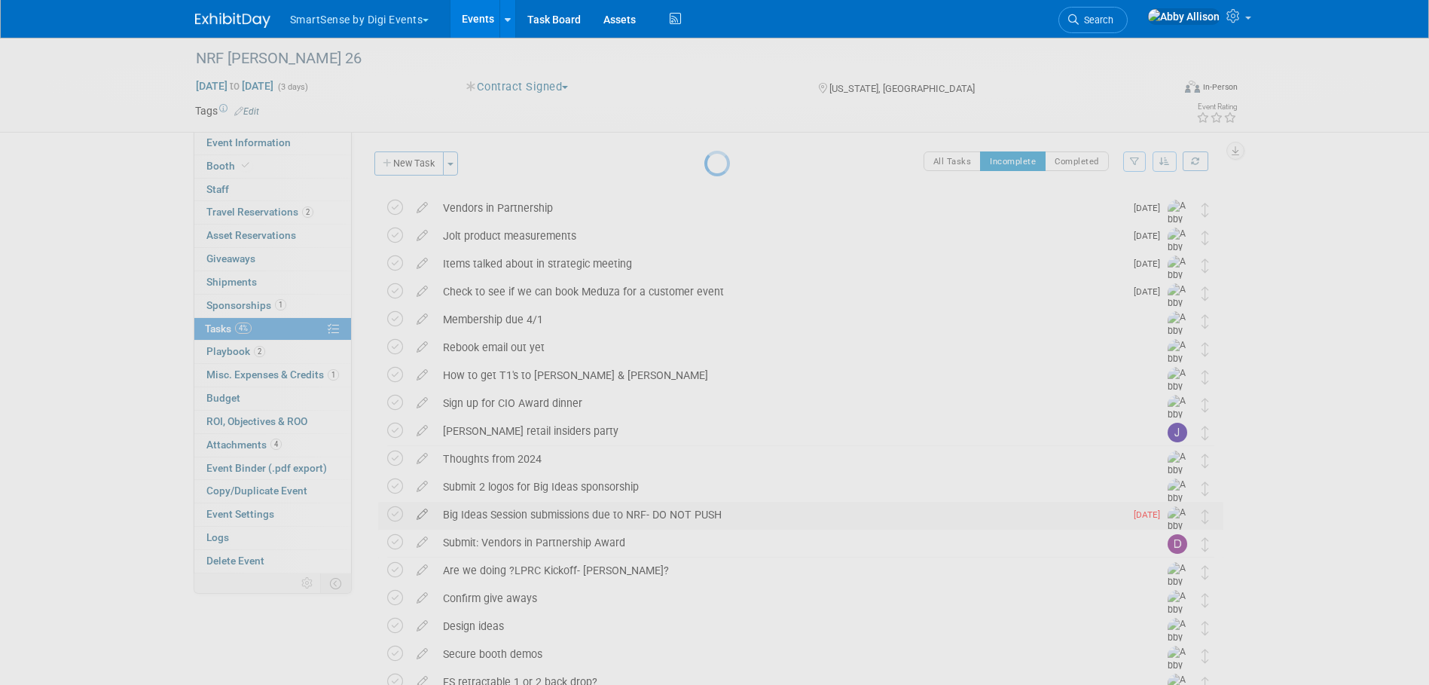
select select "8"
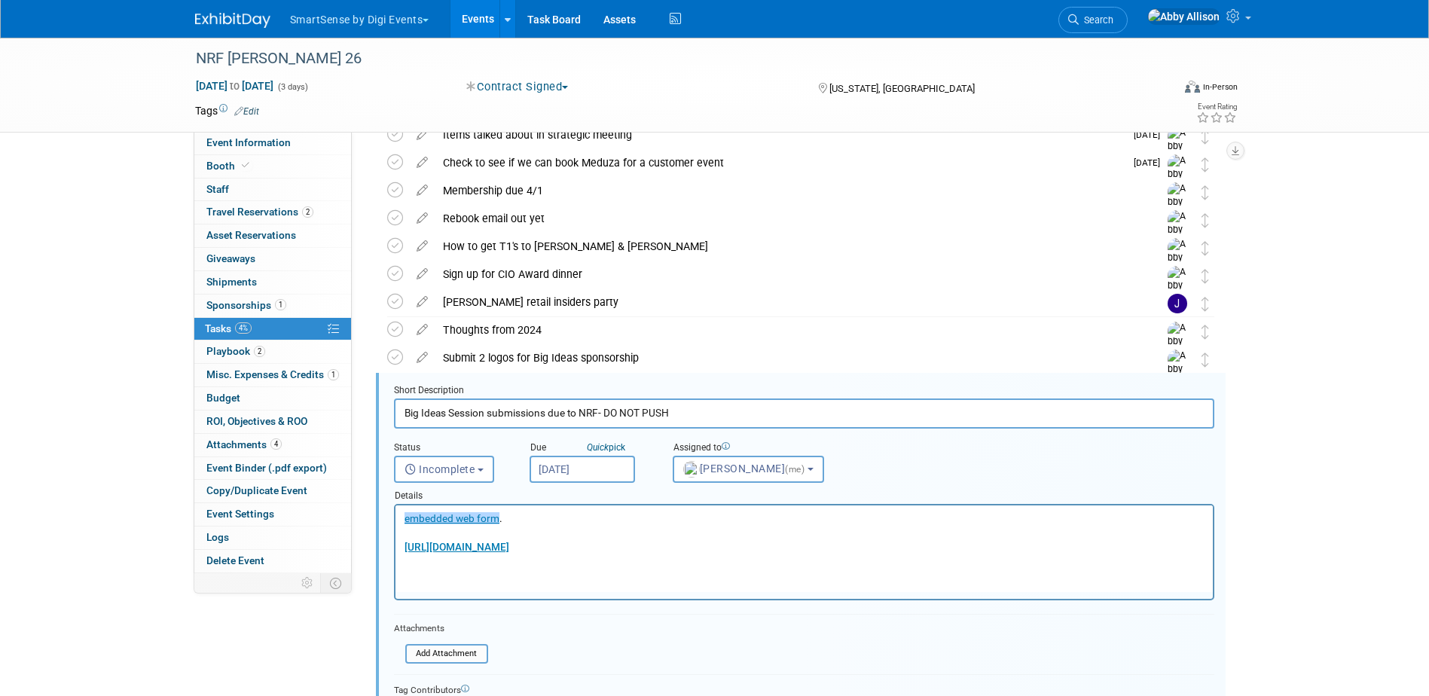
scroll to position [282, 0]
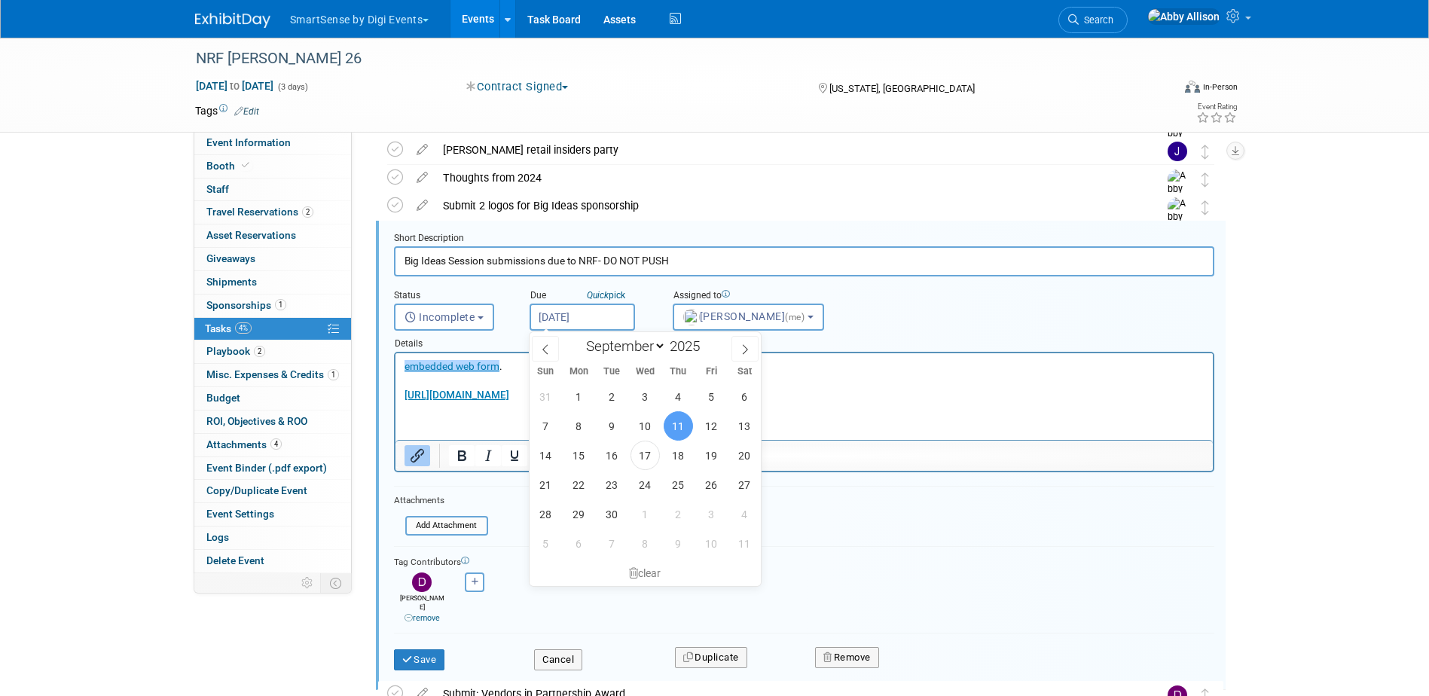
click at [590, 324] on input "[DATE]" at bounding box center [582, 317] width 105 height 27
click at [716, 432] on span "12" at bounding box center [711, 425] width 29 height 29
type input "[DATE]"
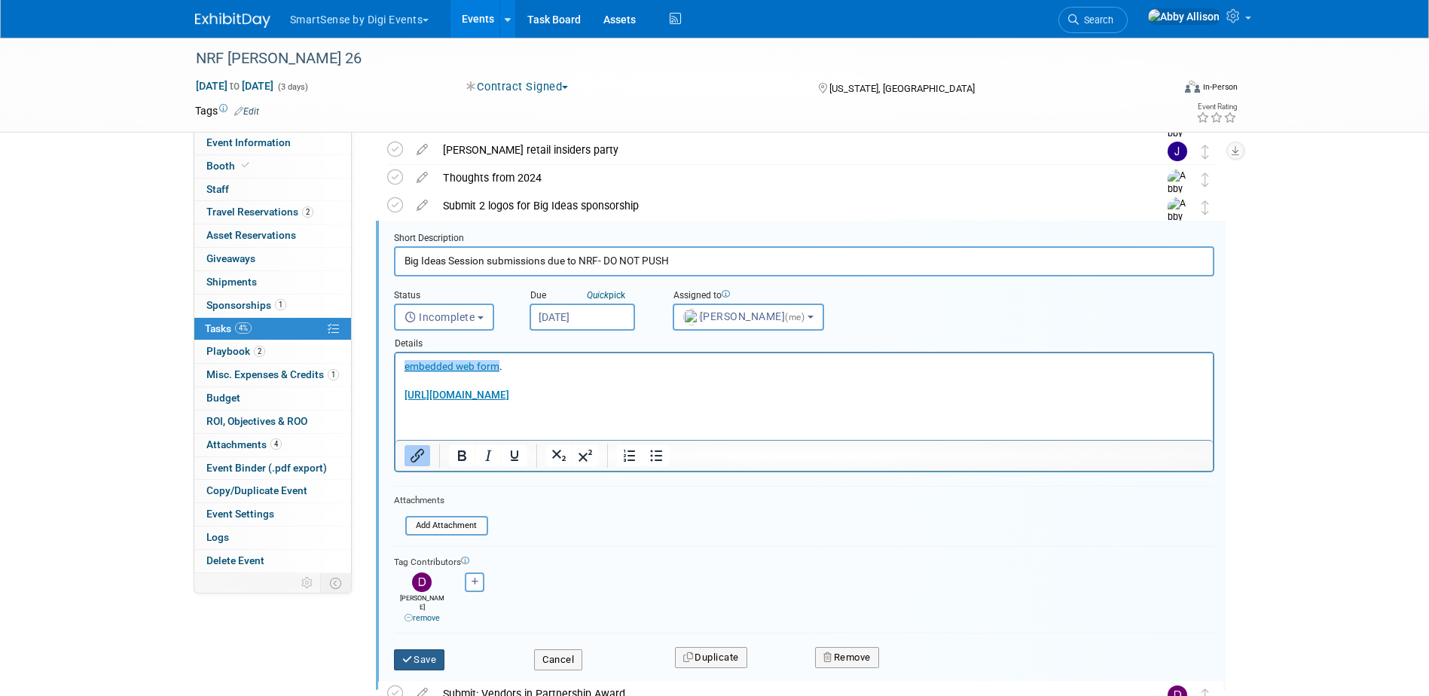
click at [429, 649] on button "Save" at bounding box center [419, 659] width 51 height 21
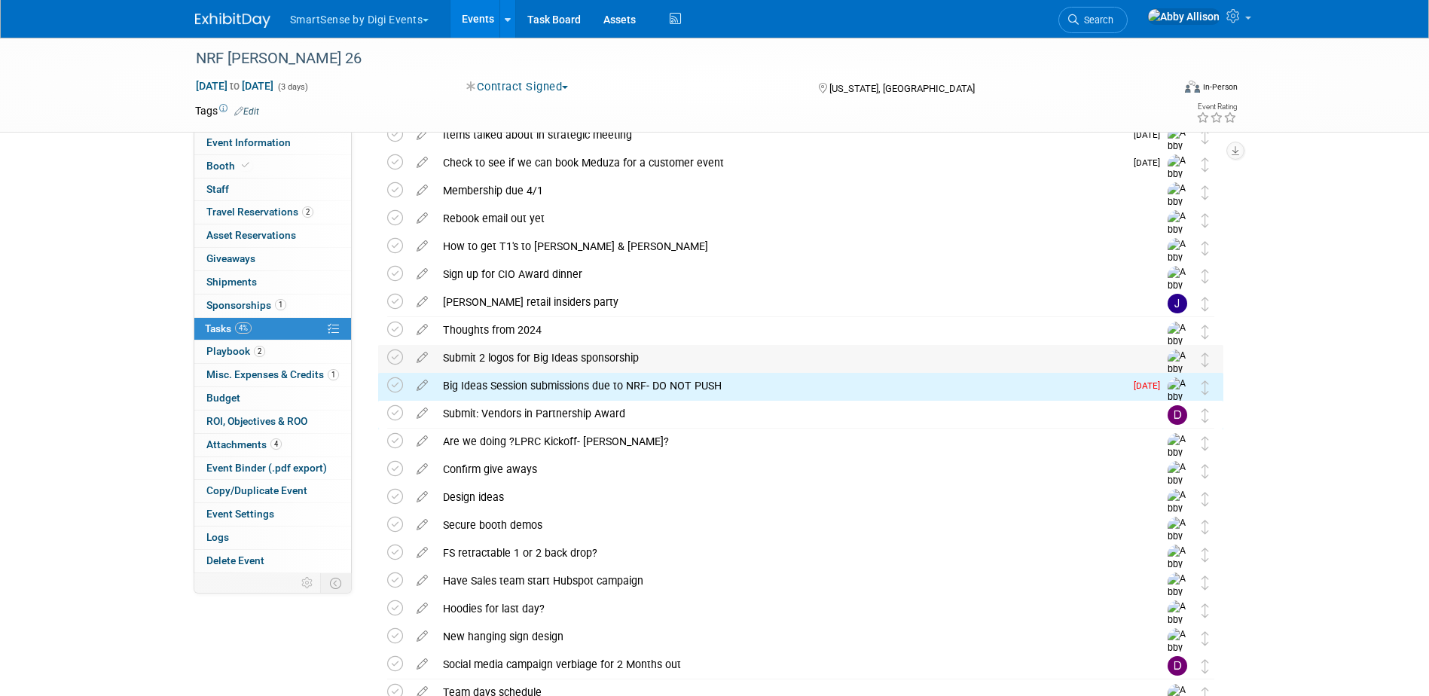
scroll to position [0, 0]
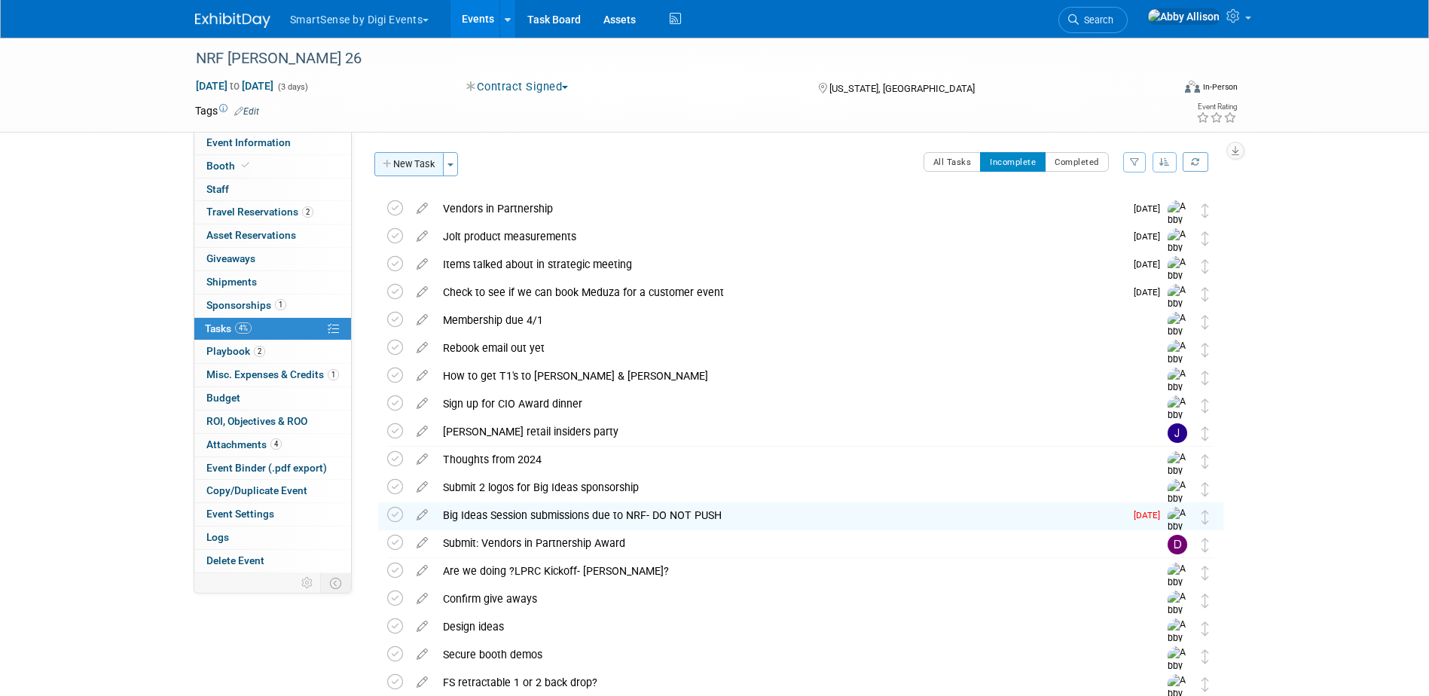
click at [405, 160] on button "New Task" at bounding box center [408, 164] width 69 height 24
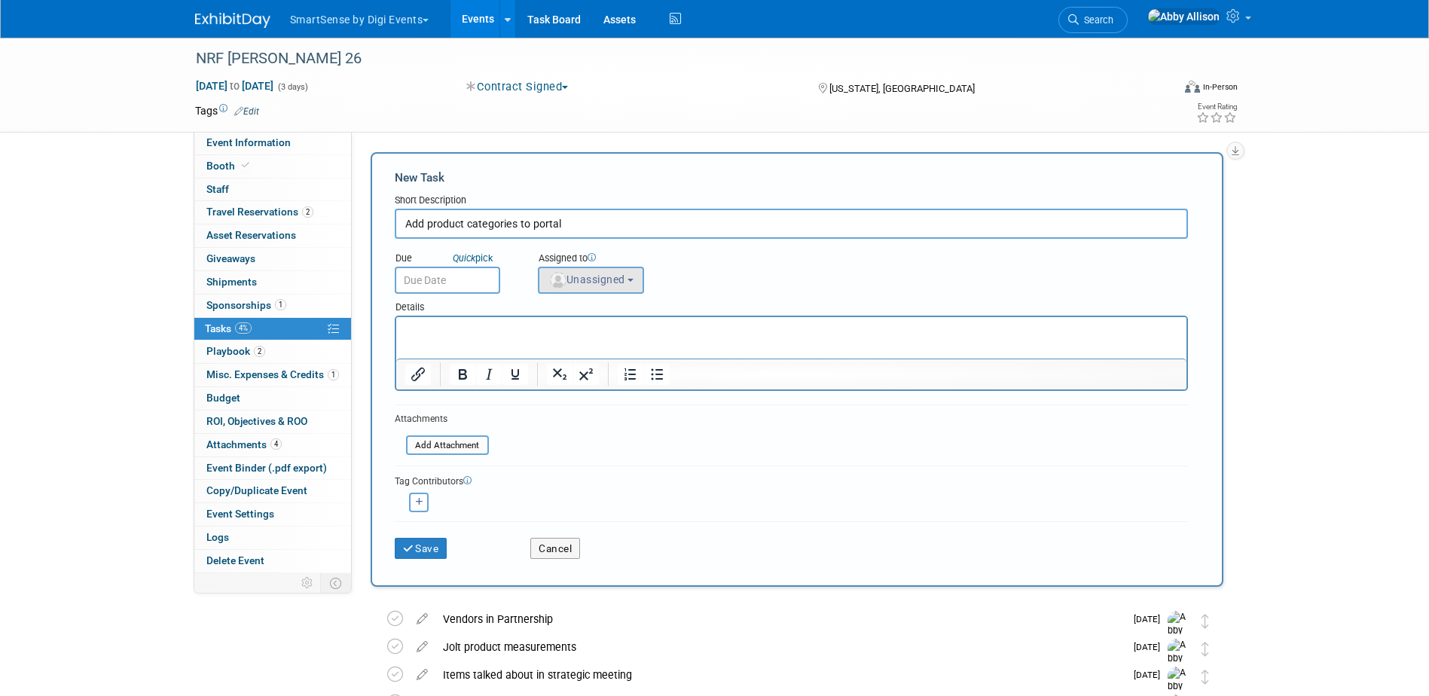
type input "Add product categories to portal"
click at [568, 280] on span "Unassigned" at bounding box center [586, 279] width 77 height 12
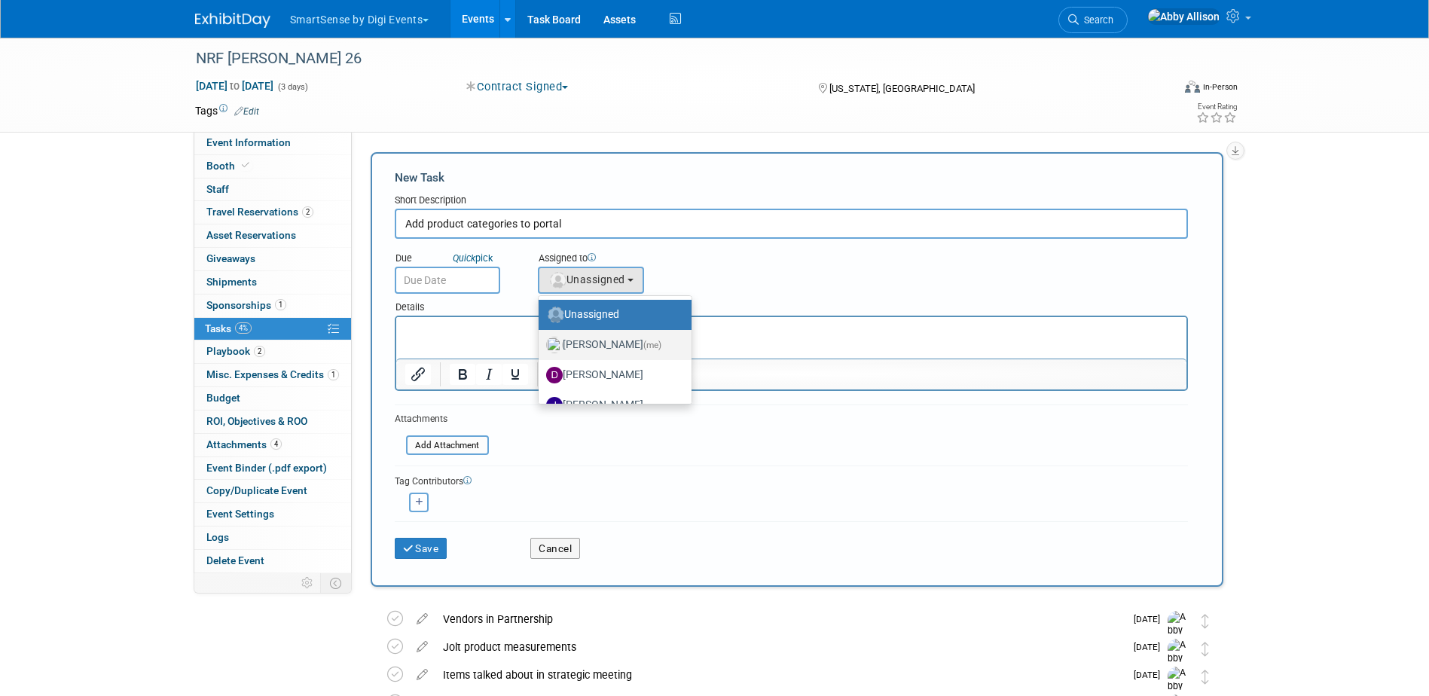
drag, startPoint x: 586, startPoint y: 336, endPoint x: 190, endPoint y: 18, distance: 508.0
click at [586, 336] on label "Abby Allison (me)" at bounding box center [611, 345] width 130 height 24
click at [541, 338] on input "Abby Allison (me)" at bounding box center [536, 343] width 10 height 10
select select "1af21d80-b227-4fda-b725-1543146411fb"
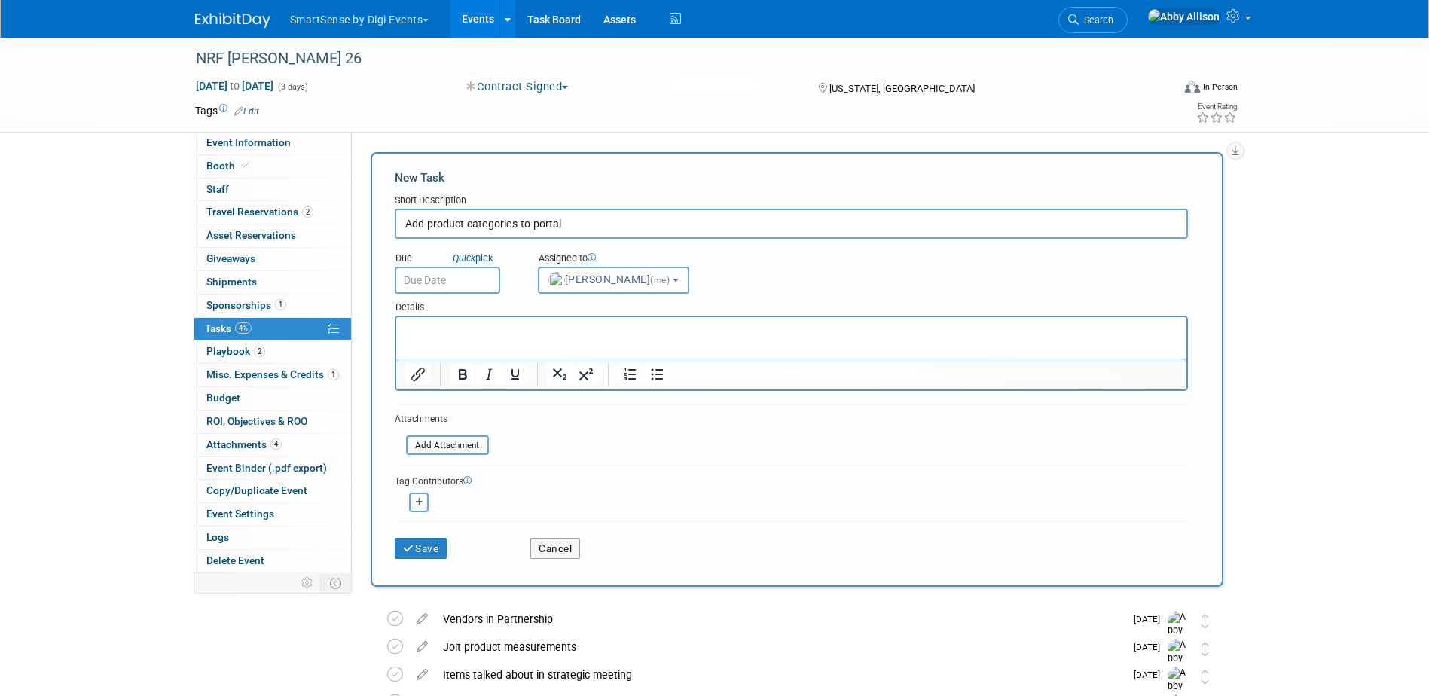
click at [481, 277] on input "text" at bounding box center [447, 280] width 105 height 27
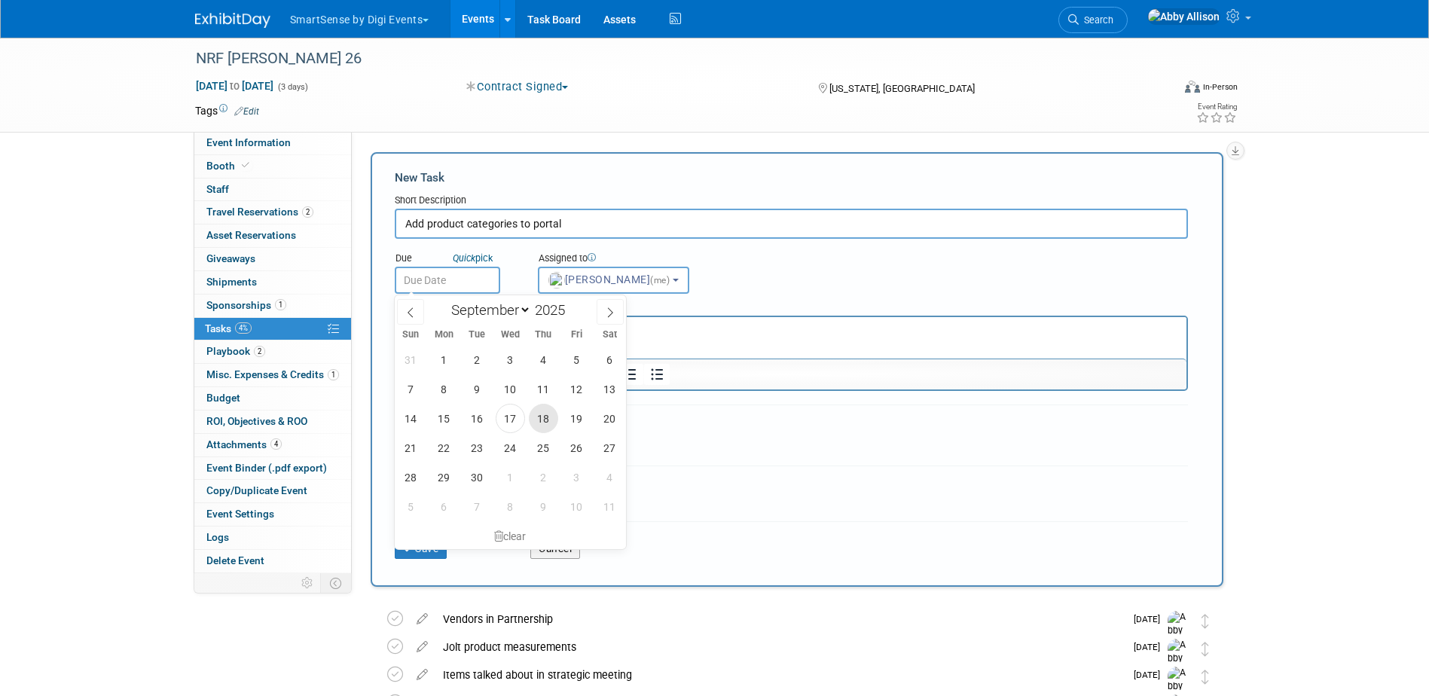
click at [545, 425] on span "18" at bounding box center [543, 418] width 29 height 29
type input "Sep 18, 2025"
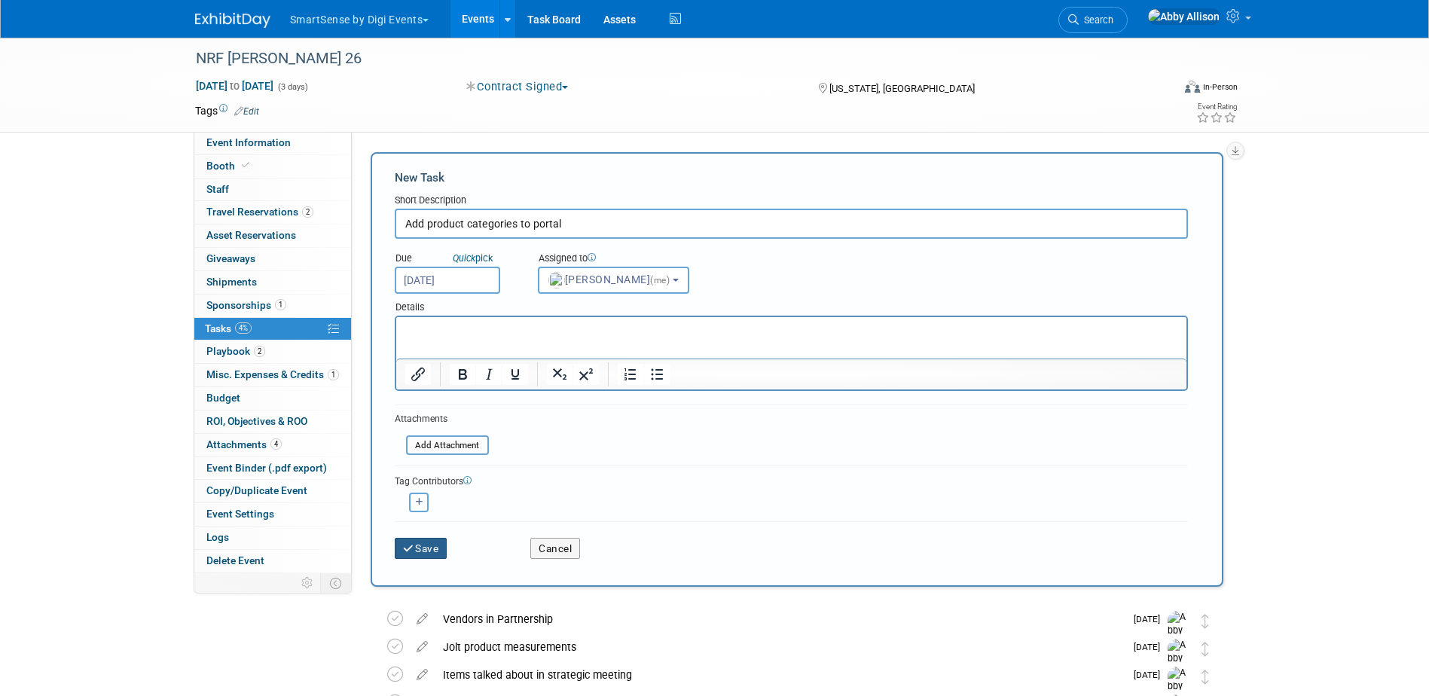
click at [414, 551] on icon "submit" at bounding box center [409, 549] width 13 height 11
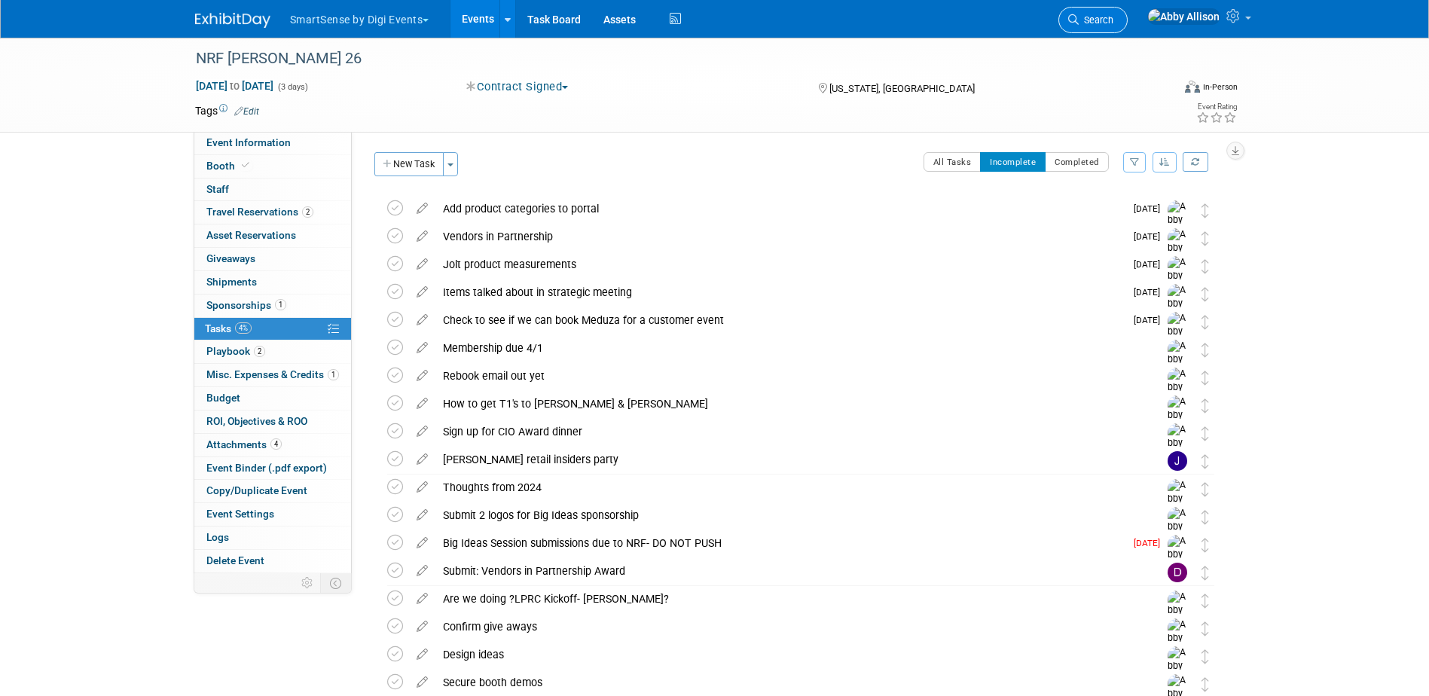
click at [1113, 17] on span "Search" at bounding box center [1096, 19] width 35 height 11
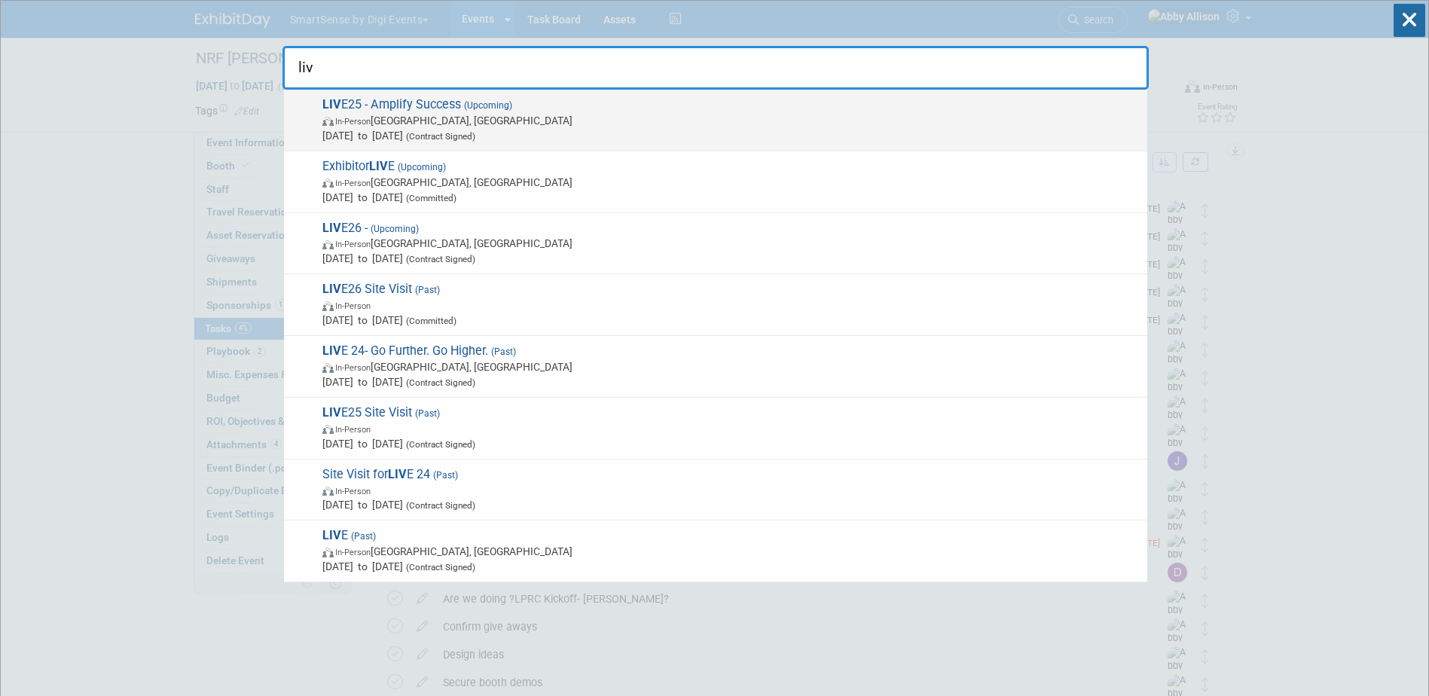
type input "liv"
click at [356, 111] on span "LIV E25 - Amplify Success (Upcoming) In-Person Nashville, TN Oct 21, 2025 to Oc…" at bounding box center [729, 120] width 822 height 46
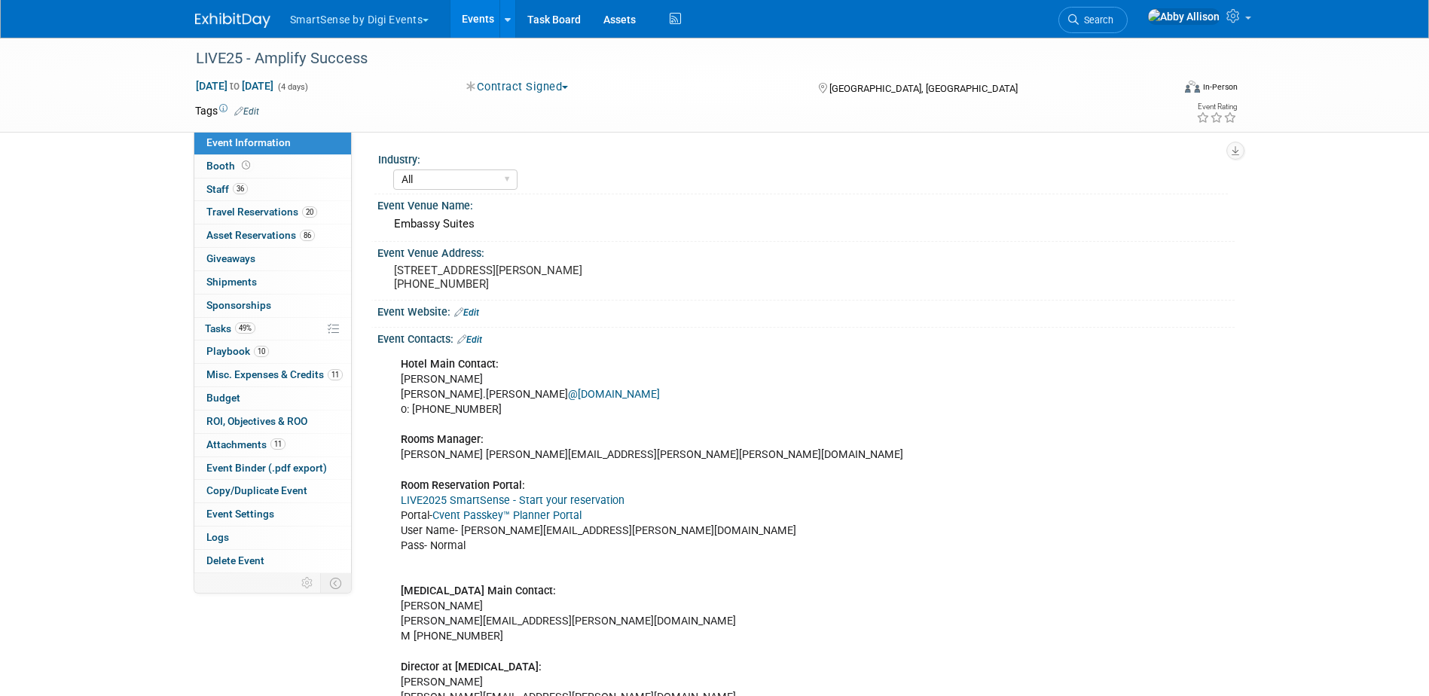
select select "All"
click at [211, 373] on span "Misc. Expenses & Credits 11" at bounding box center [274, 374] width 136 height 12
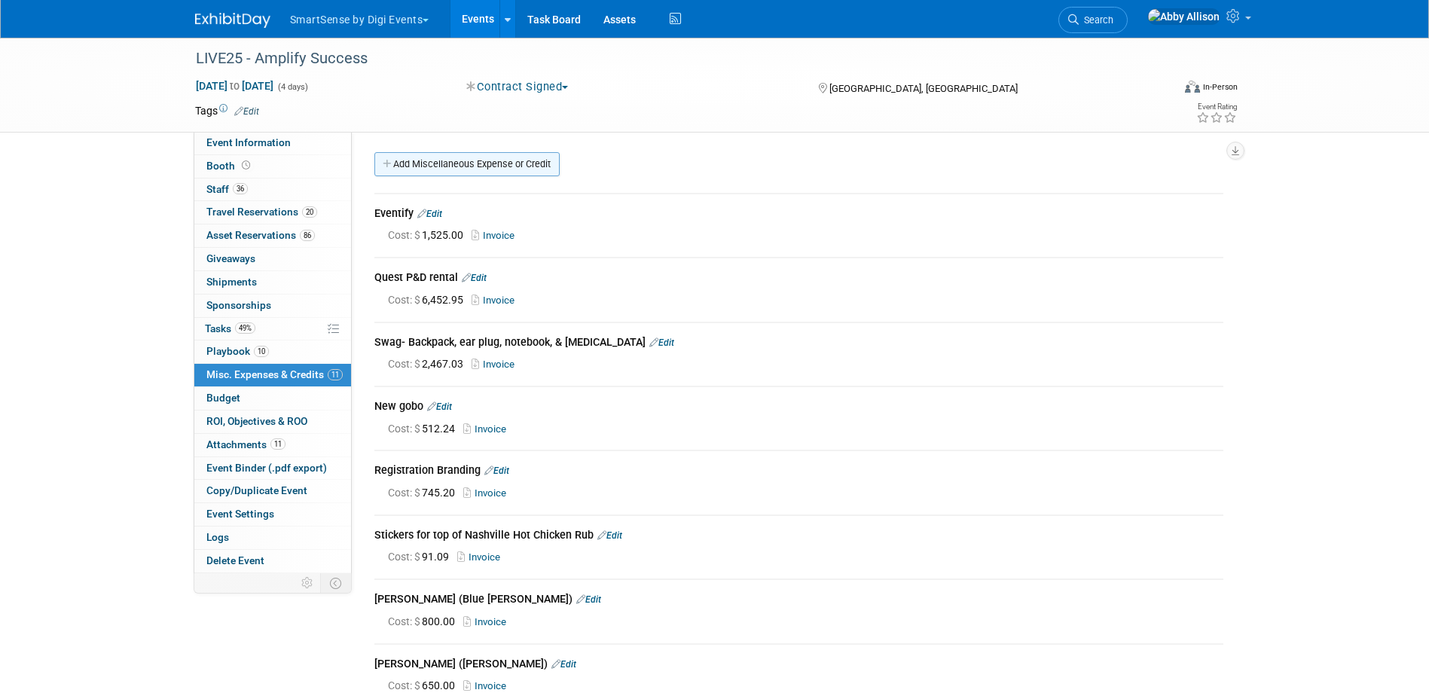
click at [414, 161] on link "Add Miscellaneous Expense or Credit" at bounding box center [466, 164] width 185 height 24
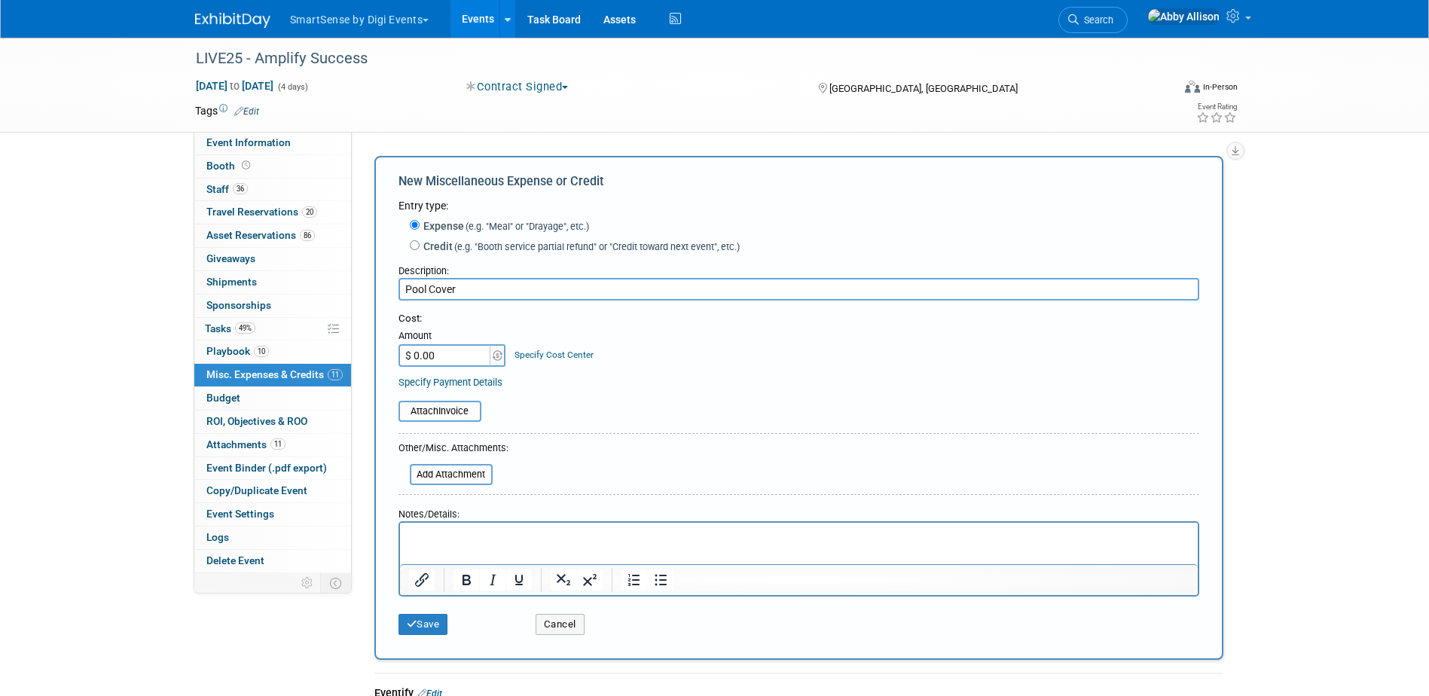
type input "Pool Cover"
click at [424, 353] on input "$ 0.00" at bounding box center [445, 355] width 94 height 23
type input "$ 5,500.00"
click at [411, 411] on input "file" at bounding box center [390, 411] width 179 height 18
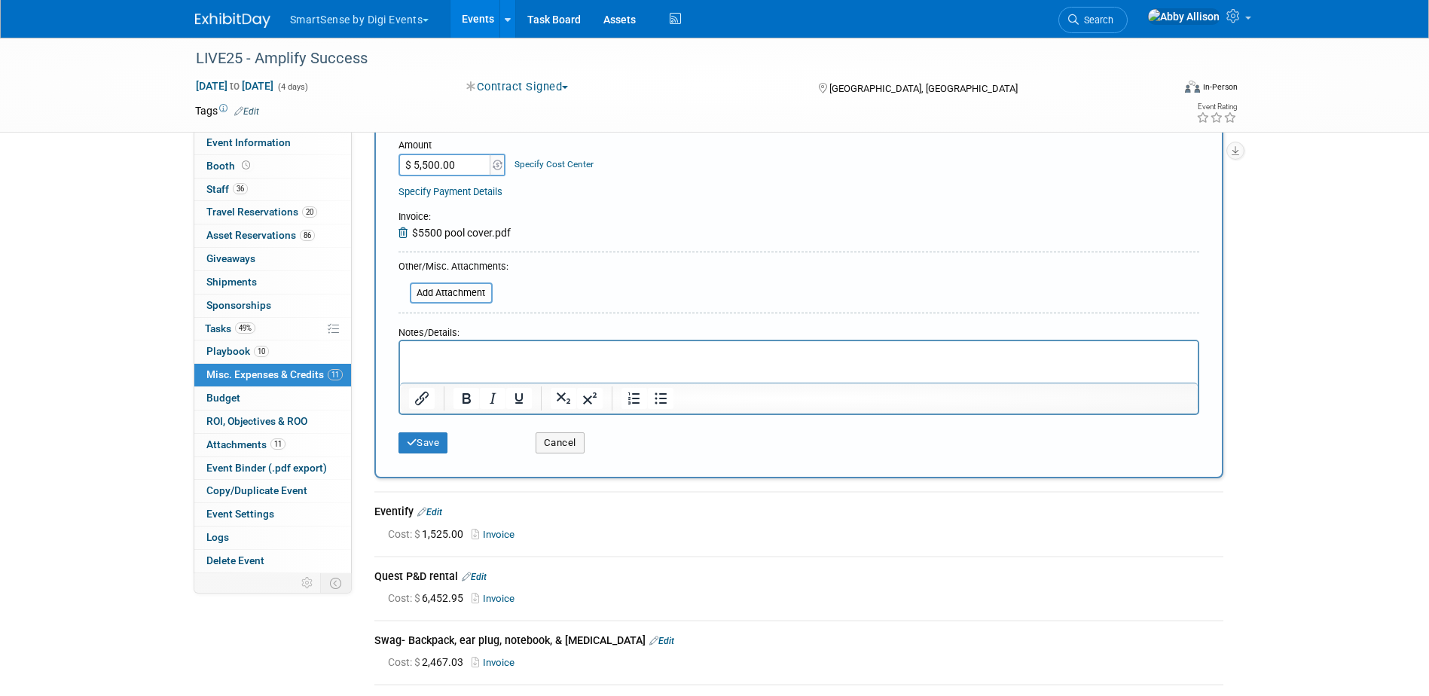
scroll to position [226, 0]
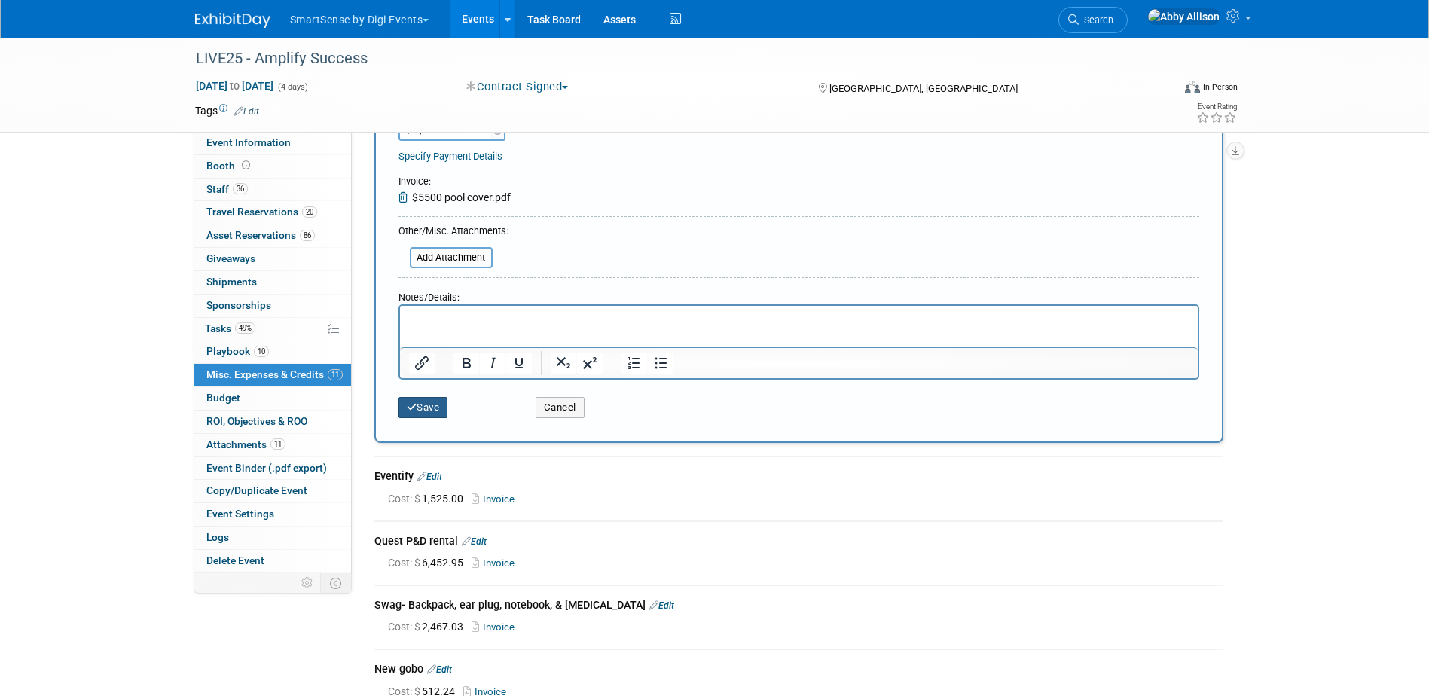
click at [427, 411] on button "Save" at bounding box center [423, 407] width 50 height 21
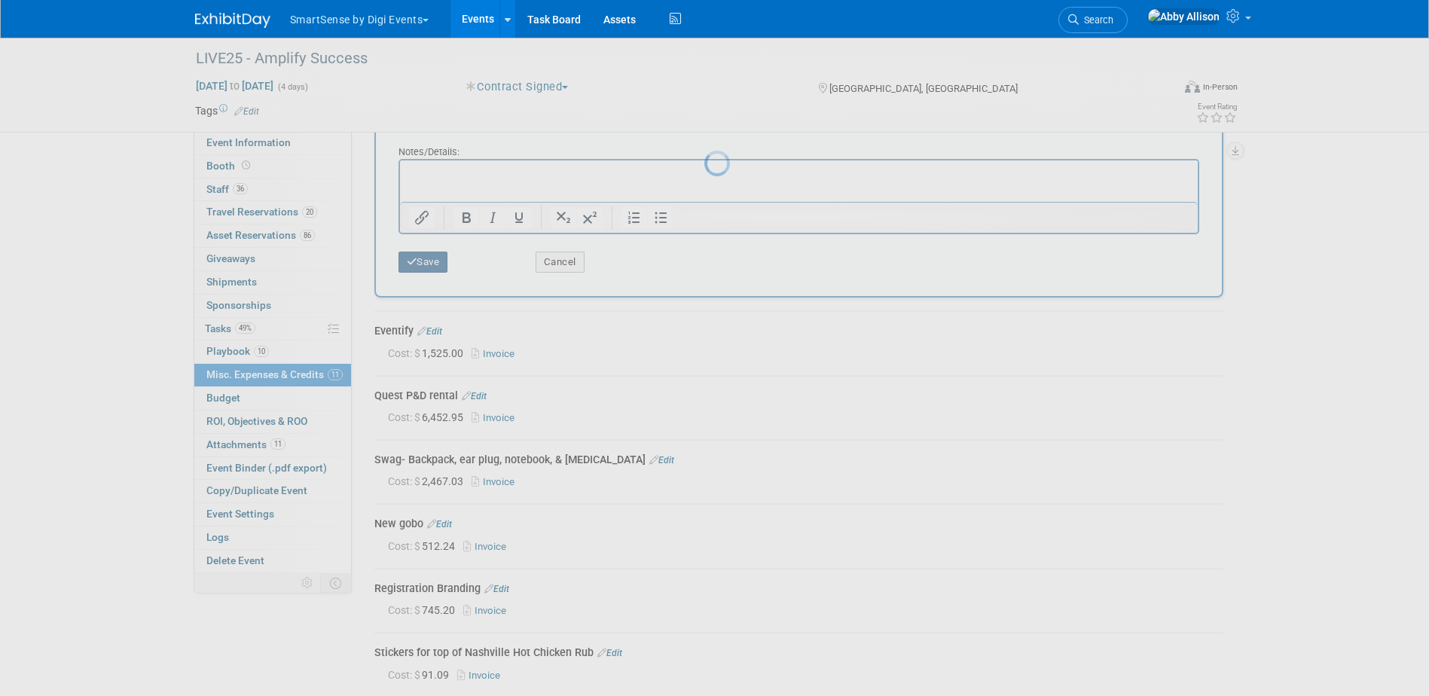
scroll to position [424, 0]
